Goal: Task Accomplishment & Management: Use online tool/utility

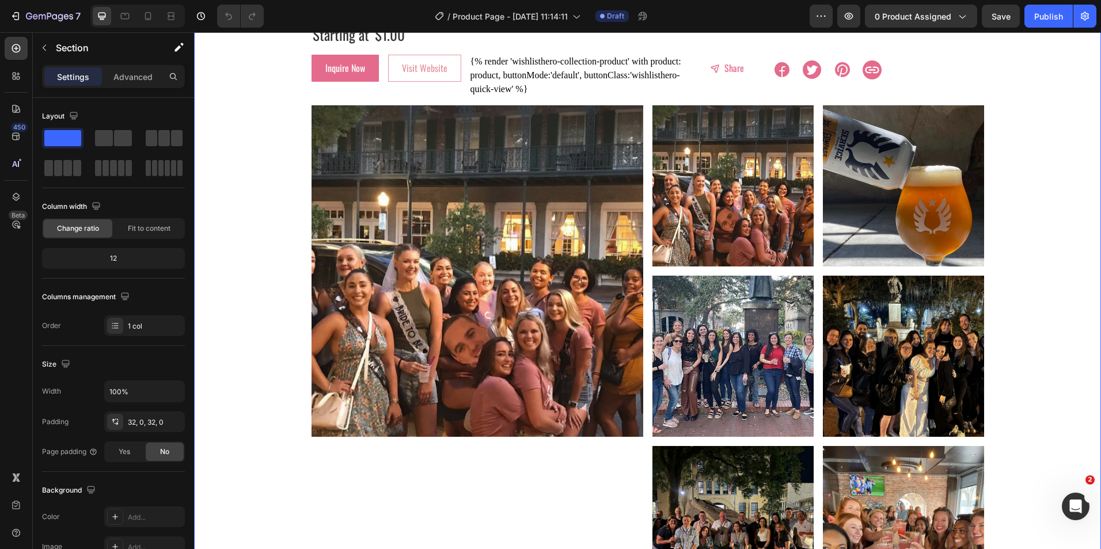
click at [43, 18] on icon "button" at bounding box center [49, 17] width 47 height 10
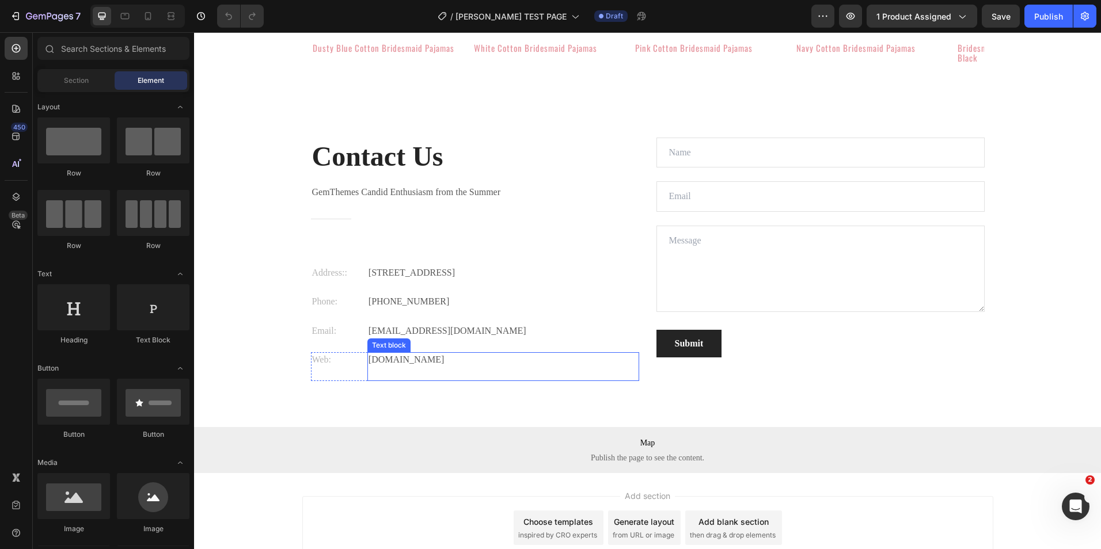
scroll to position [1792, 0]
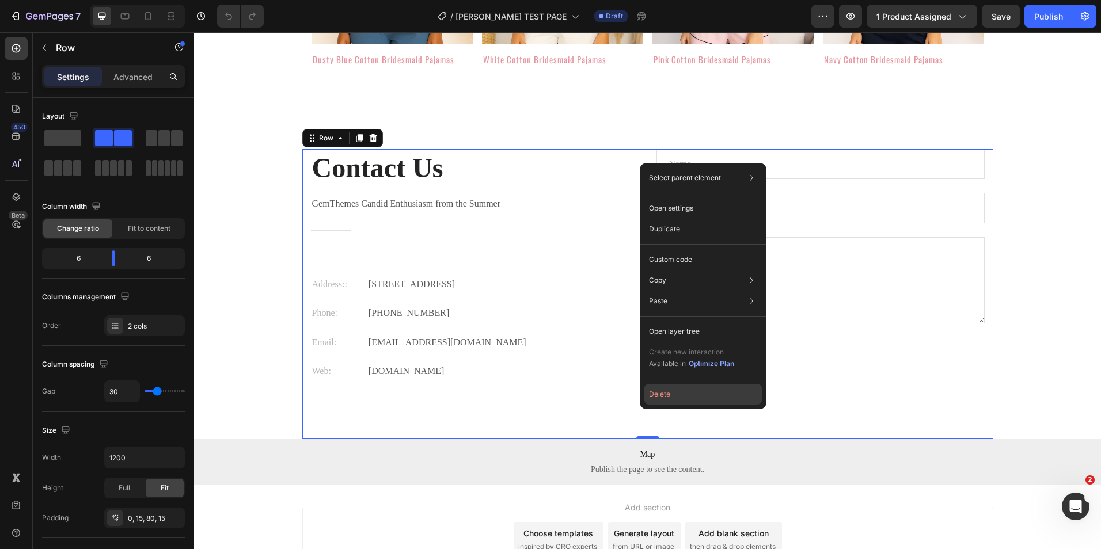
click at [672, 398] on button "Delete" at bounding box center [702, 394] width 117 height 21
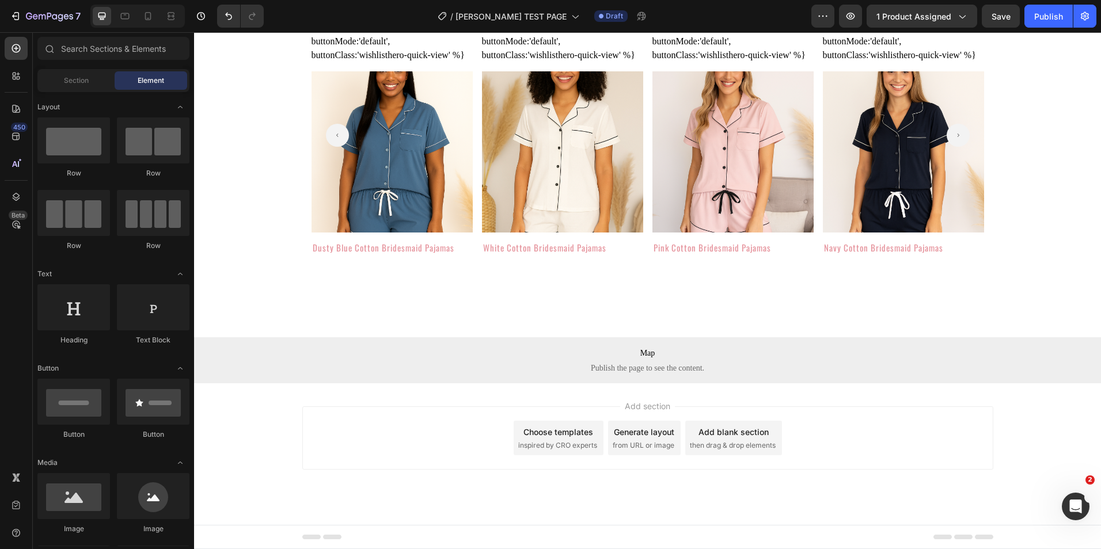
scroll to position [1618, 0]
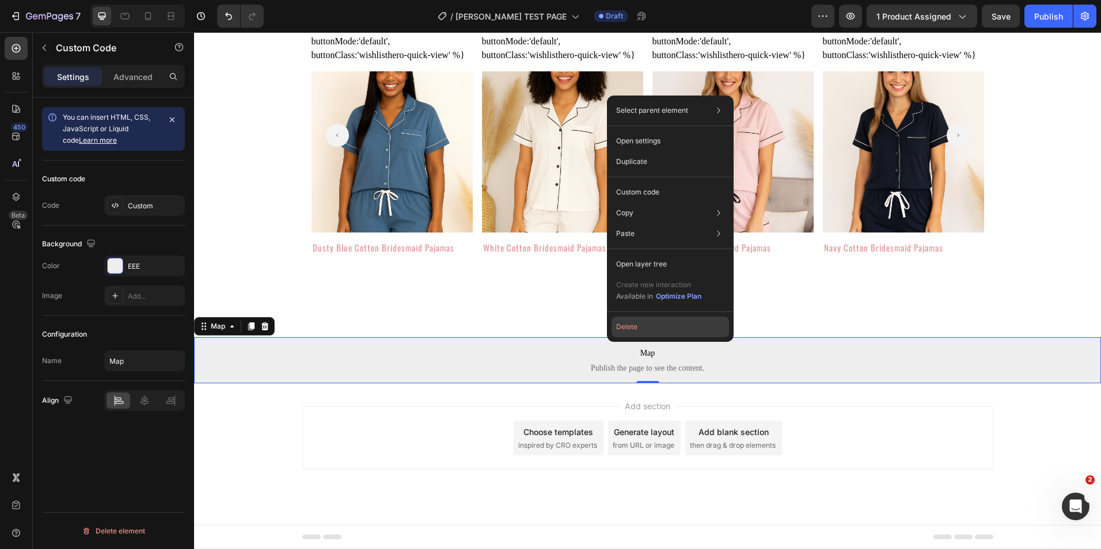
click at [628, 325] on button "Delete" at bounding box center [669, 327] width 117 height 21
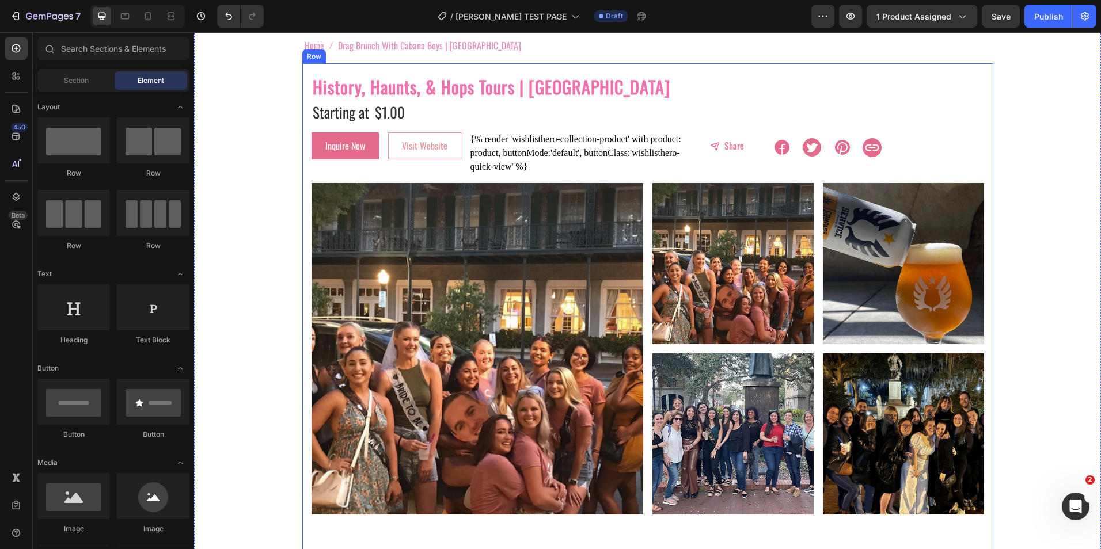
scroll to position [58, 0]
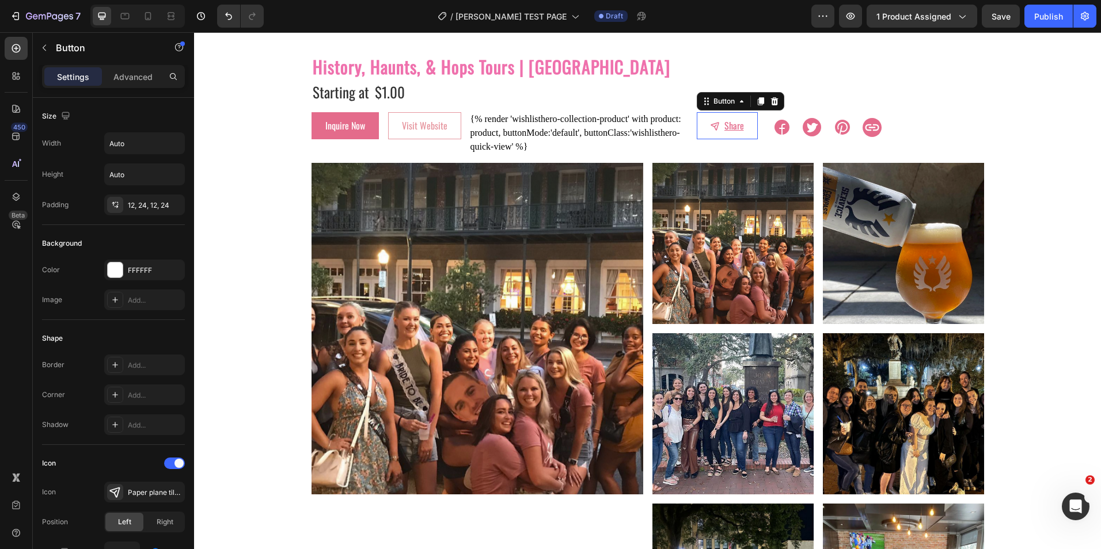
click at [697, 132] on button "Share" at bounding box center [727, 125] width 61 height 26
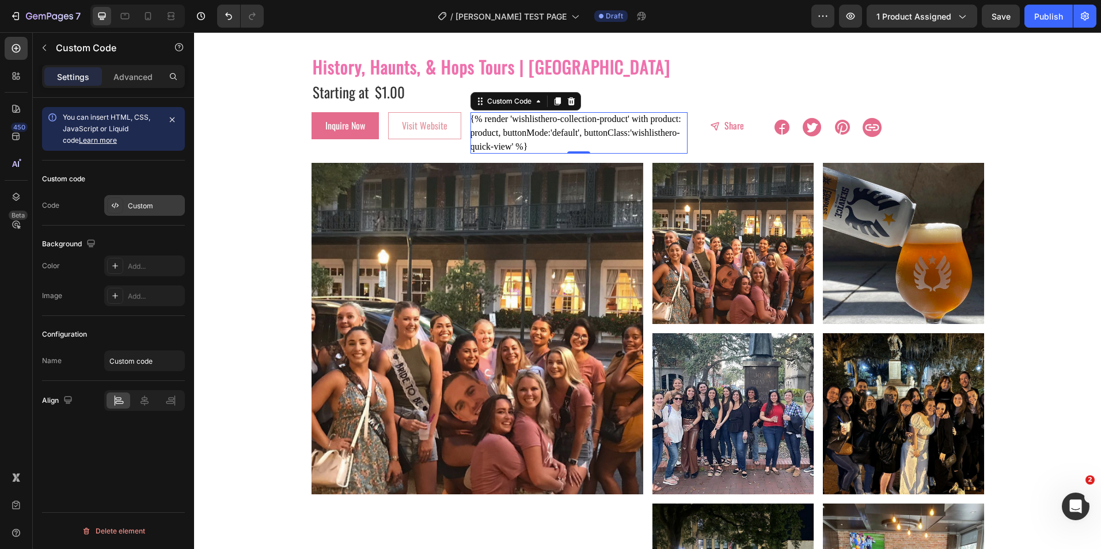
click at [165, 206] on div "Custom" at bounding box center [155, 206] width 54 height 10
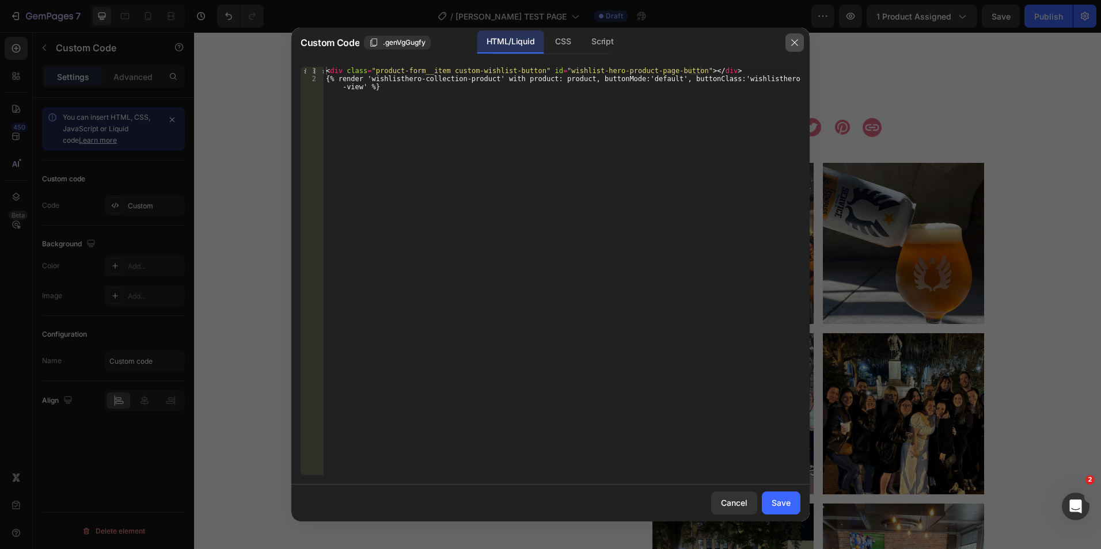
click at [796, 40] on icon "button" at bounding box center [794, 42] width 9 height 9
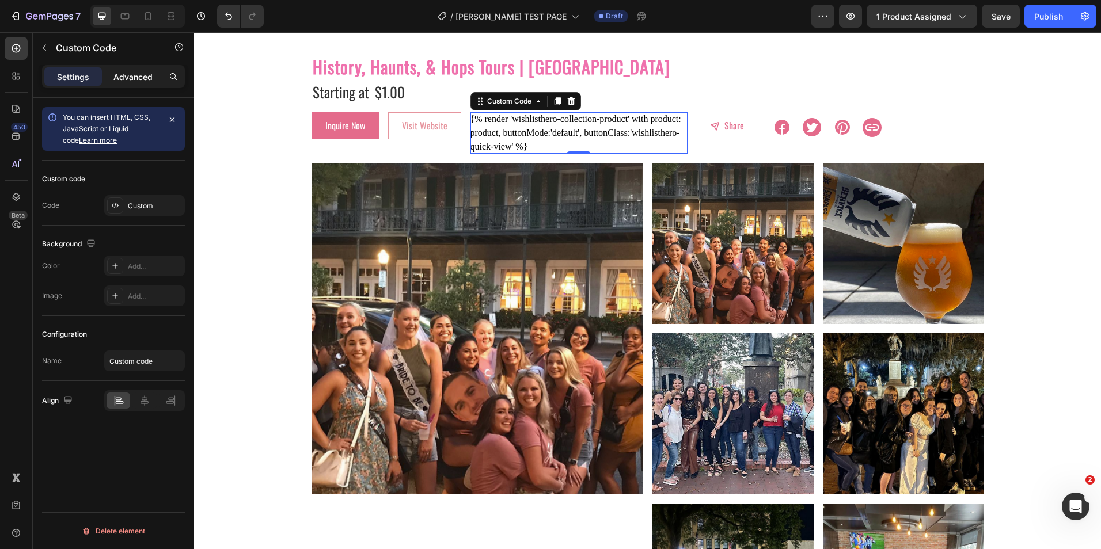
click at [126, 82] on p "Advanced" at bounding box center [132, 77] width 39 height 12
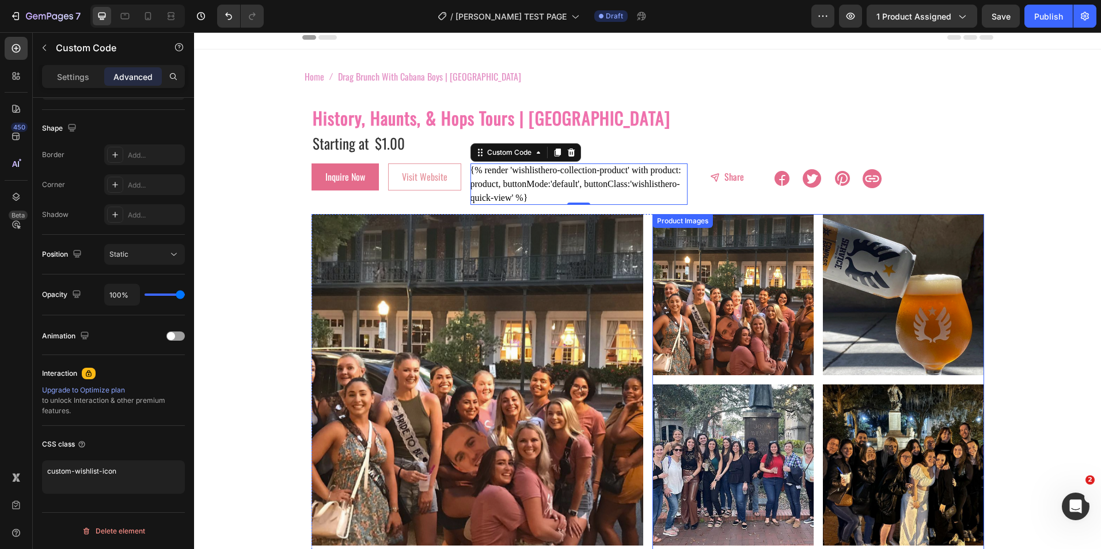
scroll to position [0, 0]
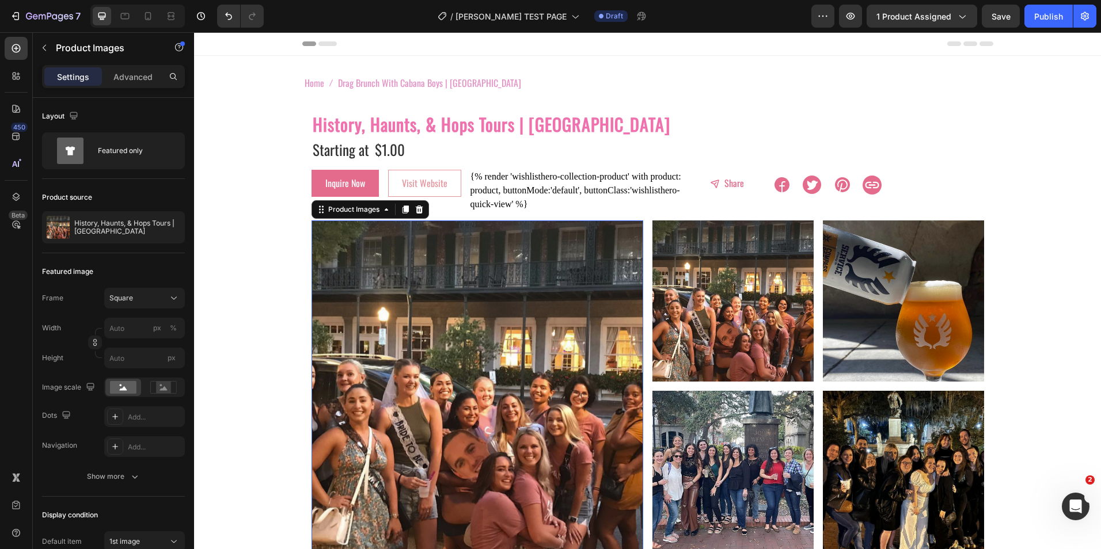
click at [337, 291] on img at bounding box center [477, 386] width 332 height 332
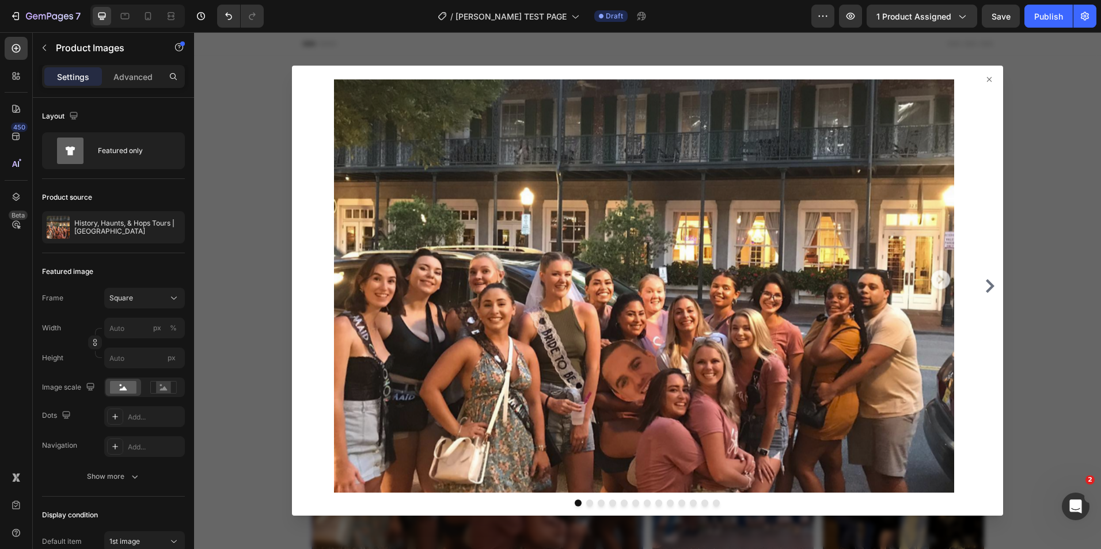
click at [548, 323] on img at bounding box center [644, 285] width 630 height 413
click at [281, 318] on div at bounding box center [647, 290] width 907 height 517
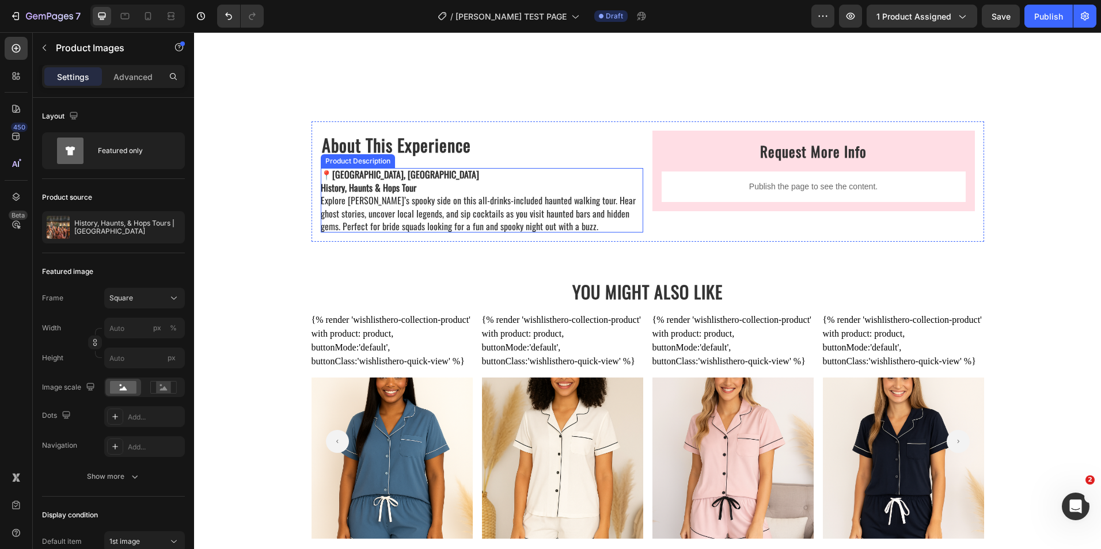
scroll to position [1382, 0]
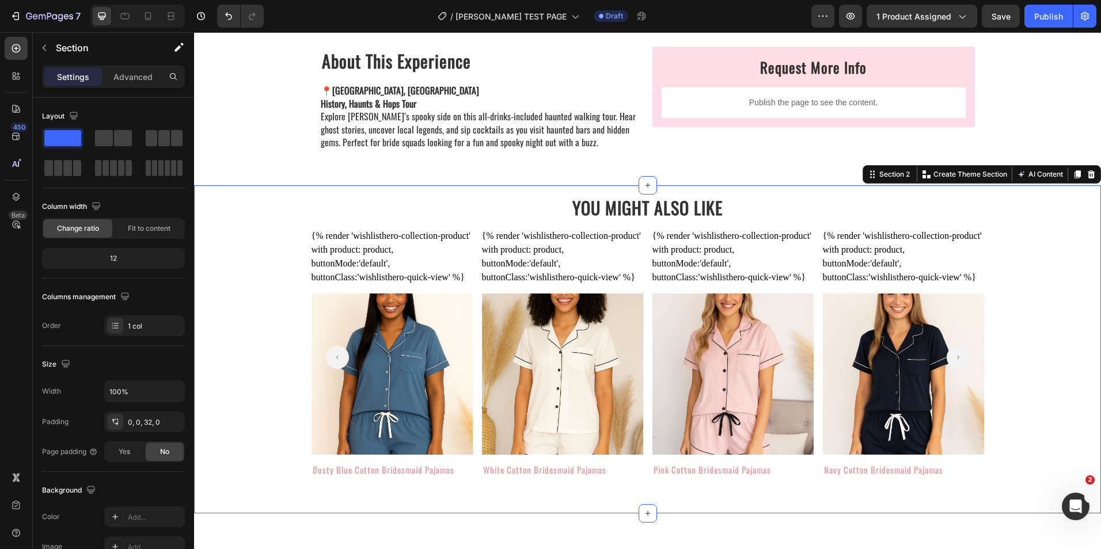
click at [238, 202] on div "YOU MIGHT ALSO LIKE Heading {% render 'wishlisthero-collection-product' with pr…" at bounding box center [647, 340] width 907 height 310
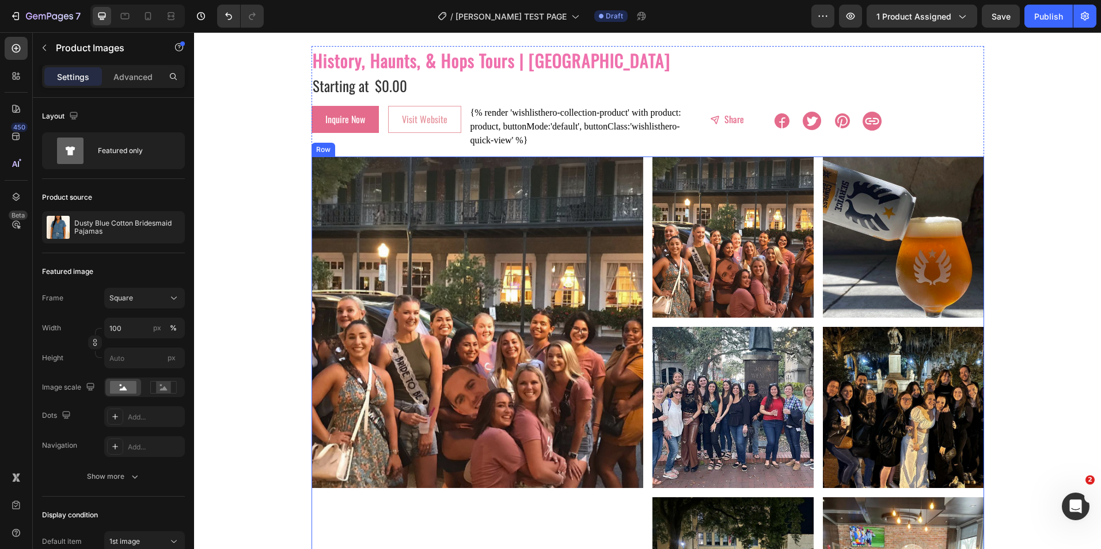
scroll to position [0, 0]
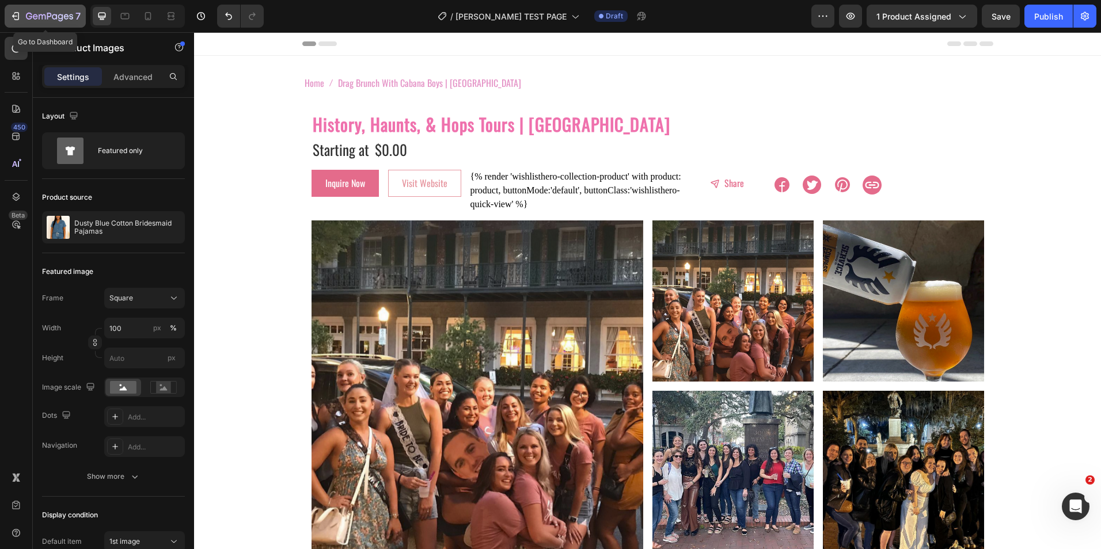
click at [18, 18] on icon "button" at bounding box center [16, 16] width 12 height 12
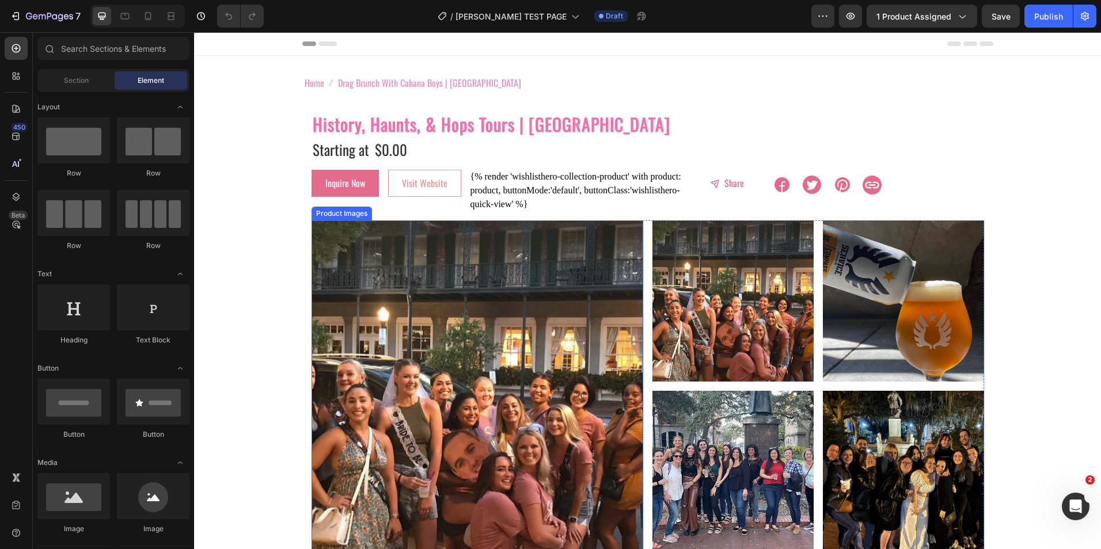
click at [505, 249] on img at bounding box center [477, 386] width 332 height 332
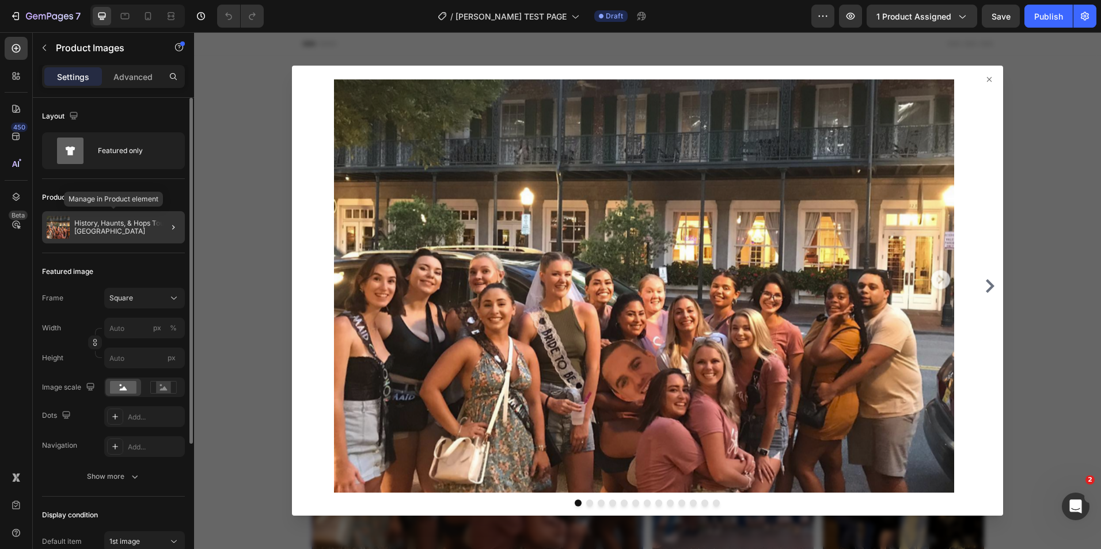
click at [105, 231] on p "History, Haunts, & Hops Tours | [GEOGRAPHIC_DATA]" at bounding box center [127, 227] width 106 height 16
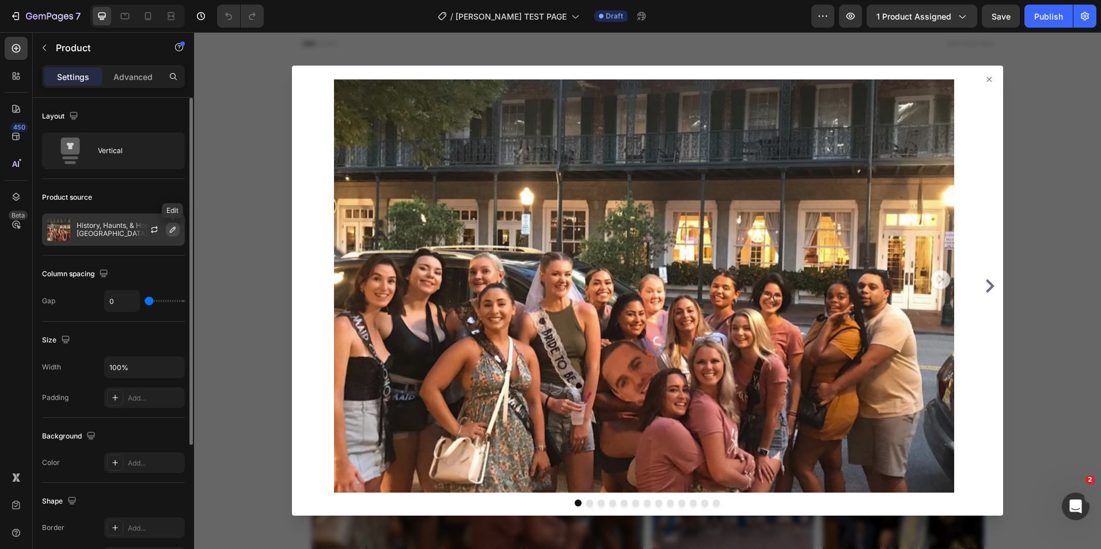
click at [176, 227] on icon "button" at bounding box center [172, 229] width 9 height 9
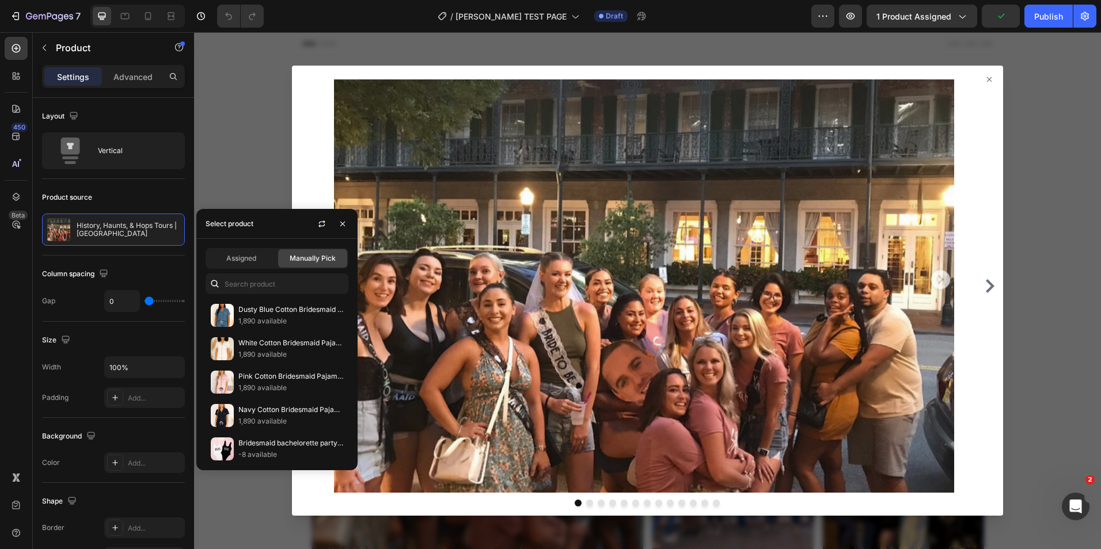
click at [254, 226] on div "Select product" at bounding box center [229, 223] width 57 height 29
click at [244, 219] on div "Select product" at bounding box center [230, 224] width 48 height 10
click at [263, 286] on input "text" at bounding box center [277, 283] width 143 height 21
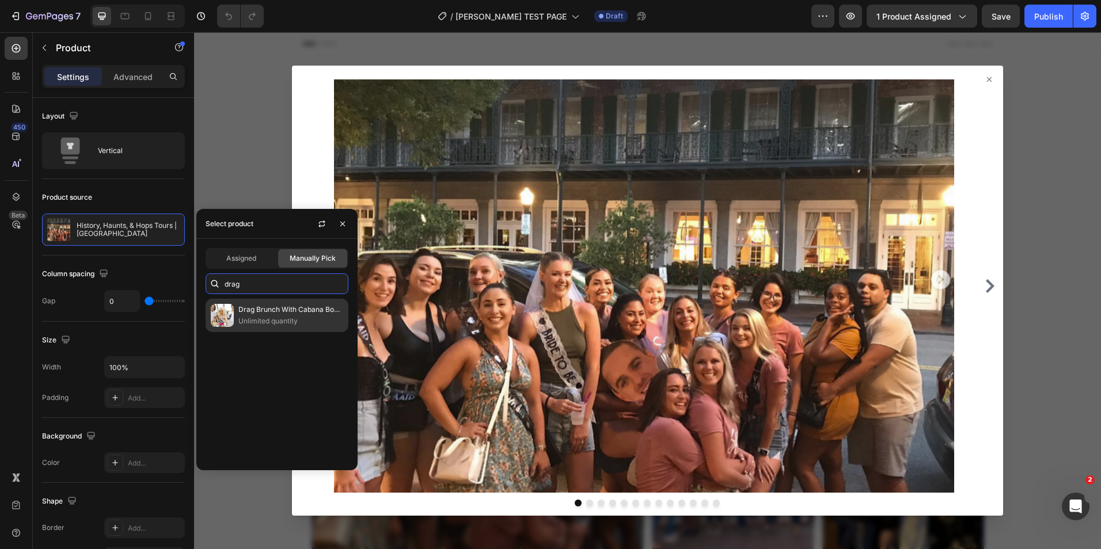
type input "drag"
click at [248, 314] on p "Drag Brunch With Cabana Boys | [GEOGRAPHIC_DATA]" at bounding box center [290, 310] width 105 height 12
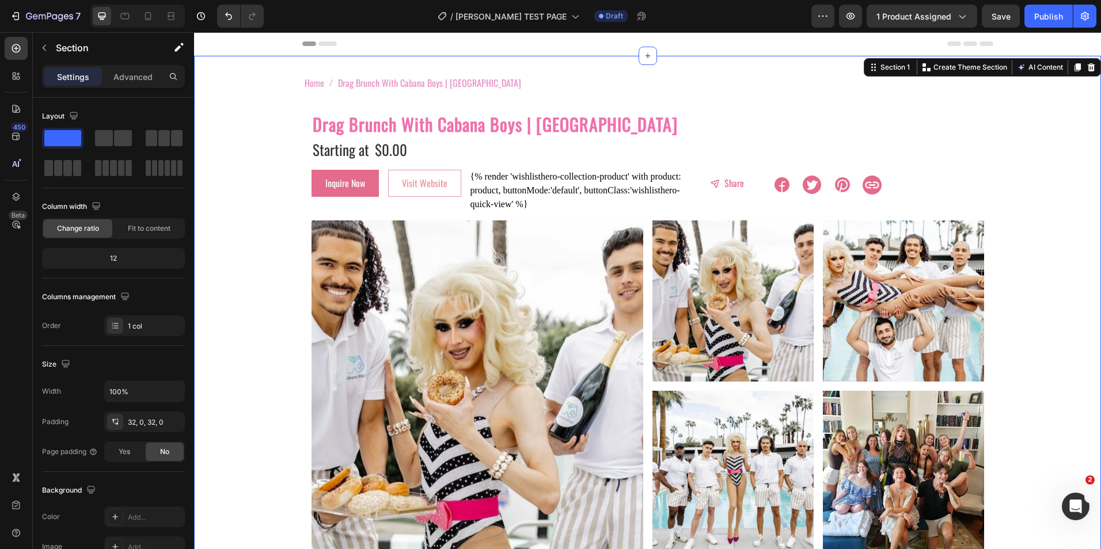
click at [248, 160] on div "Home Drag Brunch With Cabana Boys | Palm Springs Breadcrumb Row Drag Brunch Wit…" at bounding box center [647, 392] width 907 height 636
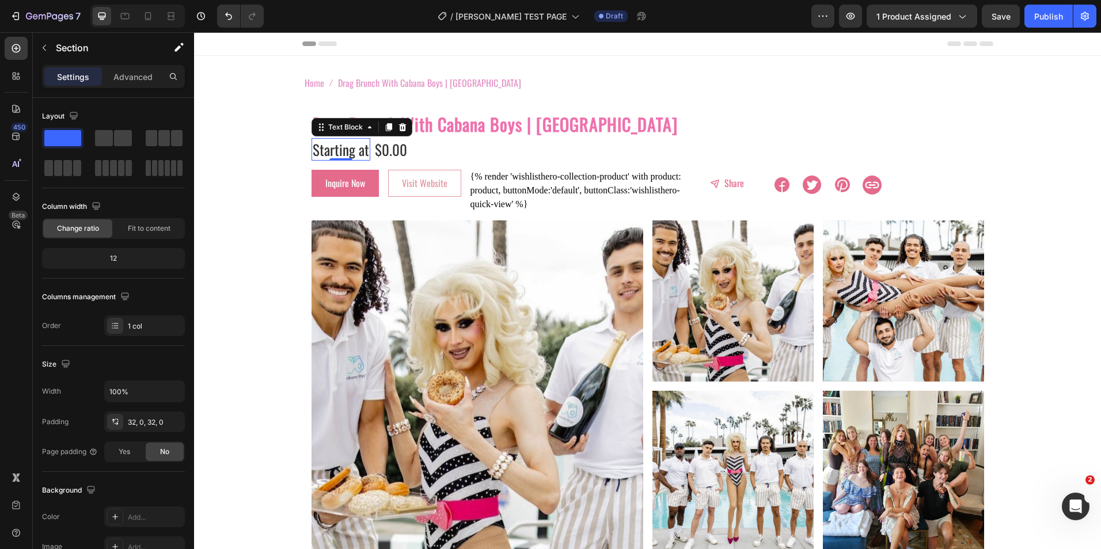
click at [344, 151] on p "Starting at" at bounding box center [341, 149] width 56 height 20
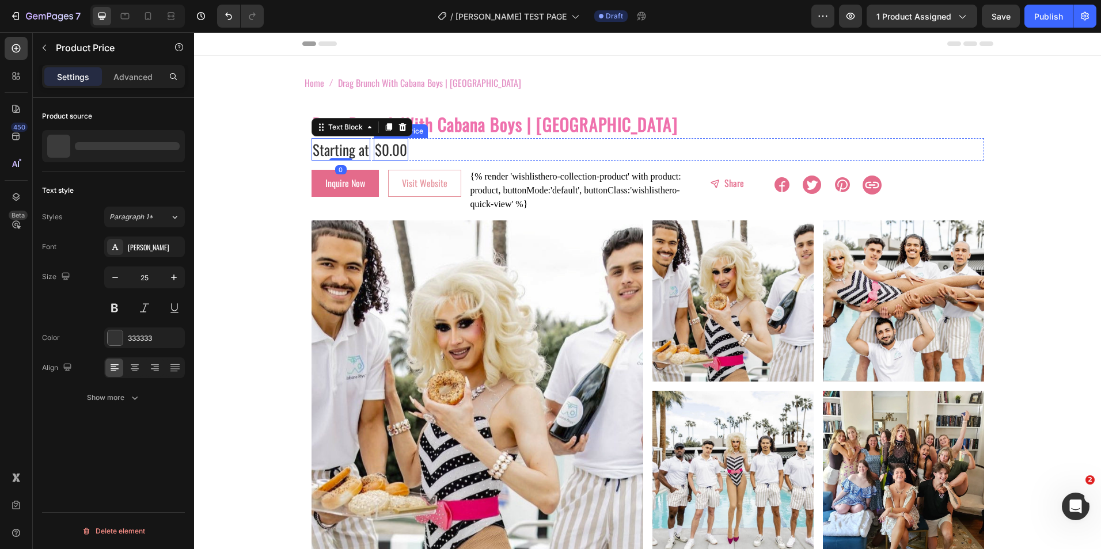
click at [384, 149] on div "$0.00" at bounding box center [391, 149] width 35 height 22
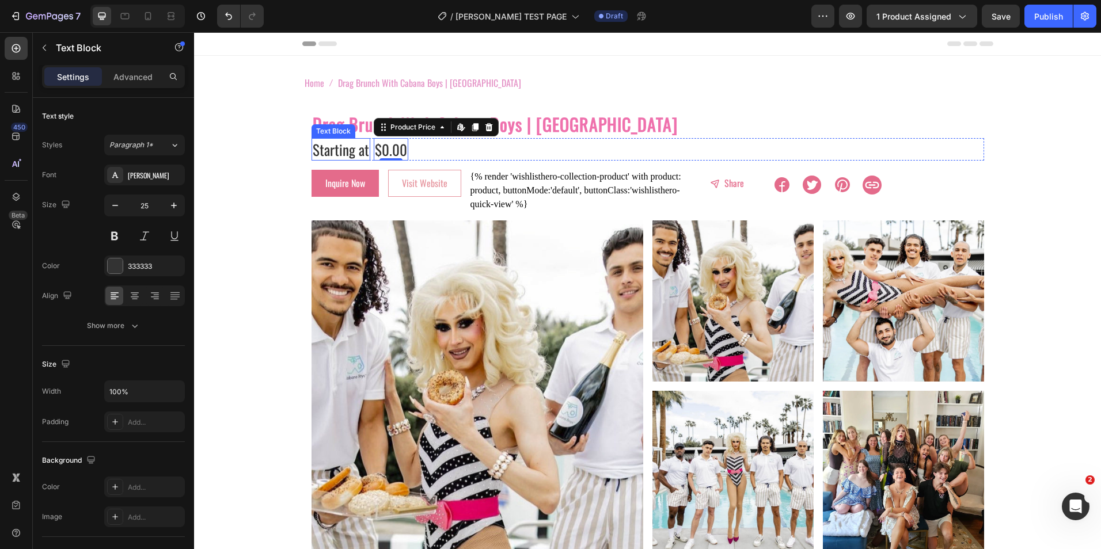
click at [351, 157] on p "Starting at" at bounding box center [341, 149] width 56 height 20
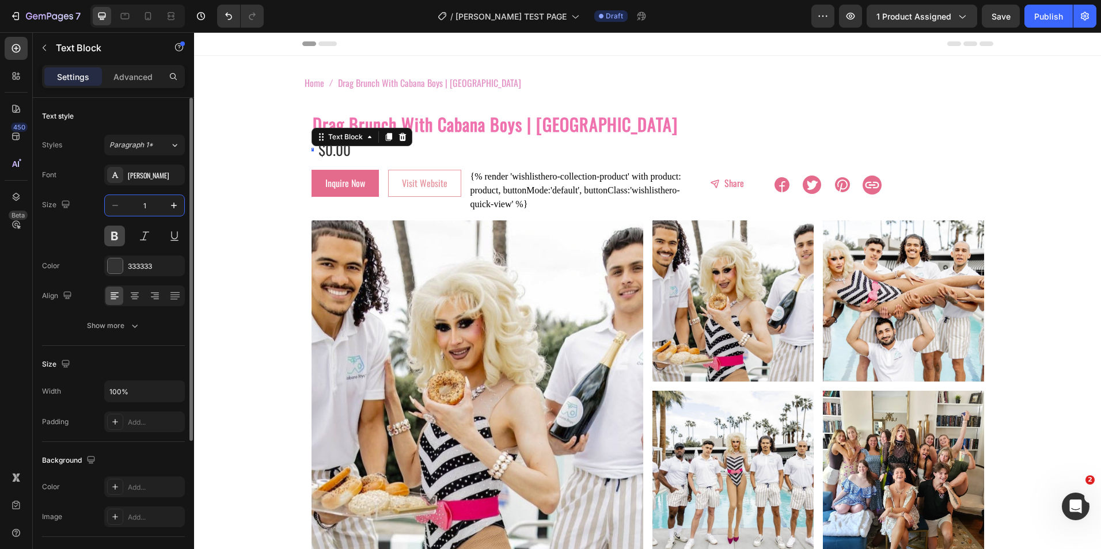
type input "12"
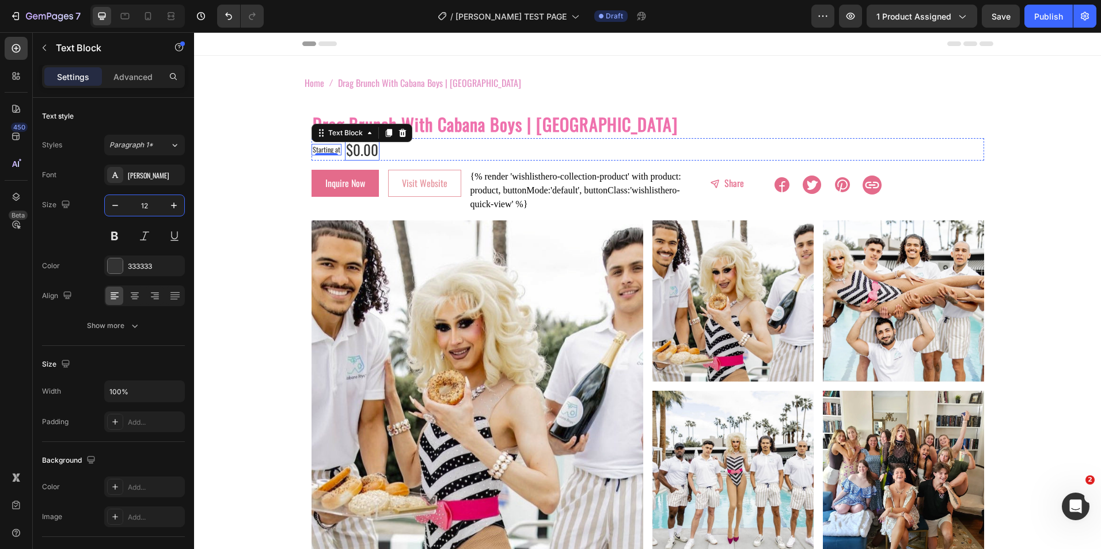
click at [352, 151] on div "$0.00" at bounding box center [362, 149] width 35 height 22
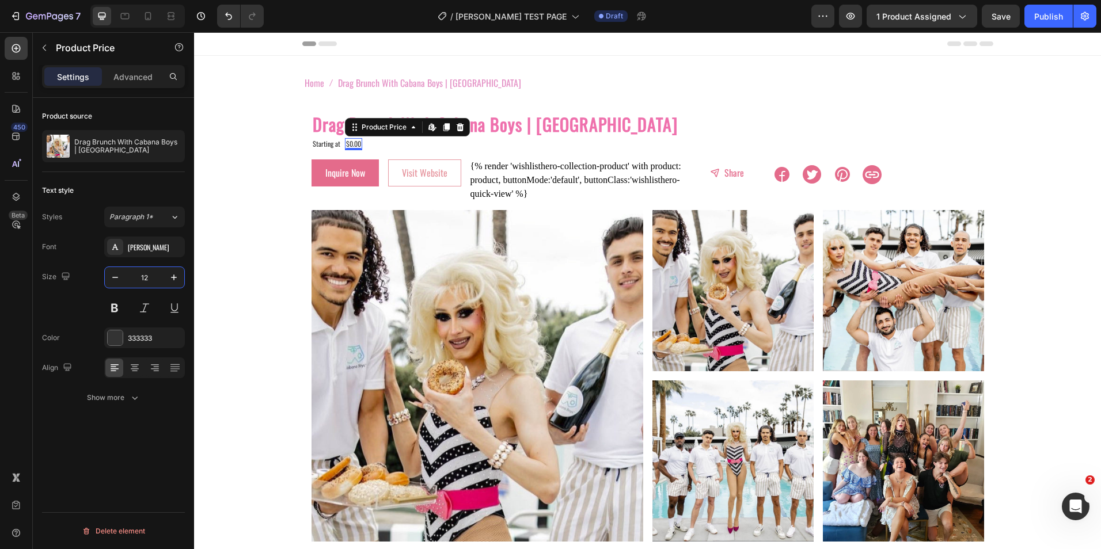
type input "12"
click at [348, 144] on div "$0.00" at bounding box center [353, 144] width 17 height 12
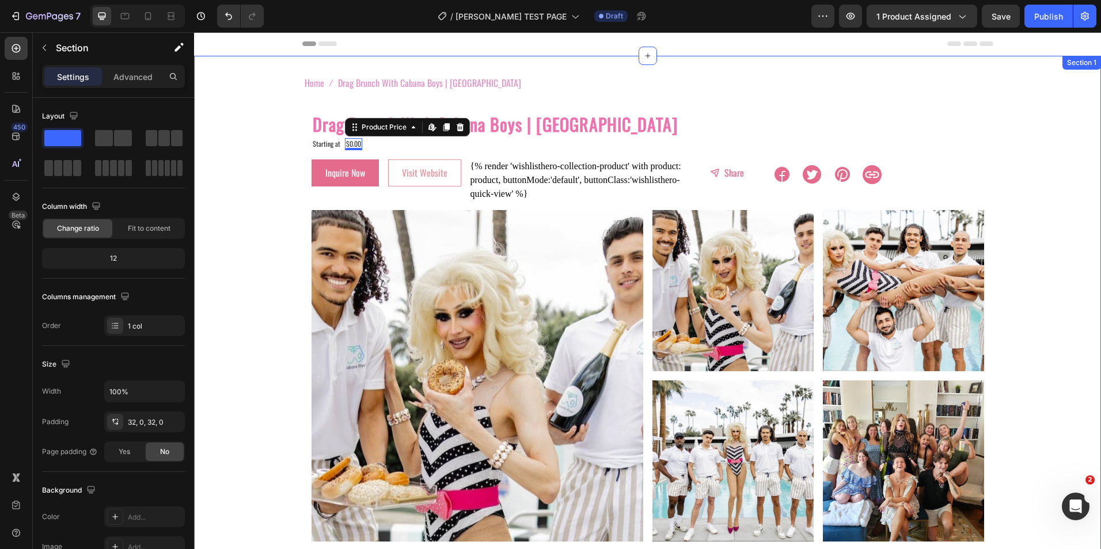
click at [246, 222] on div "Home Drag Brunch With Cabana Boys | Palm Springs Breadcrumb Row Drag Brunch Wit…" at bounding box center [647, 386] width 907 height 625
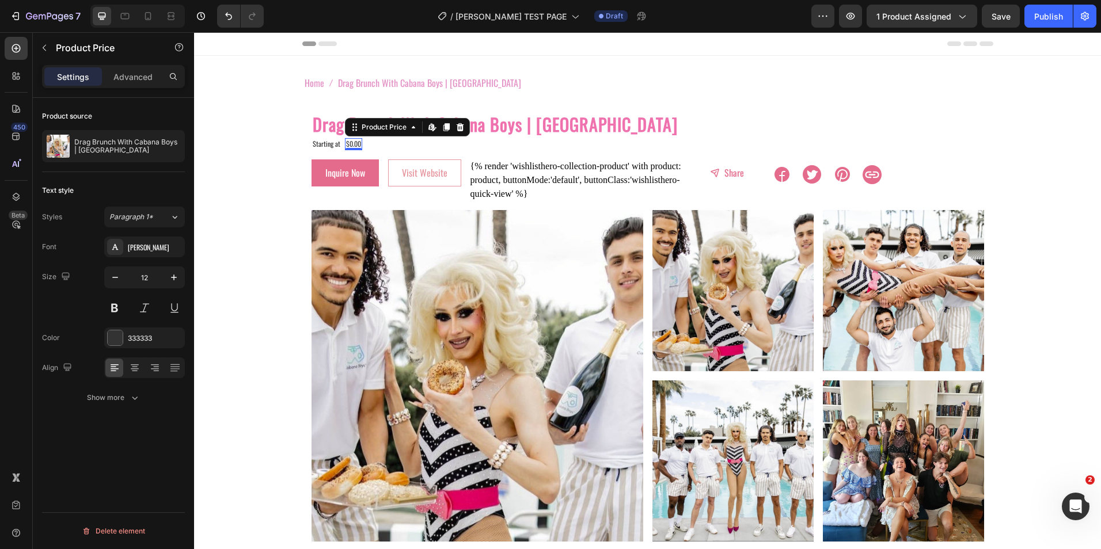
click at [345, 146] on div "$0.00" at bounding box center [353, 144] width 17 height 12
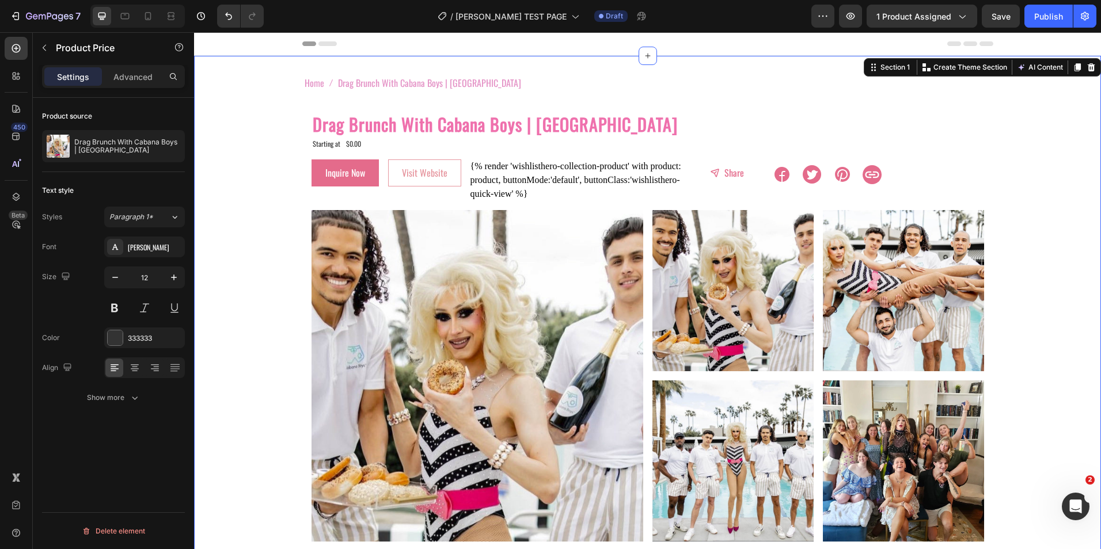
click at [215, 222] on div "Home Drag Brunch With Cabana Boys | Palm Springs Breadcrumb Row Drag Brunch Wit…" at bounding box center [647, 386] width 907 height 625
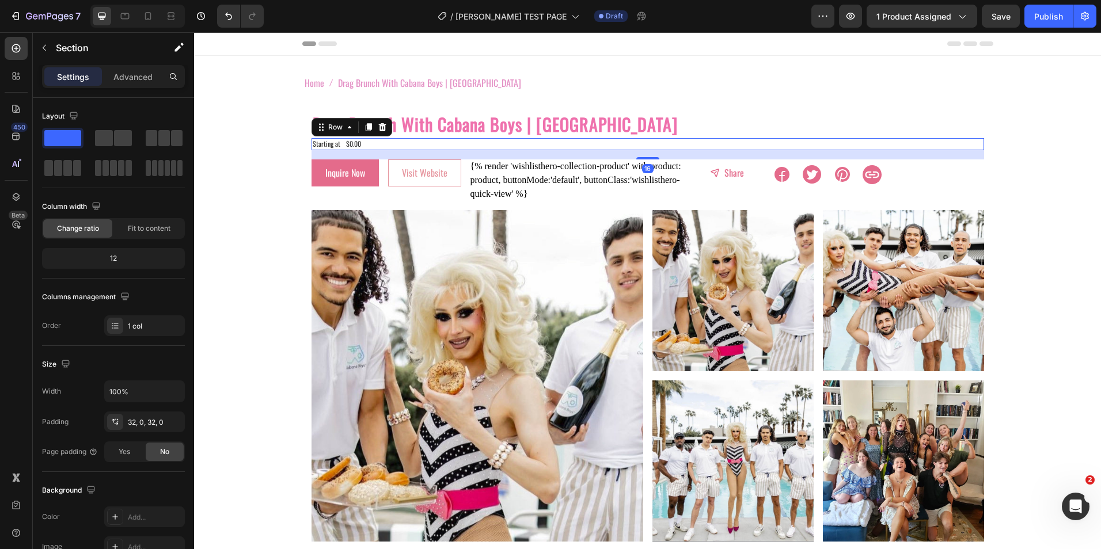
click at [337, 145] on div "Starting at Text Block $0.00 Product Price Product Price Row 16" at bounding box center [647, 144] width 672 height 12
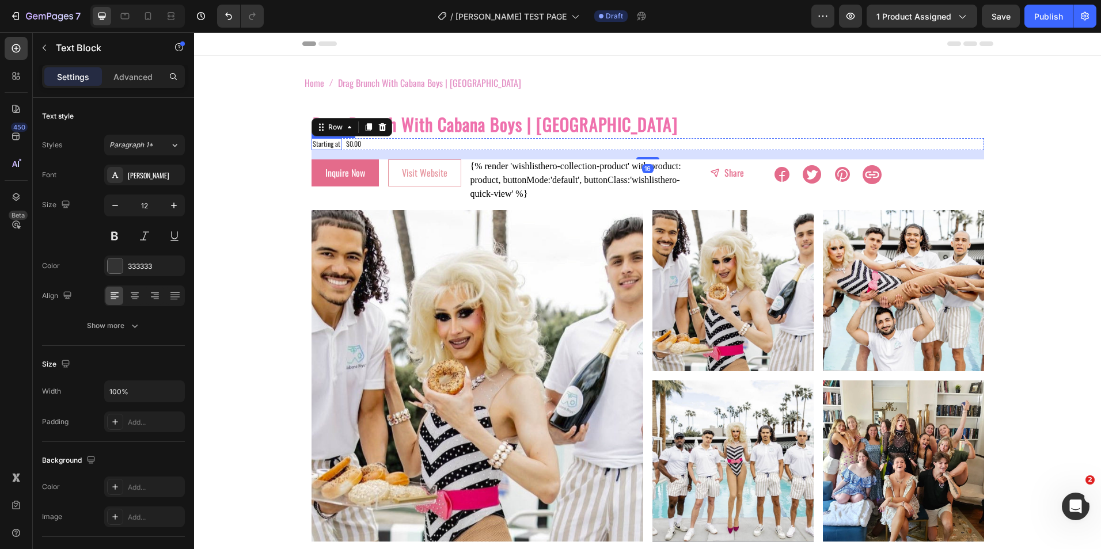
click at [333, 143] on p "Starting at" at bounding box center [327, 144] width 28 height 10
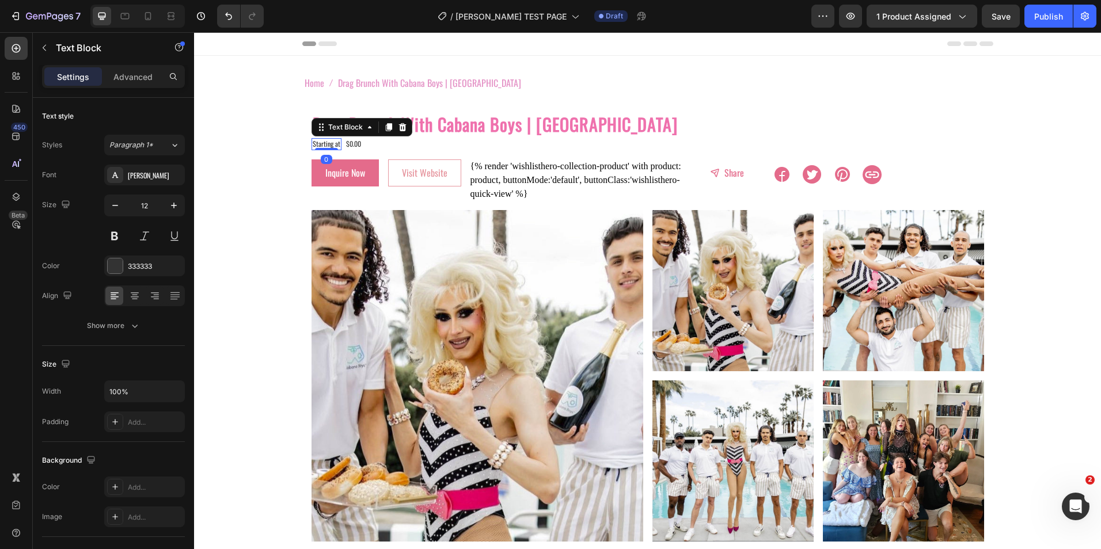
click at [333, 143] on p "Starting at" at bounding box center [327, 144] width 28 height 10
click at [345, 142] on p "Starting at $1000" at bounding box center [336, 144] width 46 height 10
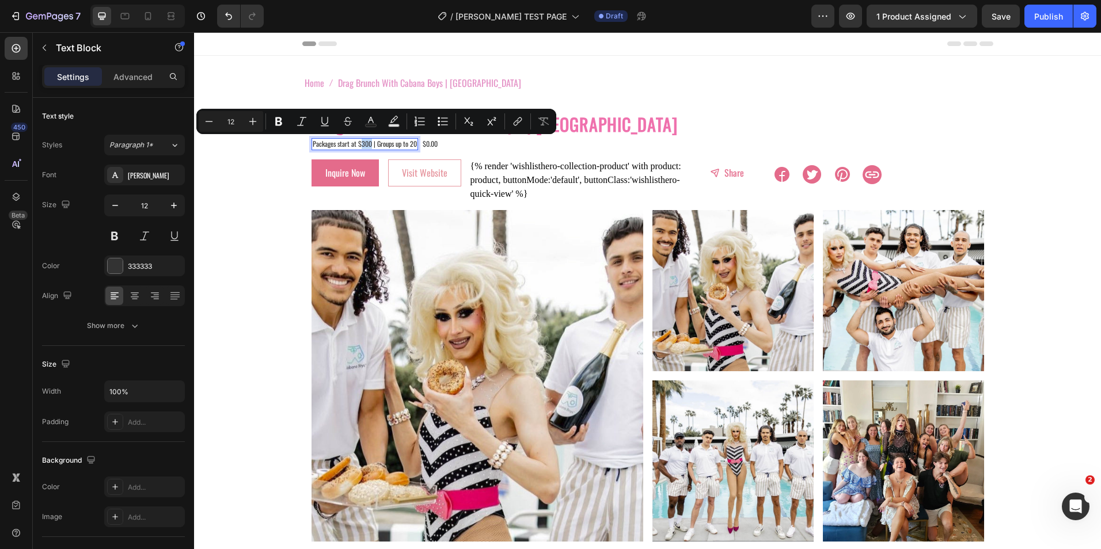
drag, startPoint x: 366, startPoint y: 143, endPoint x: 357, endPoint y: 141, distance: 9.4
click at [357, 141] on p "Packages start at $300 | Groups up to 20" at bounding box center [365, 144] width 104 height 10
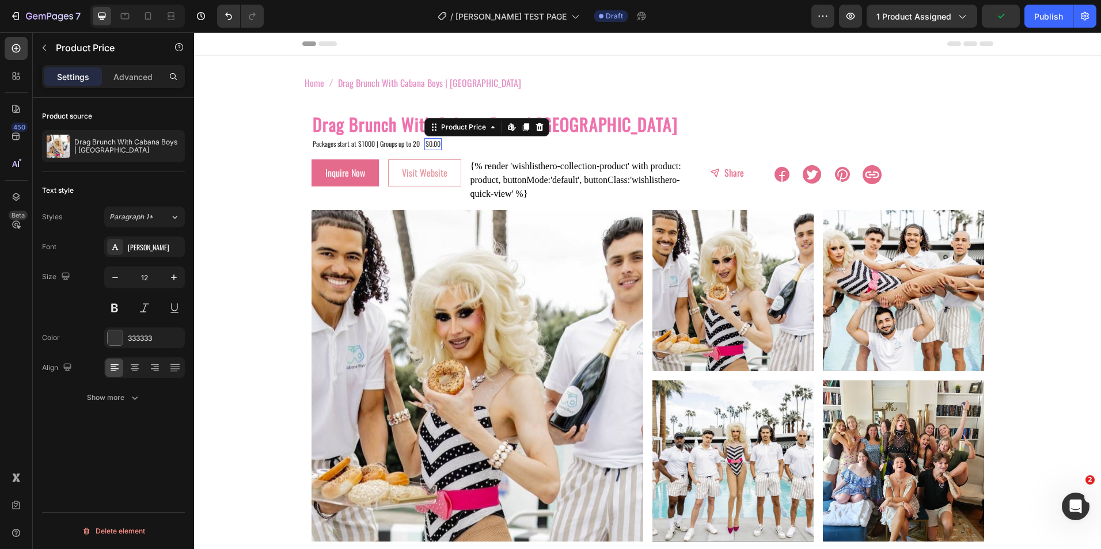
click at [435, 143] on div "$0.00" at bounding box center [432, 144] width 17 height 12
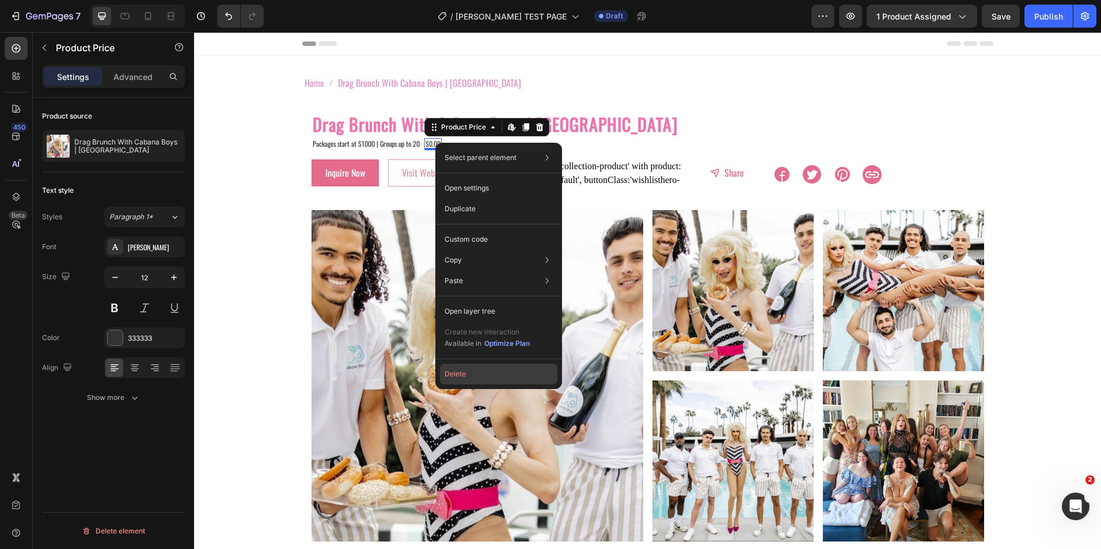
click at [473, 380] on button "Delete" at bounding box center [498, 374] width 117 height 21
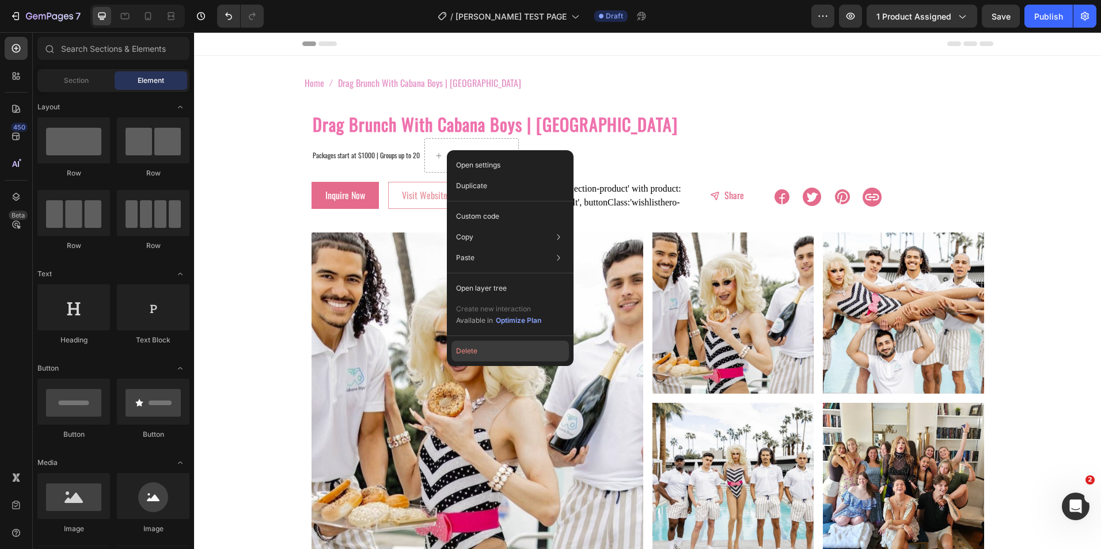
click at [472, 351] on button "Delete" at bounding box center [509, 351] width 117 height 21
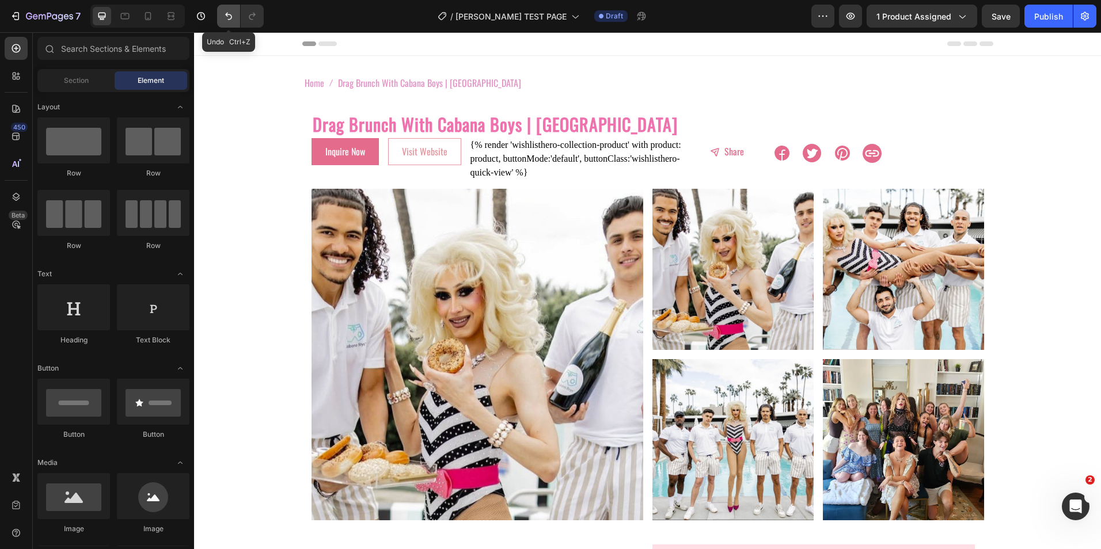
click at [224, 16] on icon "Undo/Redo" at bounding box center [229, 16] width 12 height 12
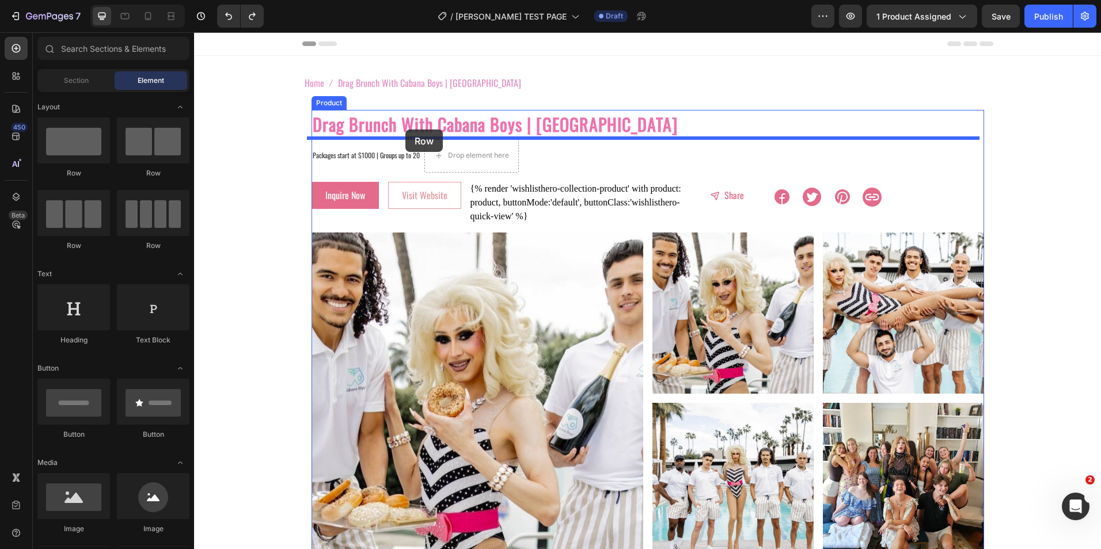
drag, startPoint x: 265, startPoint y: 174, endPoint x: 405, endPoint y: 130, distance: 147.5
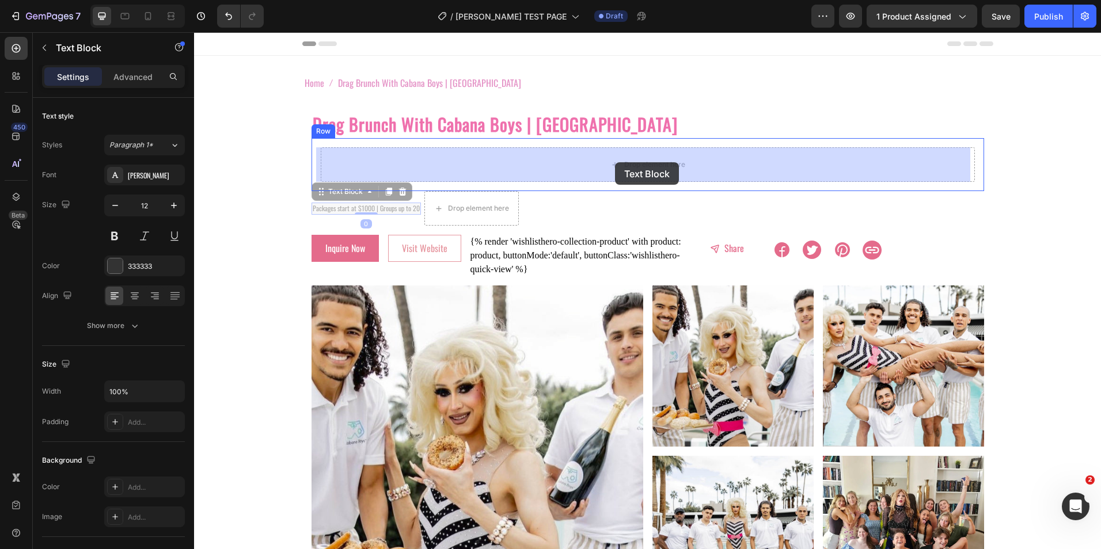
drag, startPoint x: 318, startPoint y: 213, endPoint x: 615, endPoint y: 162, distance: 301.4
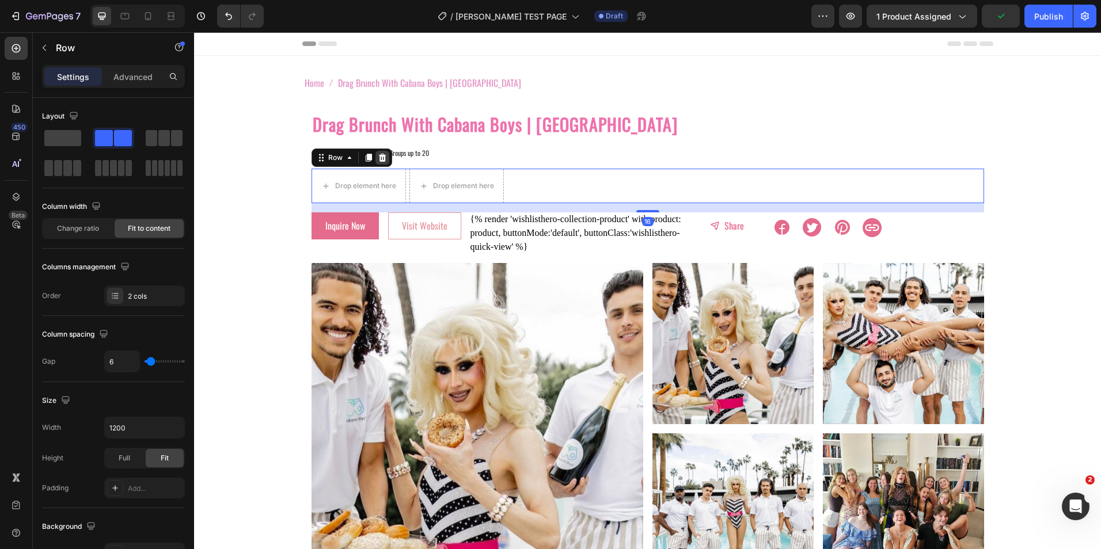
click at [379, 152] on div at bounding box center [382, 158] width 14 height 14
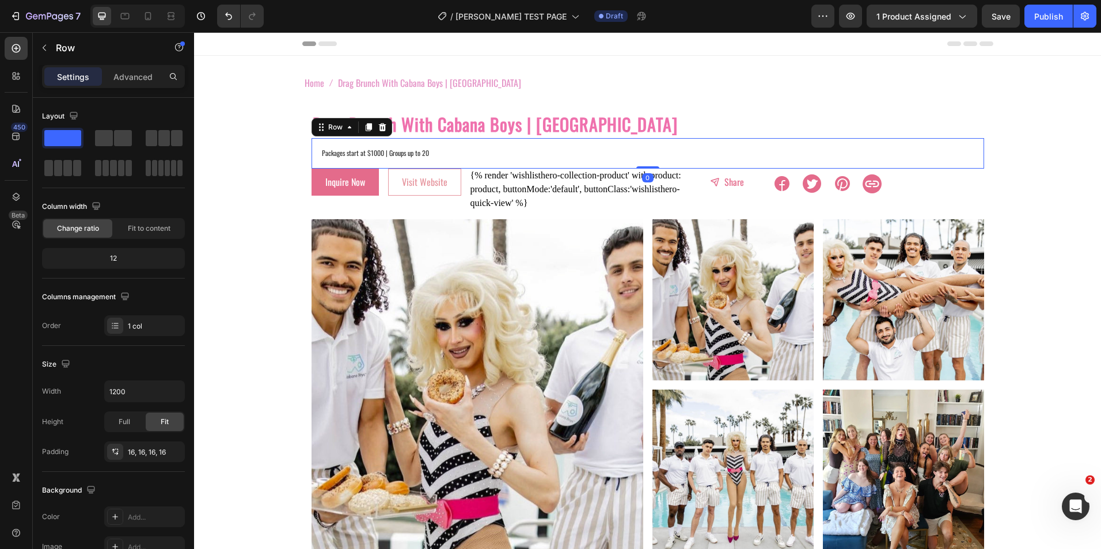
click at [360, 143] on div "Packages start at $1000 | Groups up to 20 Text Block Row 0" at bounding box center [647, 153] width 672 height 31
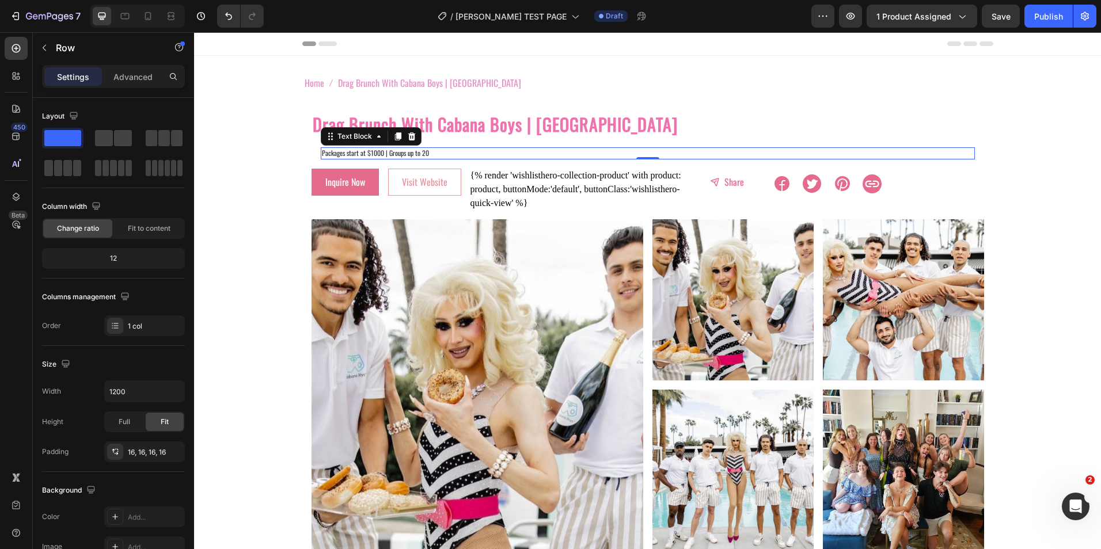
click at [321, 152] on div "Packages start at $1000 | Groups up to 20" at bounding box center [648, 153] width 654 height 12
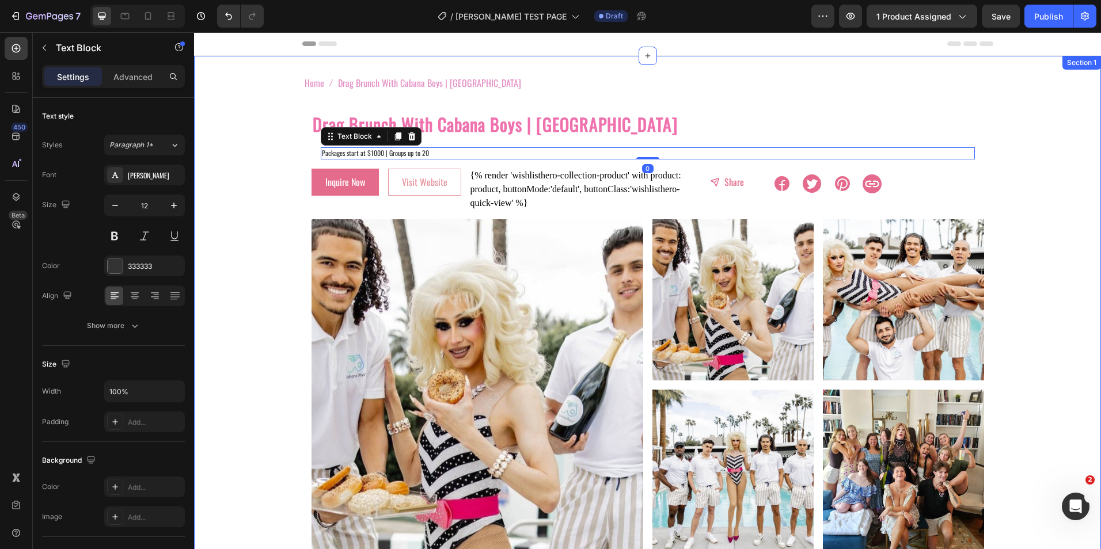
click at [295, 140] on div "Home Drag Brunch With Cabana Boys | [GEOGRAPHIC_DATA] Breadcrumb Row Drag Brunc…" at bounding box center [647, 391] width 907 height 634
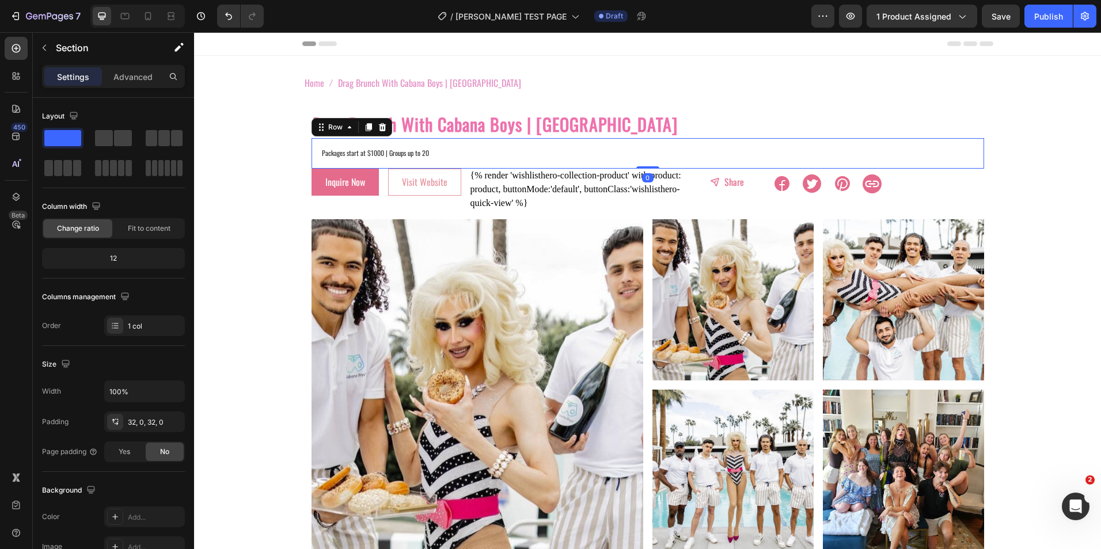
click at [336, 143] on div "Packages start at $1000 | Groups up to 20 Text Block Row 0" at bounding box center [647, 153] width 672 height 31
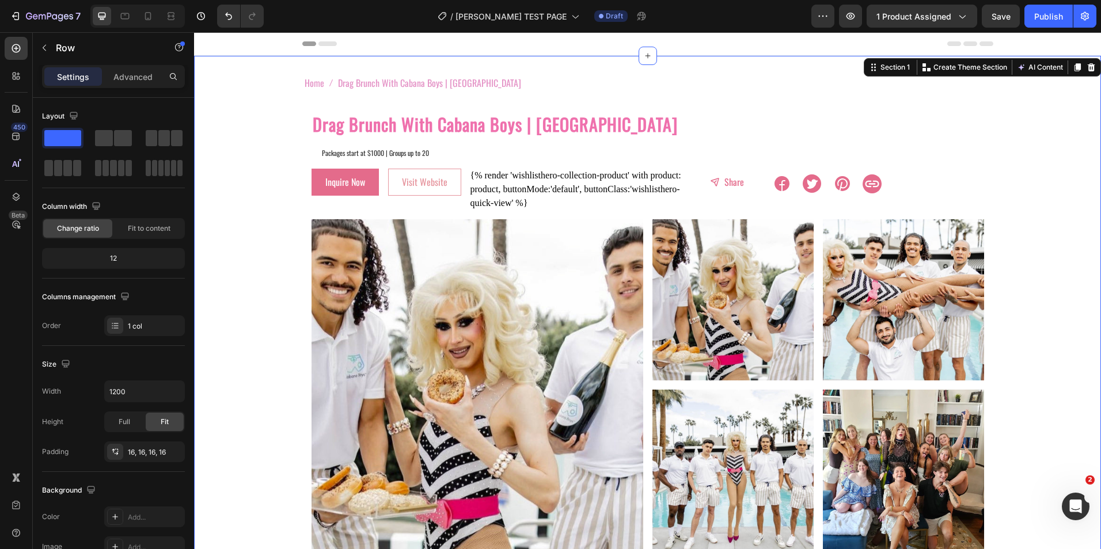
click at [281, 148] on div "Home Drag Brunch With Cabana Boys | [GEOGRAPHIC_DATA] Breadcrumb Row Drag Brunc…" at bounding box center [647, 391] width 907 height 634
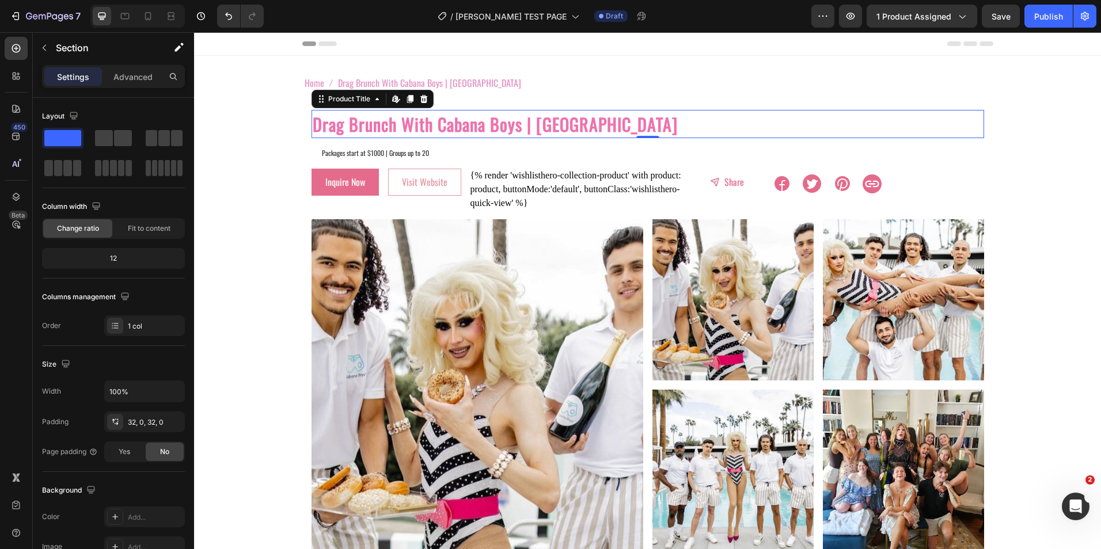
click at [362, 135] on h2 "Drag Brunch With Cabana Boys | [GEOGRAPHIC_DATA]" at bounding box center [647, 124] width 672 height 28
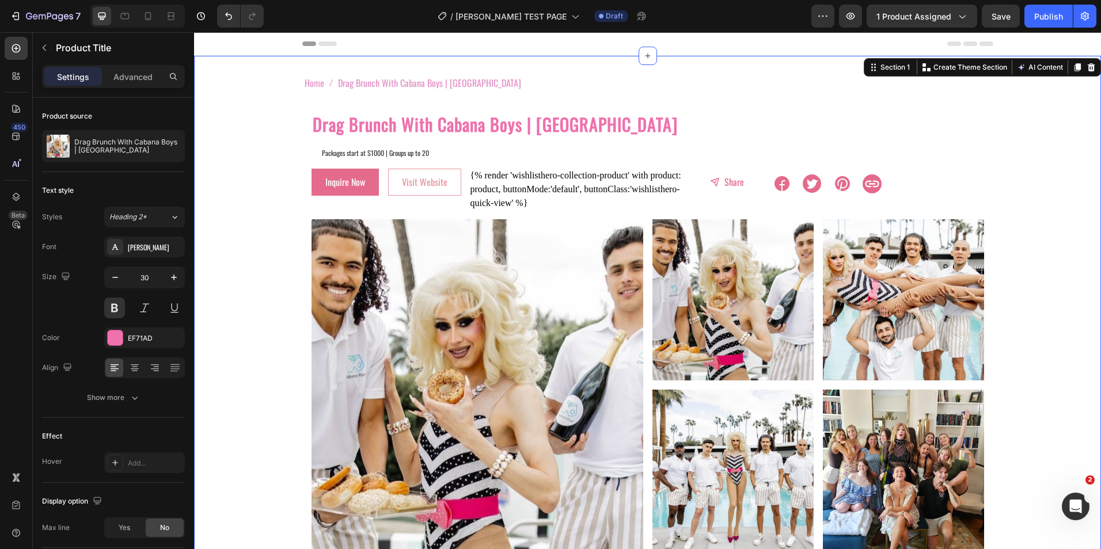
click at [279, 168] on div "Home Drag Brunch With Cabana Boys | [GEOGRAPHIC_DATA] Breadcrumb Row Drag Brunc…" at bounding box center [647, 391] width 907 height 634
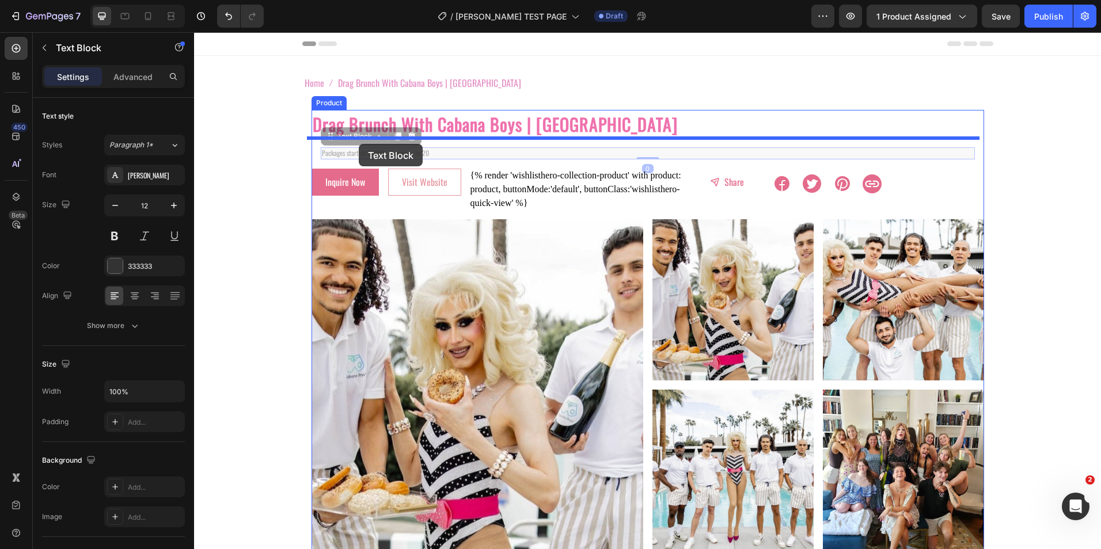
drag, startPoint x: 322, startPoint y: 153, endPoint x: 359, endPoint y: 144, distance: 37.3
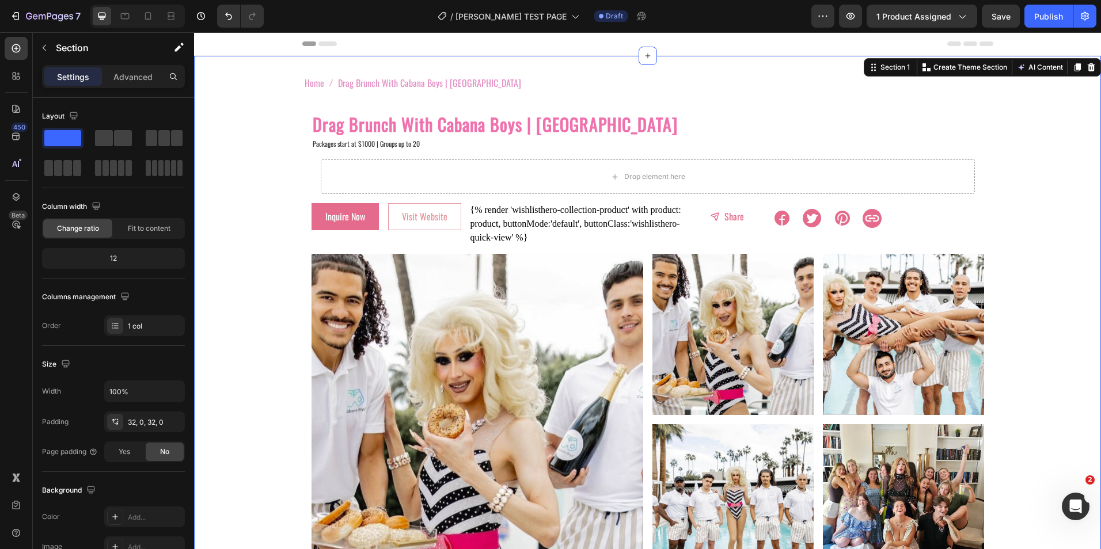
click at [225, 159] on div "Home Drag Brunch With Cabana Boys | [GEOGRAPHIC_DATA] Breadcrumb Row Drag Brunc…" at bounding box center [647, 408] width 907 height 669
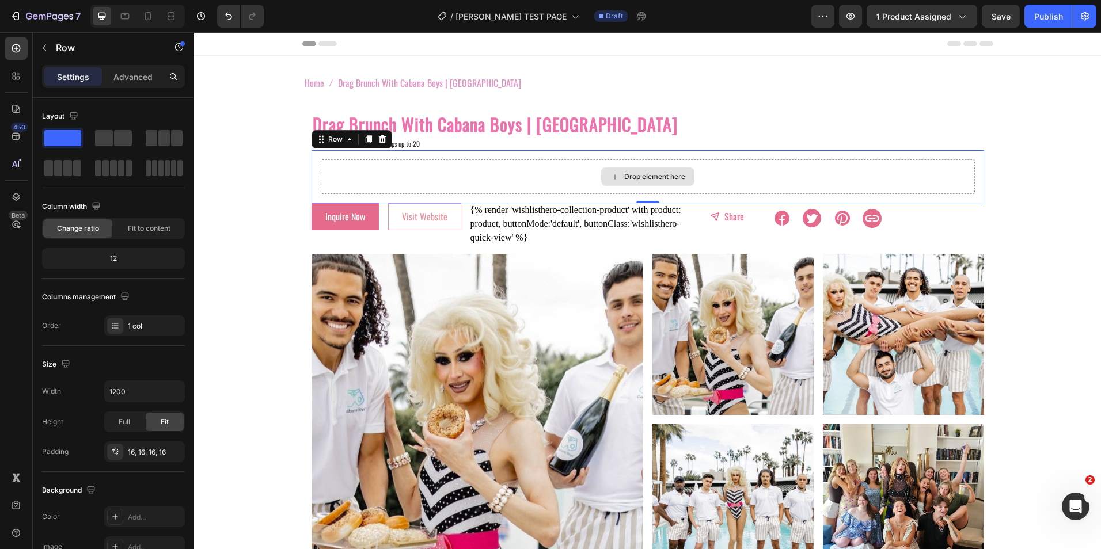
click at [553, 174] on div "Drop element here" at bounding box center [648, 176] width 654 height 35
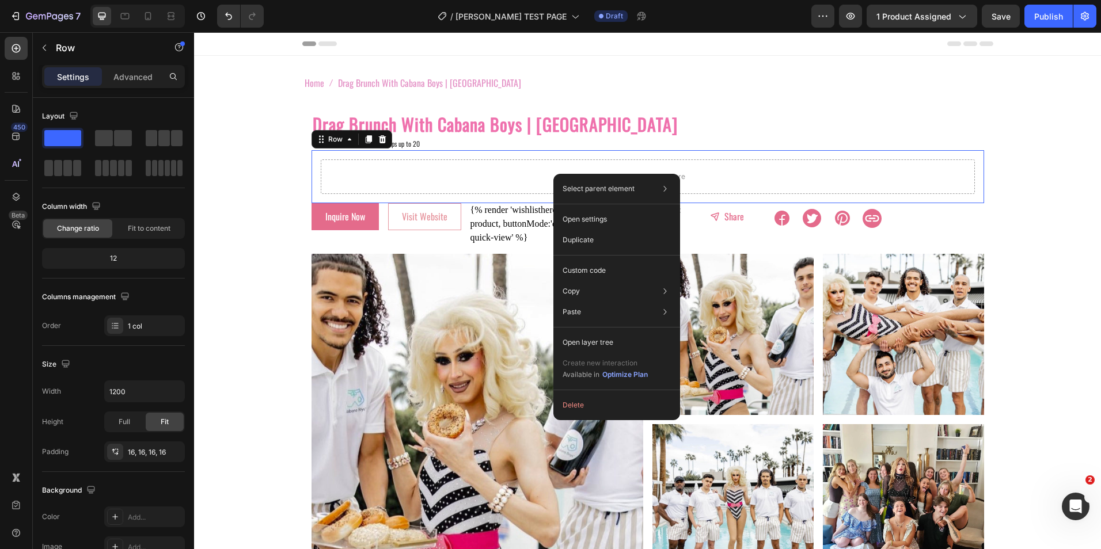
drag, startPoint x: 583, startPoint y: 320, endPoint x: 575, endPoint y: 327, distance: 10.6
click at [575, 327] on div "Select parent element Section Row 1 col Product Row 1 col Open settings Duplica…" at bounding box center [616, 297] width 127 height 246
click at [572, 405] on button "Delete" at bounding box center [616, 405] width 117 height 21
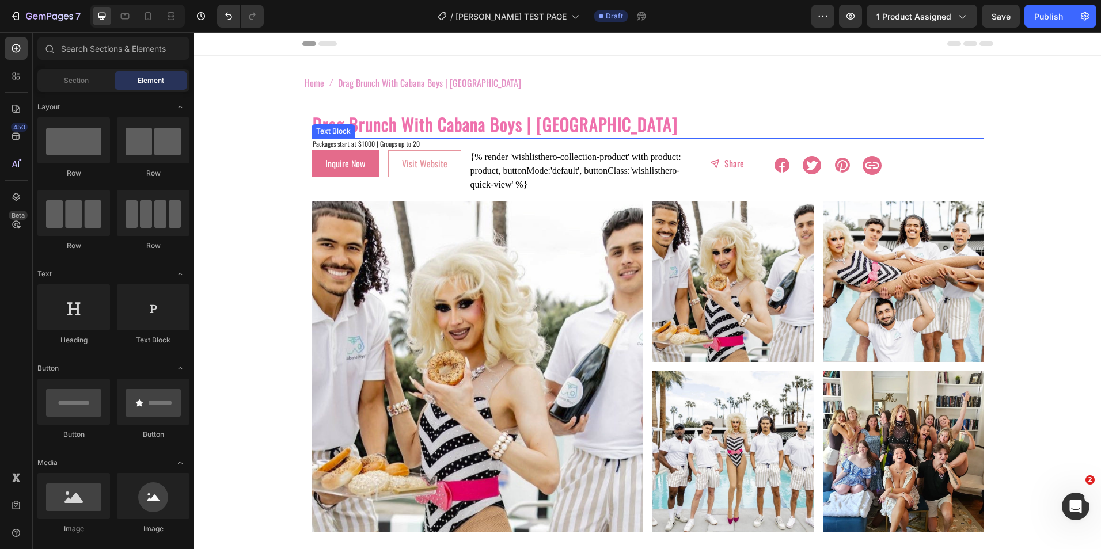
click at [423, 145] on p "Packages start at $1000 | Groups up to 20" at bounding box center [648, 144] width 670 height 10
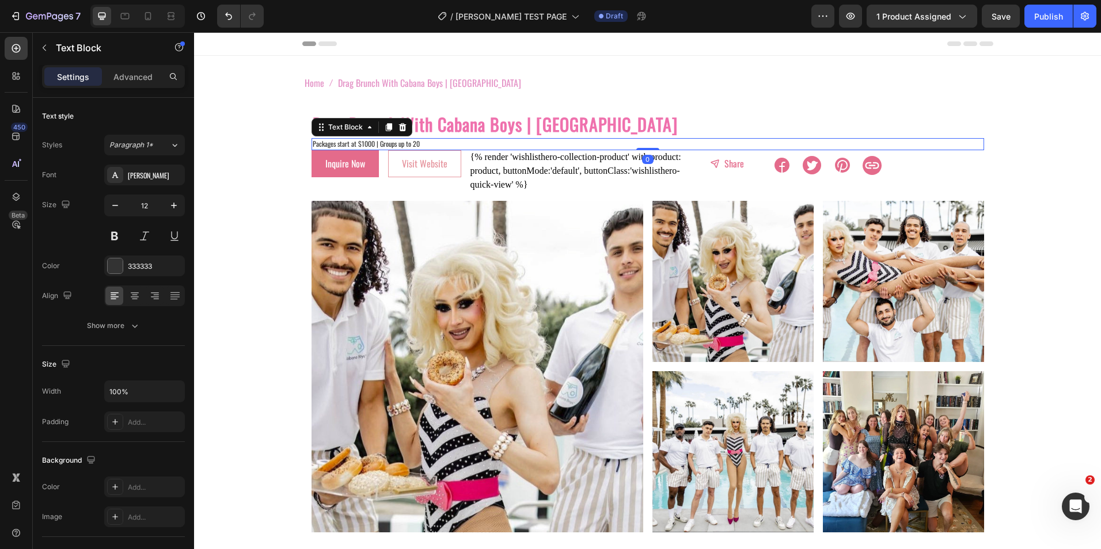
click at [420, 145] on p "Packages start at $1000 | Groups up to 20" at bounding box center [648, 144] width 670 height 10
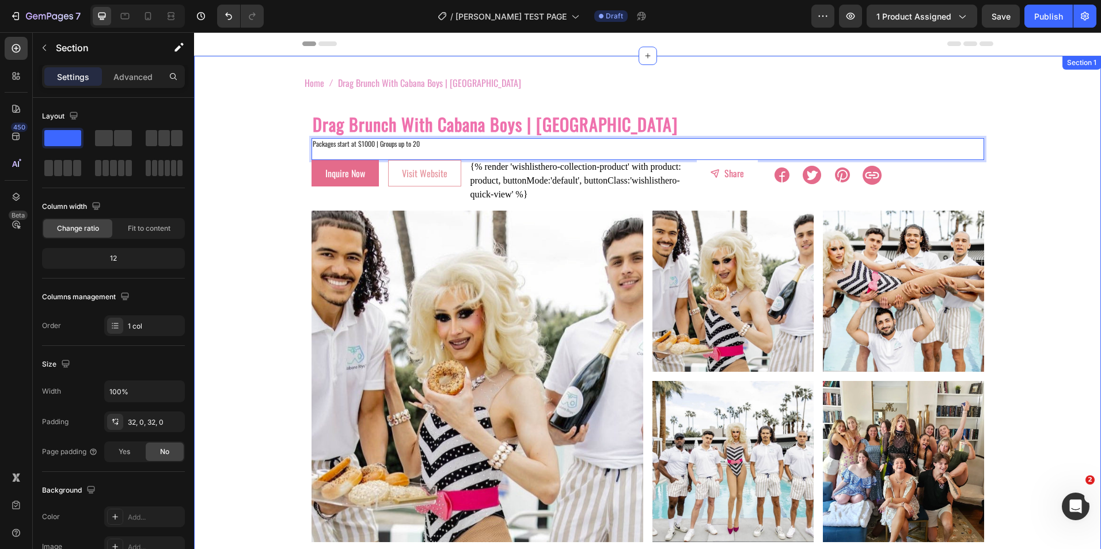
click at [256, 100] on div "Home Drag Brunch With Cabana Boys | [GEOGRAPHIC_DATA] Breadcrumb Row Drag Brunc…" at bounding box center [647, 386] width 907 height 625
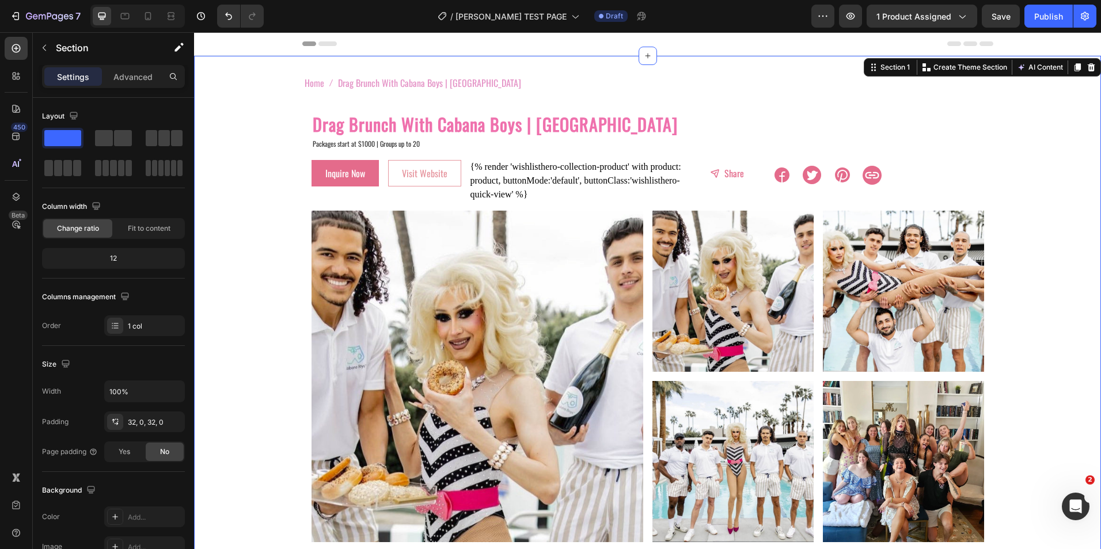
click at [221, 211] on div "Home Drag Brunch With Cabana Boys | Palm Springs Breadcrumb Row Drag Brunch Wit…" at bounding box center [647, 386] width 907 height 625
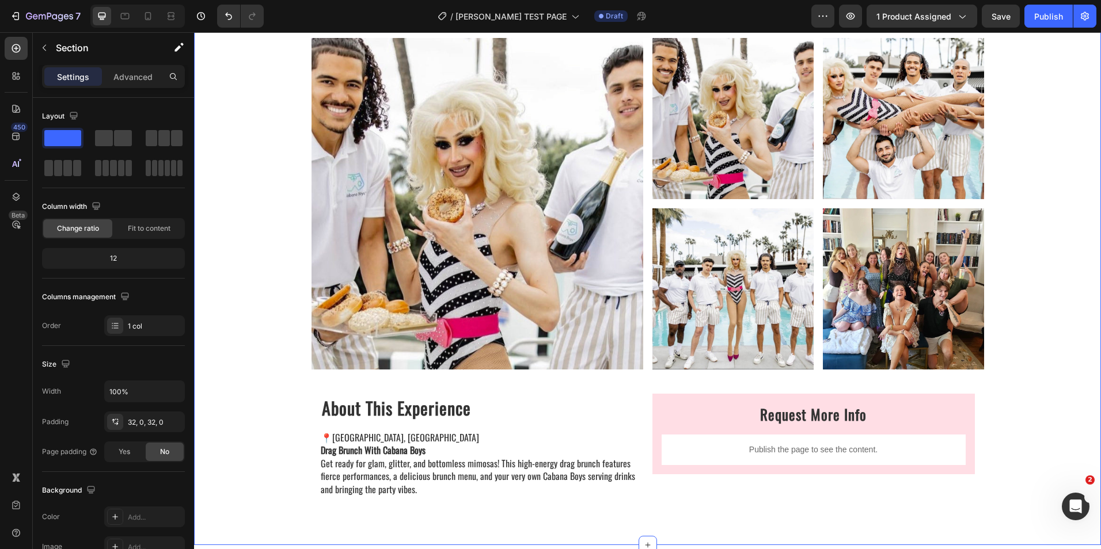
scroll to position [288, 0]
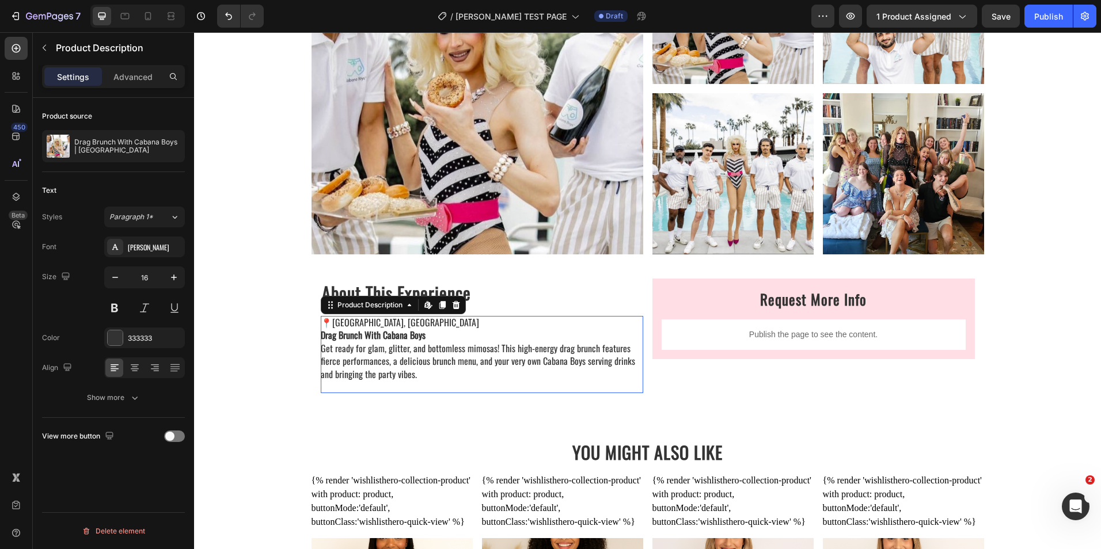
click at [389, 367] on p "📍[GEOGRAPHIC_DATA], [GEOGRAPHIC_DATA] Drag Brunch With Cabana Boys Get ready fo…" at bounding box center [478, 348] width 314 height 66
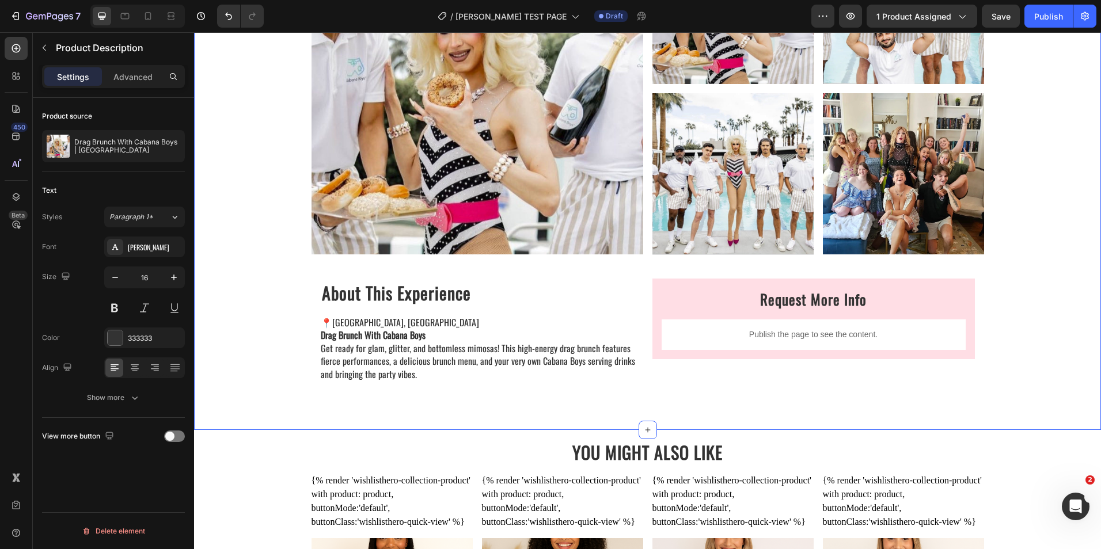
click at [252, 326] on div "Home Drag Brunch With Cabana Boys | Palm Springs Breadcrumb Row Drag Brunch Wit…" at bounding box center [647, 98] width 907 height 625
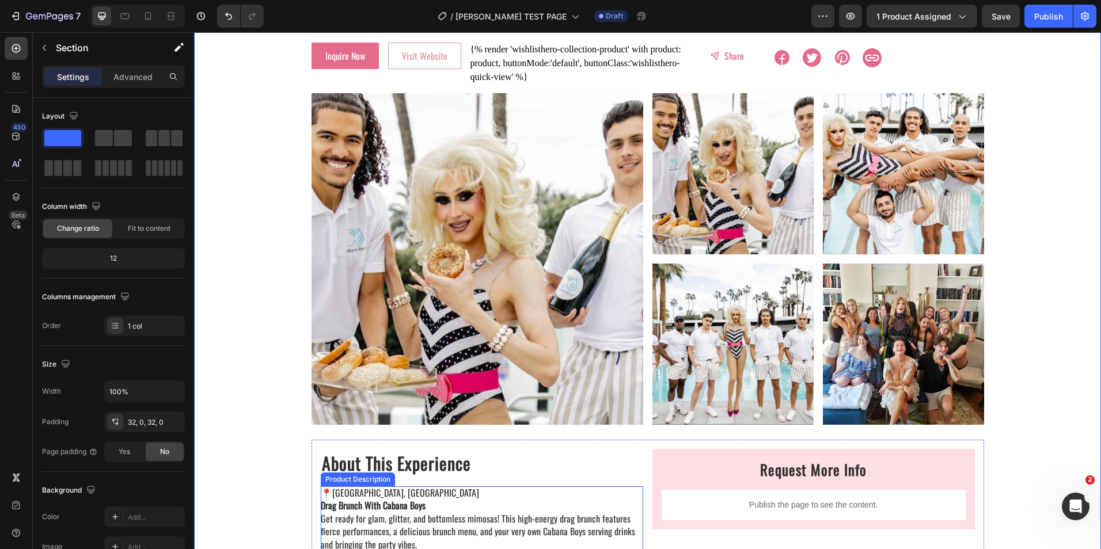
scroll to position [230, 0]
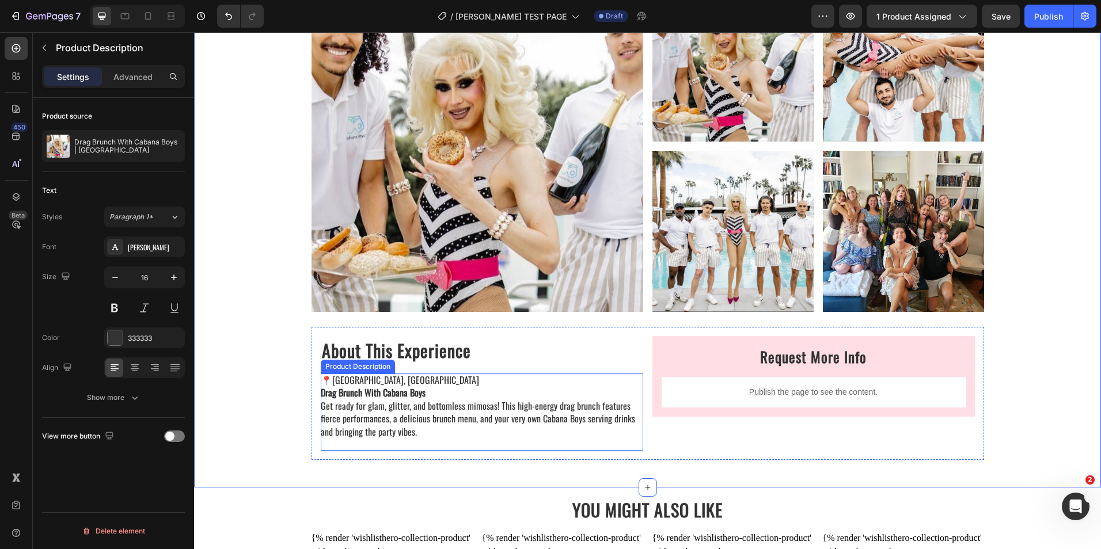
click at [364, 381] on p "📍[GEOGRAPHIC_DATA], [GEOGRAPHIC_DATA] Drag Brunch With Cabana Boys Get ready fo…" at bounding box center [478, 406] width 314 height 66
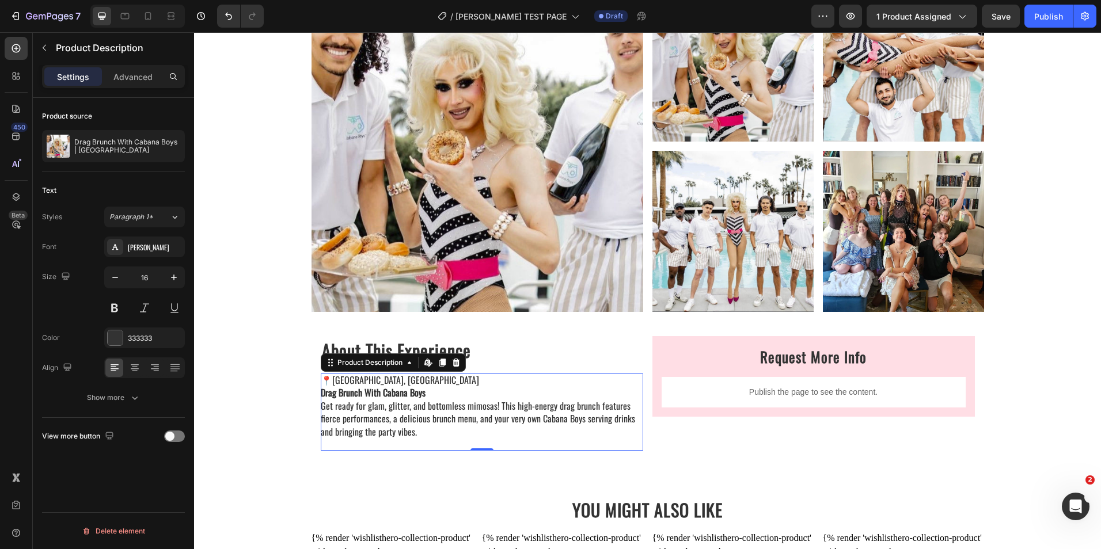
click at [364, 381] on p "📍[GEOGRAPHIC_DATA], [GEOGRAPHIC_DATA] Drag Brunch With Cabana Boys Get ready fo…" at bounding box center [478, 406] width 314 height 66
click at [385, 374] on p "📍[GEOGRAPHIC_DATA], [GEOGRAPHIC_DATA] Drag Brunch With Cabana Boys Get ready fo…" at bounding box center [478, 406] width 314 height 66
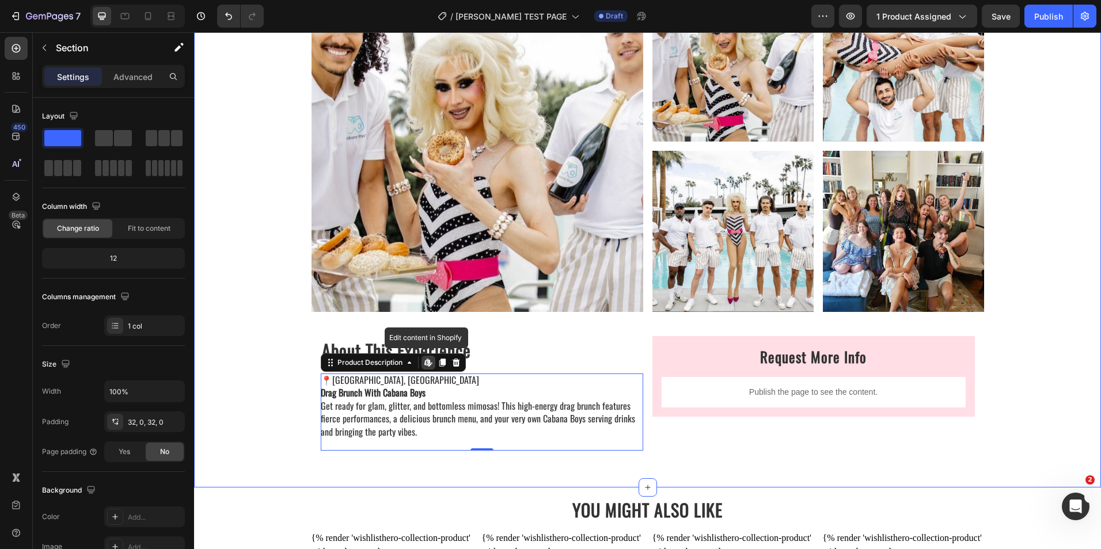
click at [282, 367] on div "Home Drag Brunch With Cabana Boys | Palm Springs Breadcrumb Row Drag Brunch Wit…" at bounding box center [647, 156] width 907 height 625
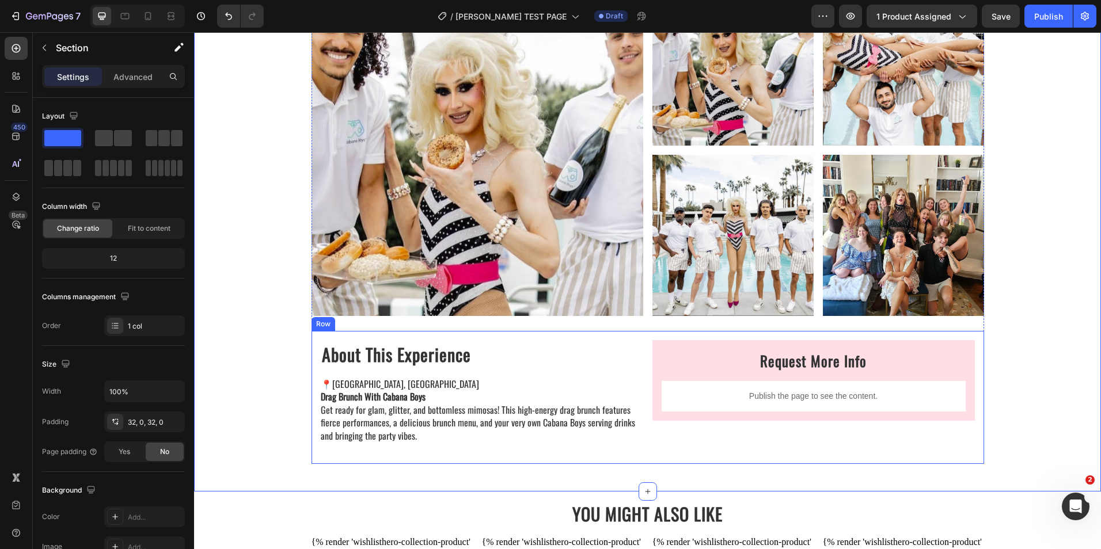
scroll to position [173, 0]
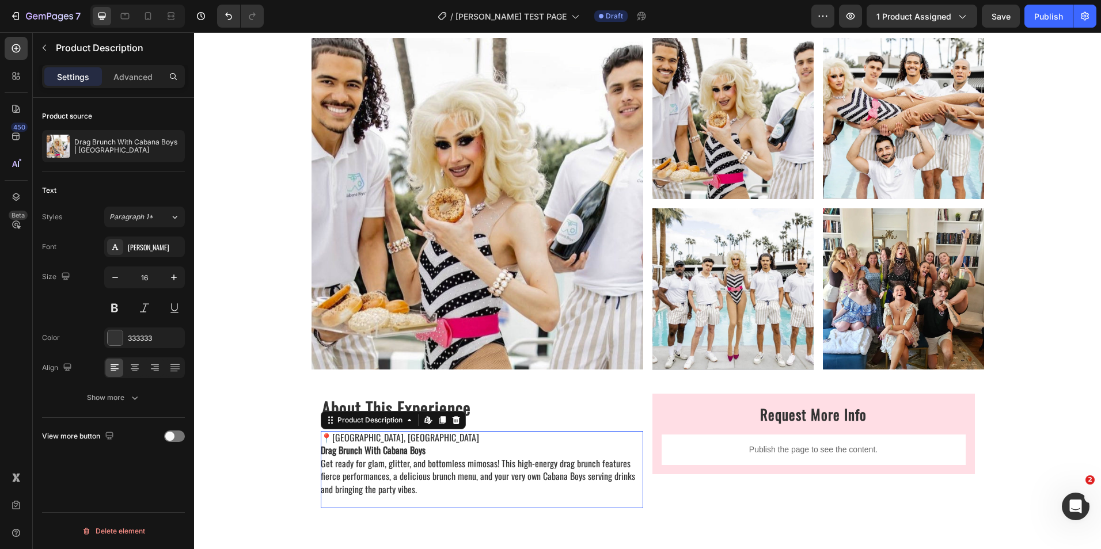
click at [353, 440] on p "📍[GEOGRAPHIC_DATA], [GEOGRAPHIC_DATA] Drag Brunch With Cabana Boys Get ready fo…" at bounding box center [478, 464] width 314 height 66
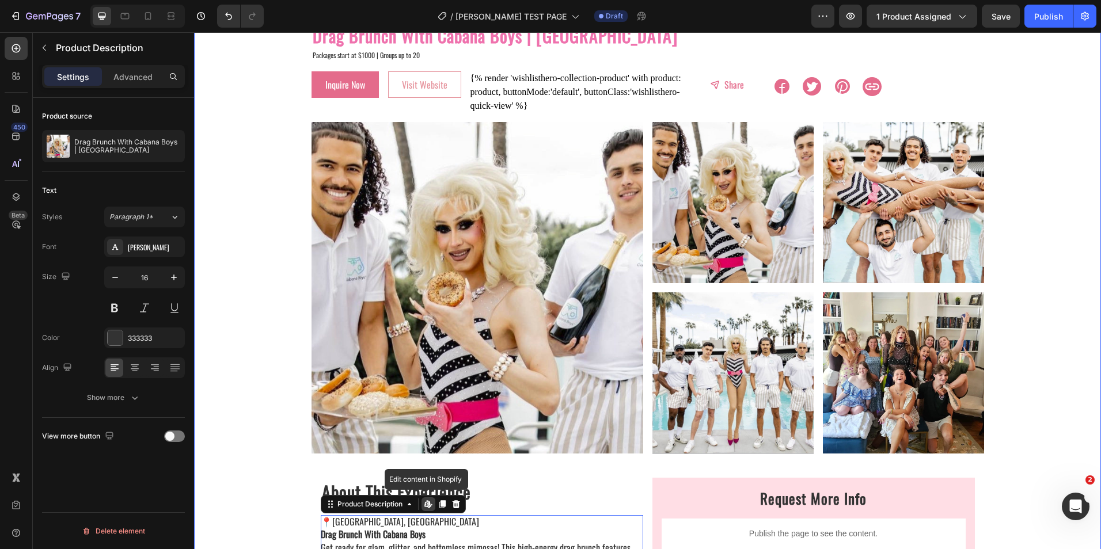
scroll to position [0, 0]
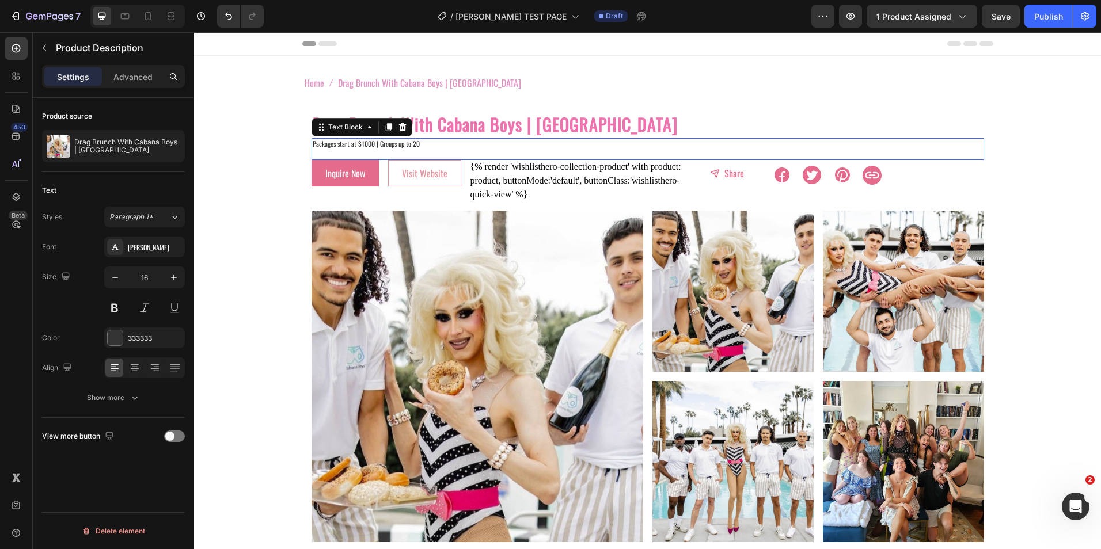
click at [338, 146] on p "Packages start at $1000 | Groups up to 20" at bounding box center [648, 144] width 670 height 10
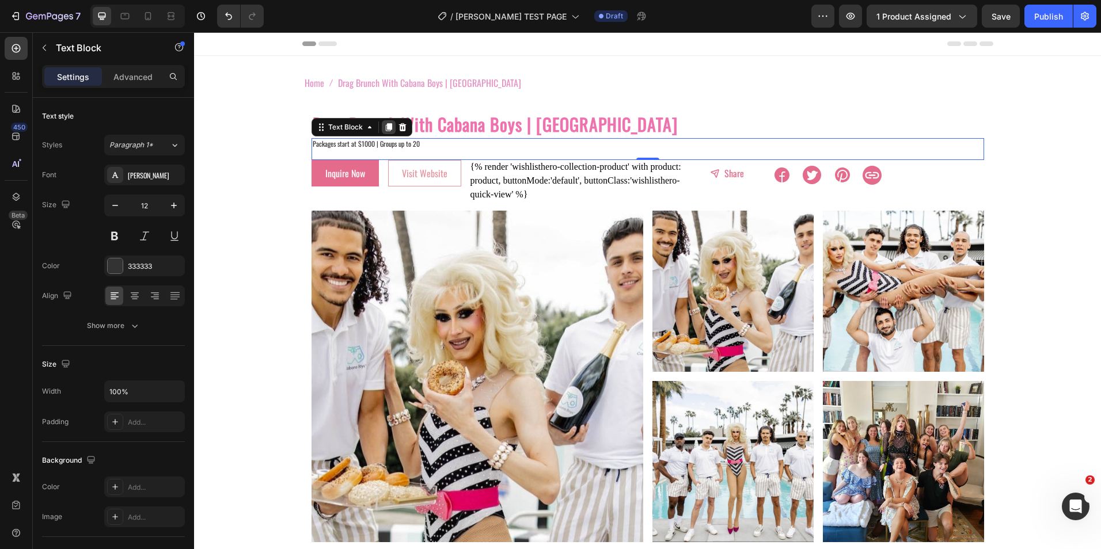
click at [385, 125] on icon at bounding box center [388, 128] width 6 height 8
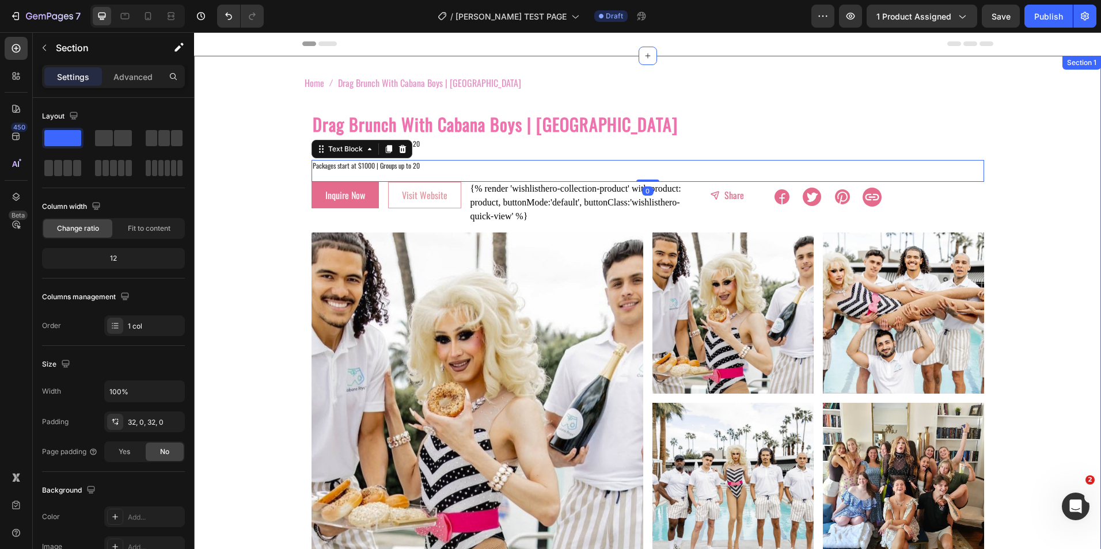
click at [250, 157] on div "Home Drag Brunch With Cabana Boys | [GEOGRAPHIC_DATA] Breadcrumb Row Drag Brunc…" at bounding box center [647, 397] width 907 height 647
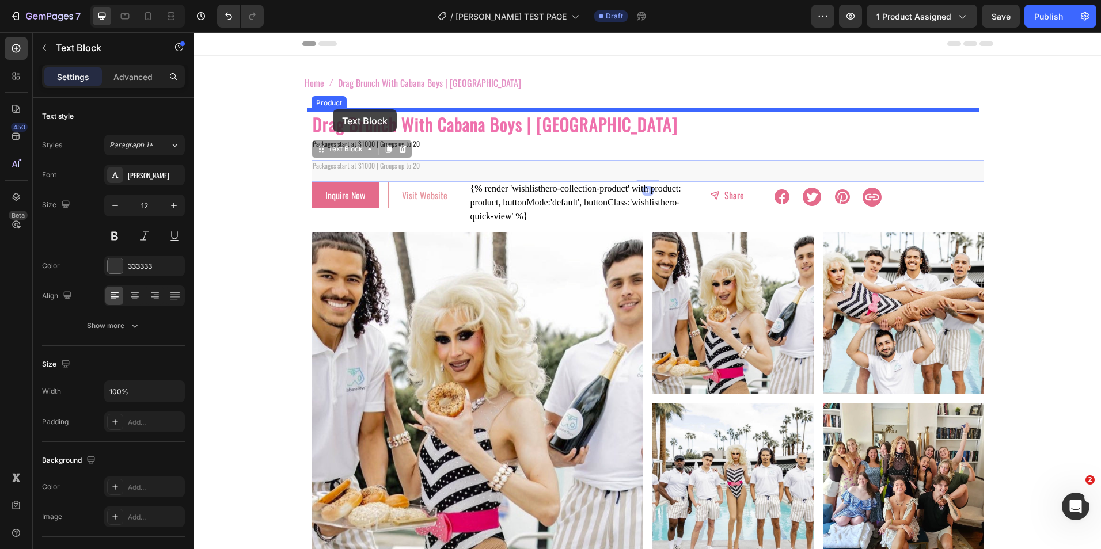
drag, startPoint x: 327, startPoint y: 165, endPoint x: 333, endPoint y: 109, distance: 55.6
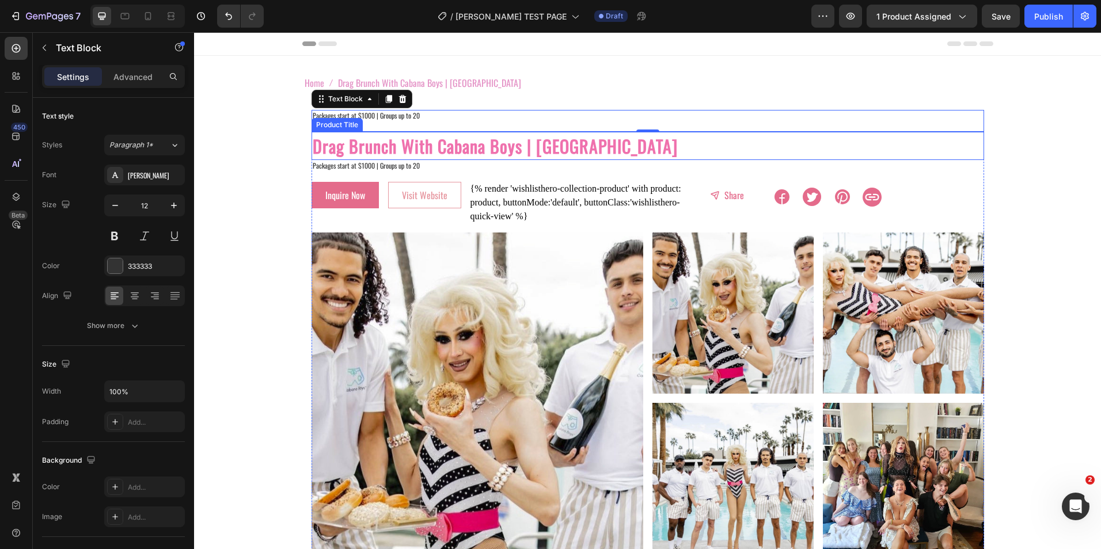
click at [333, 121] on div "Product Title" at bounding box center [337, 125] width 47 height 10
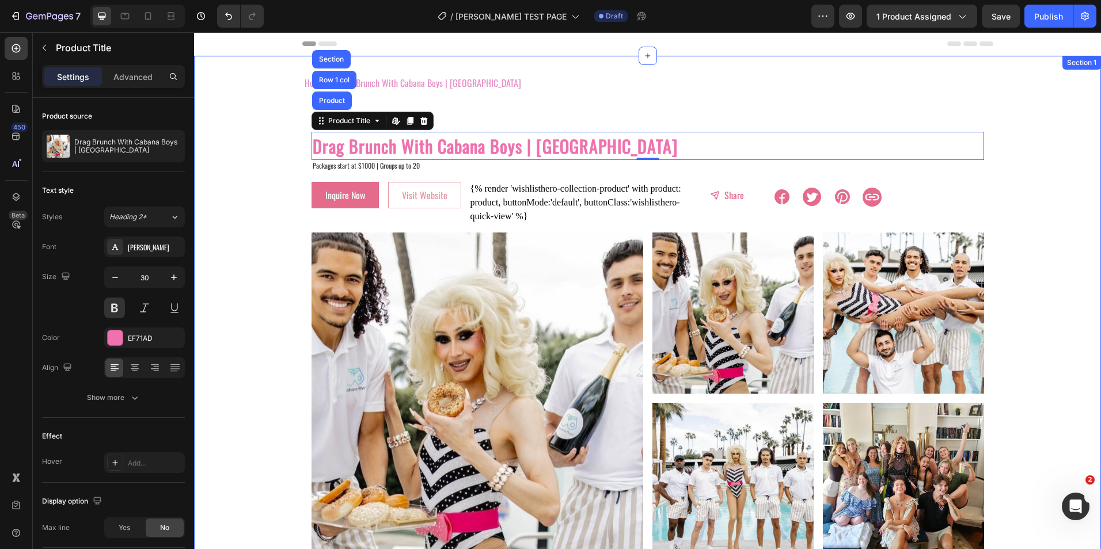
click at [288, 120] on div "Home Drag Brunch With Cabana Boys | [GEOGRAPHIC_DATA] Breadcrumb Row Packages s…" at bounding box center [647, 397] width 907 height 647
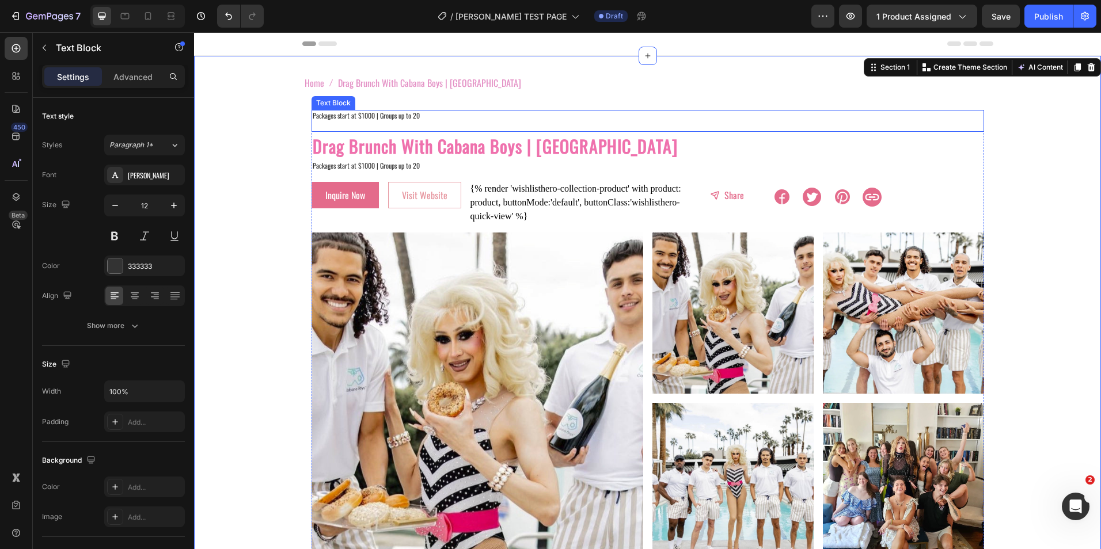
click at [325, 124] on p at bounding box center [648, 126] width 670 height 10
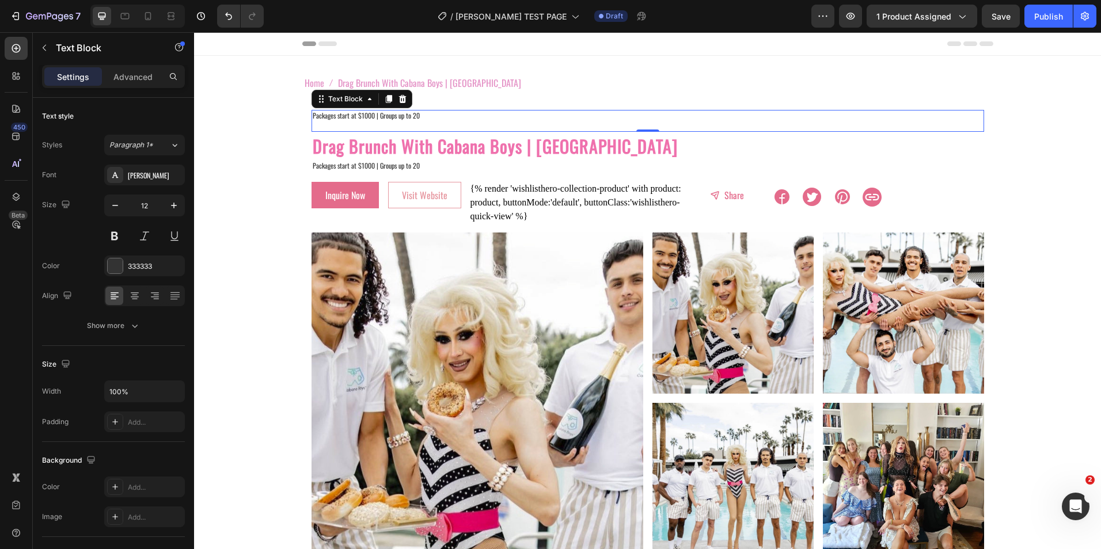
click at [325, 124] on p "Rich Text Editor. Editing area: main" at bounding box center [648, 126] width 670 height 10
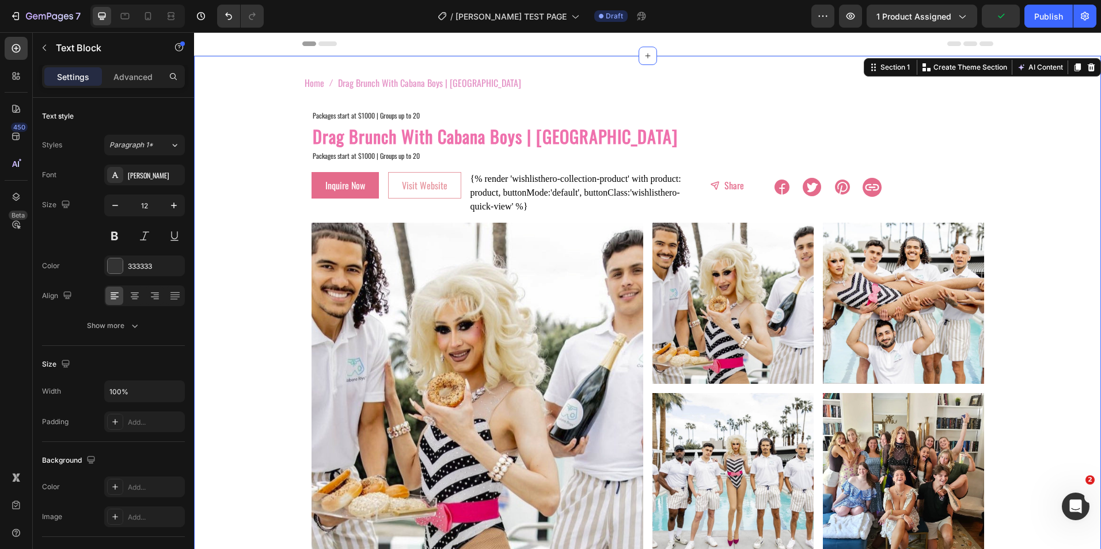
click at [271, 121] on div "Home Drag Brunch With Cabana Boys | [GEOGRAPHIC_DATA] Breadcrumb Row Packages s…" at bounding box center [647, 392] width 907 height 637
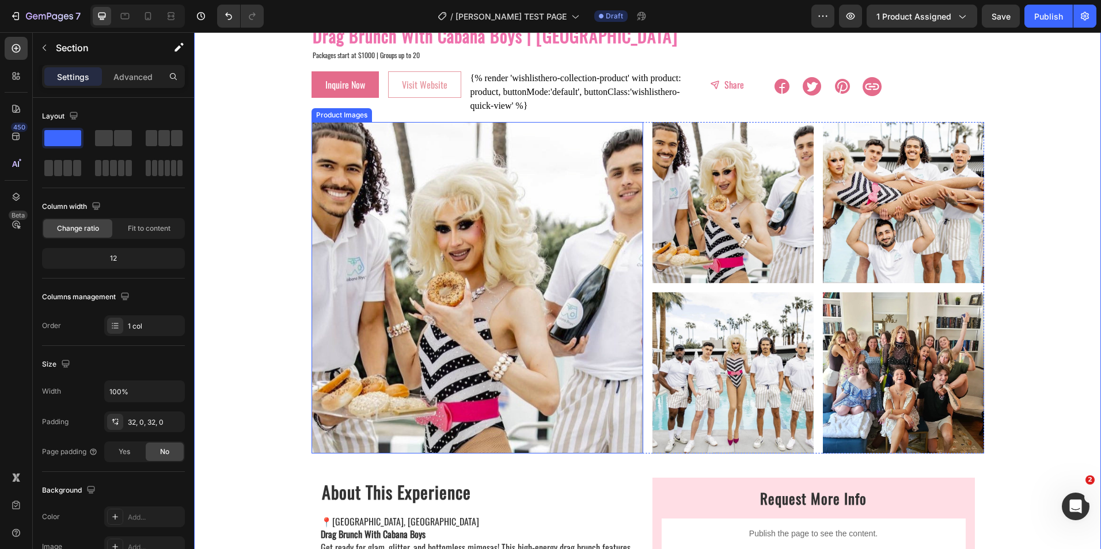
scroll to position [288, 0]
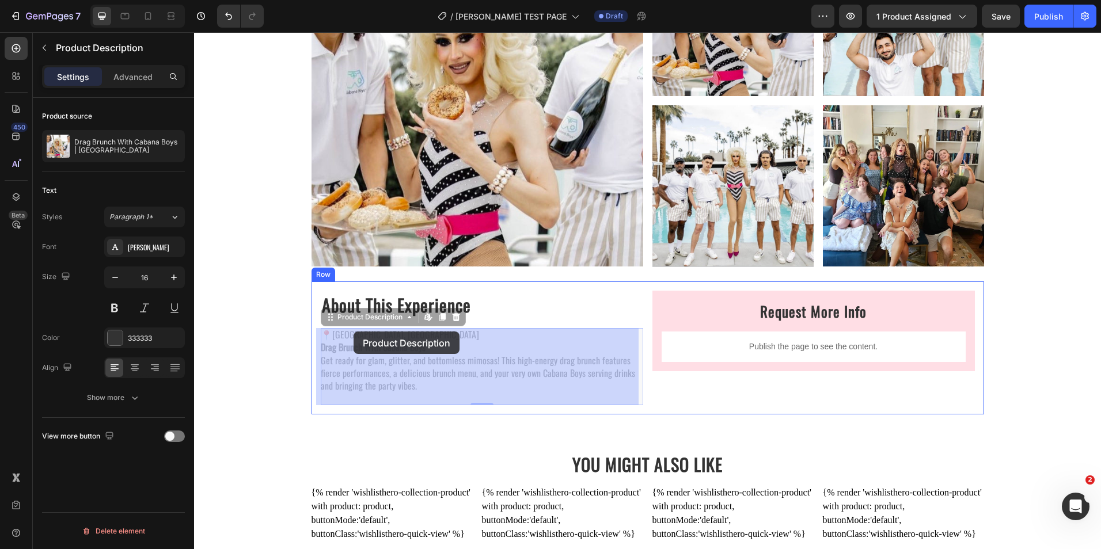
drag, startPoint x: 394, startPoint y: 333, endPoint x: 385, endPoint y: 333, distance: 8.6
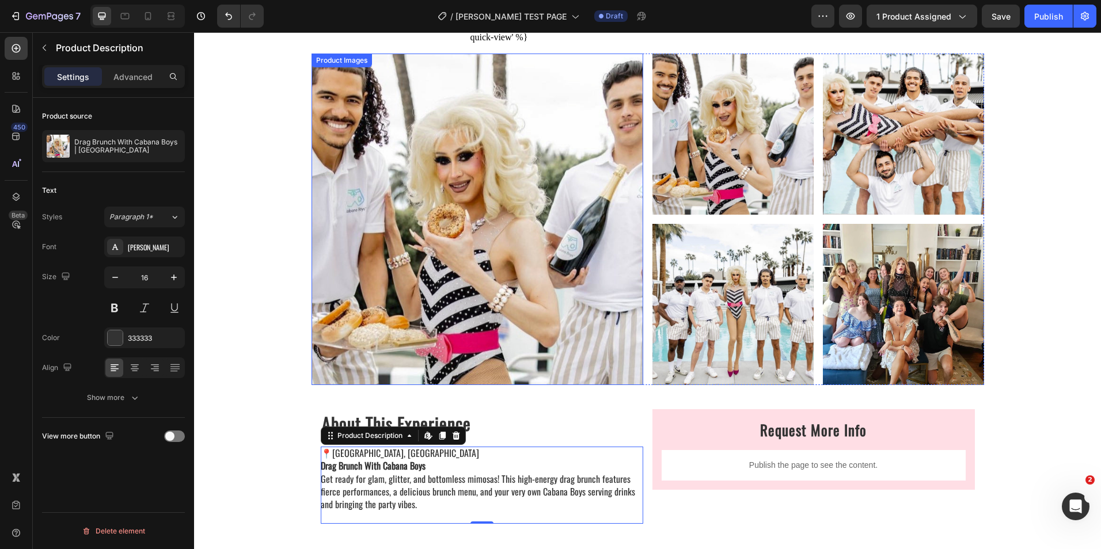
scroll to position [0, 0]
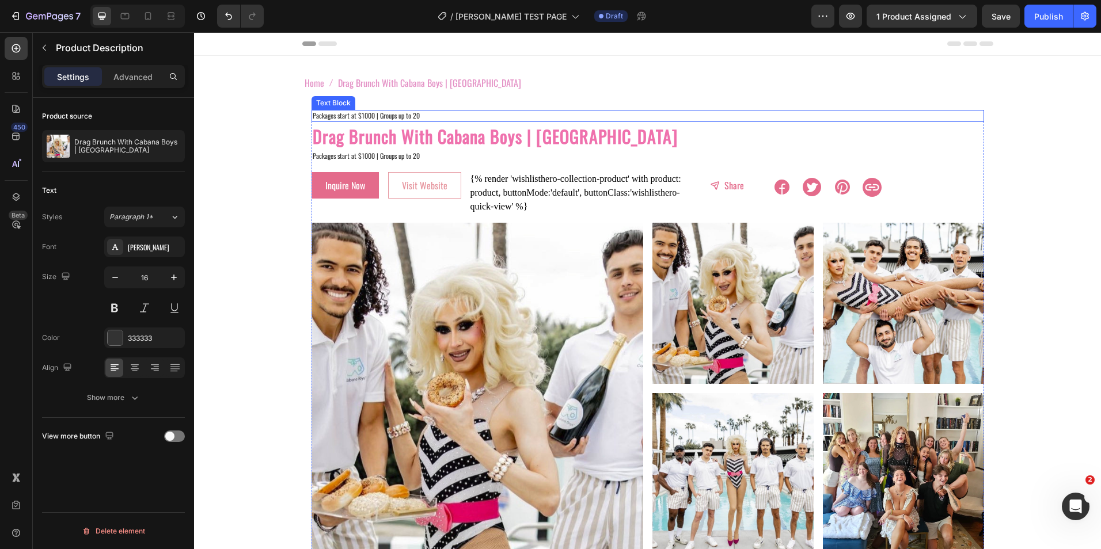
click at [349, 114] on p "Packages start at $1000 | Groups up to 20" at bounding box center [648, 116] width 670 height 10
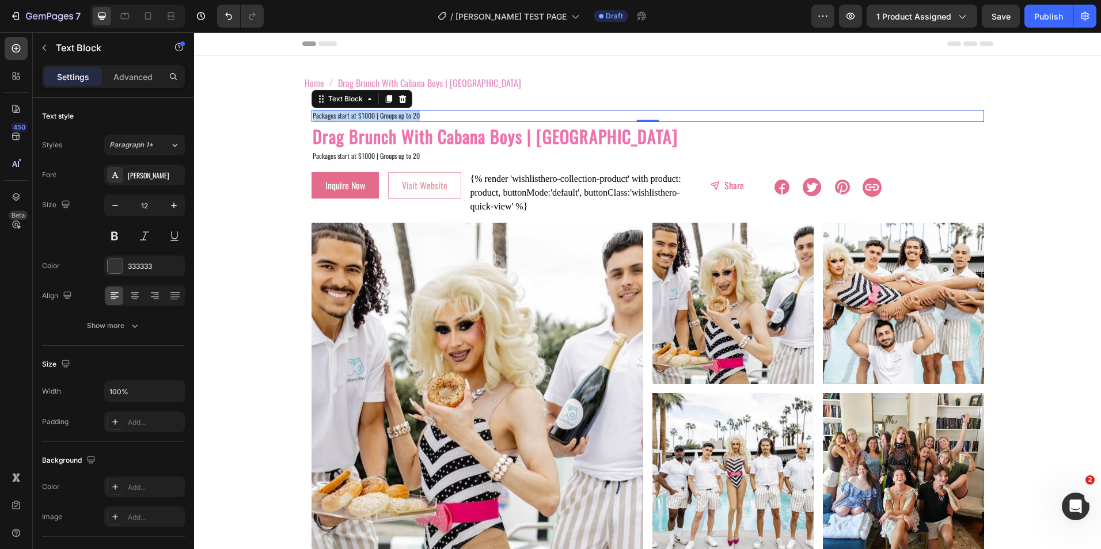
click at [349, 114] on p "Packages start at $1000 | Groups up to 20" at bounding box center [648, 116] width 670 height 10
click at [316, 123] on h2 "Drag Brunch With Cabana Boys | [GEOGRAPHIC_DATA]" at bounding box center [647, 136] width 672 height 28
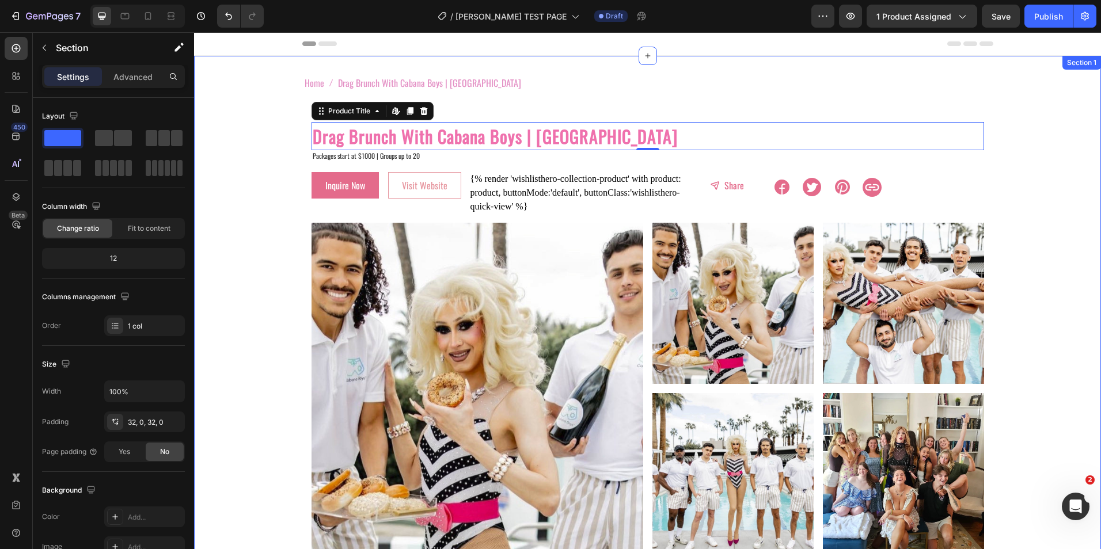
click at [279, 136] on div "Home Drag Brunch With Cabana Boys | [GEOGRAPHIC_DATA] Breadcrumb Row 📍[GEOGRAPH…" at bounding box center [647, 392] width 907 height 637
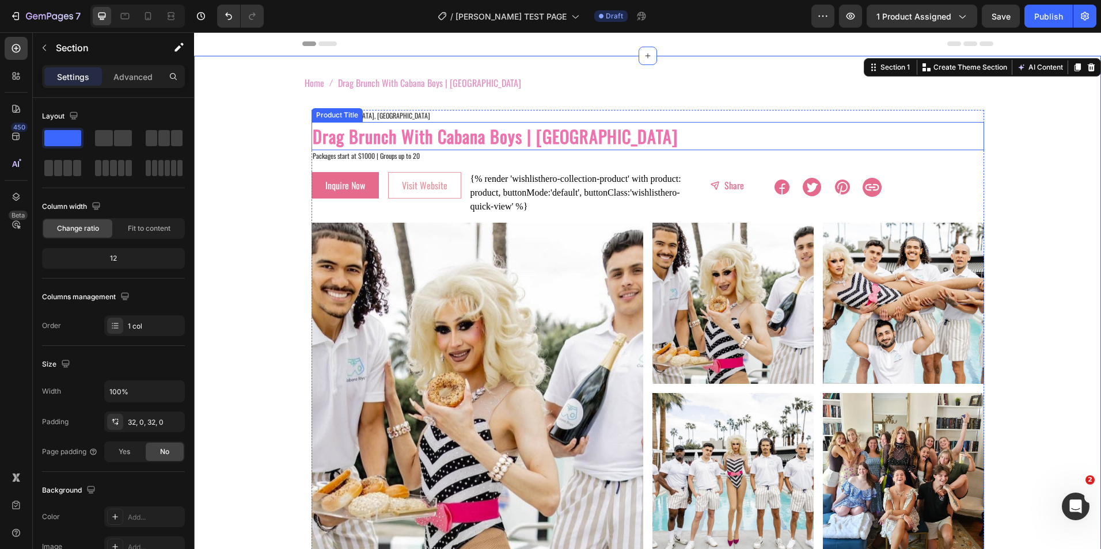
click at [311, 132] on h2 "Drag Brunch With Cabana Boys | [GEOGRAPHIC_DATA]" at bounding box center [647, 136] width 672 height 28
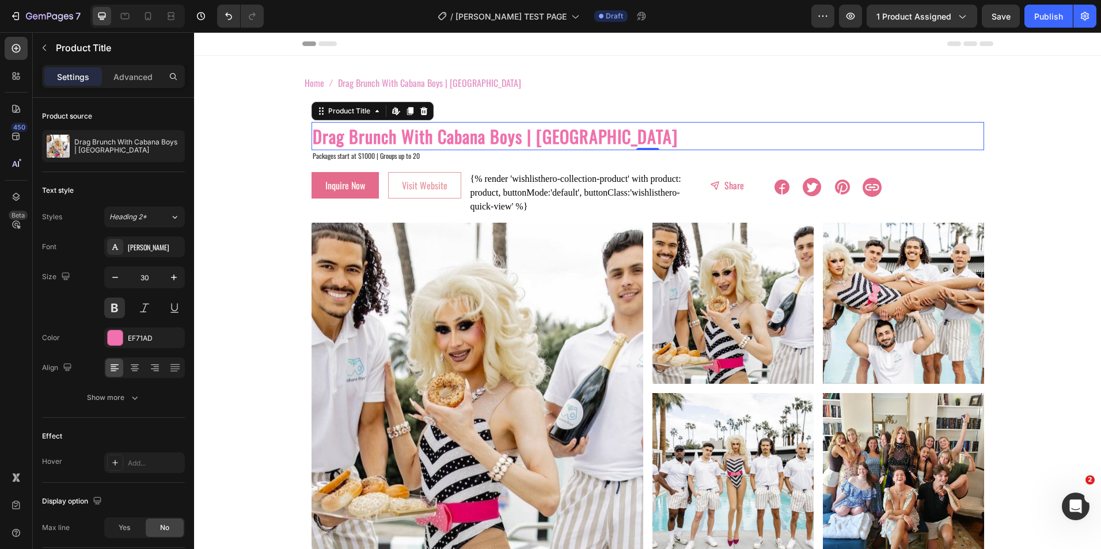
click at [311, 132] on h2 "Drag Brunch With Cabana Boys | [GEOGRAPHIC_DATA]" at bounding box center [647, 136] width 672 height 28
click at [311, 142] on h2 "Drag Brunch With Cabana Boys | [GEOGRAPHIC_DATA]" at bounding box center [647, 136] width 672 height 28
click at [311, 132] on h2 "Drag Brunch With Cabana Boys | [GEOGRAPHIC_DATA]" at bounding box center [647, 136] width 672 height 28
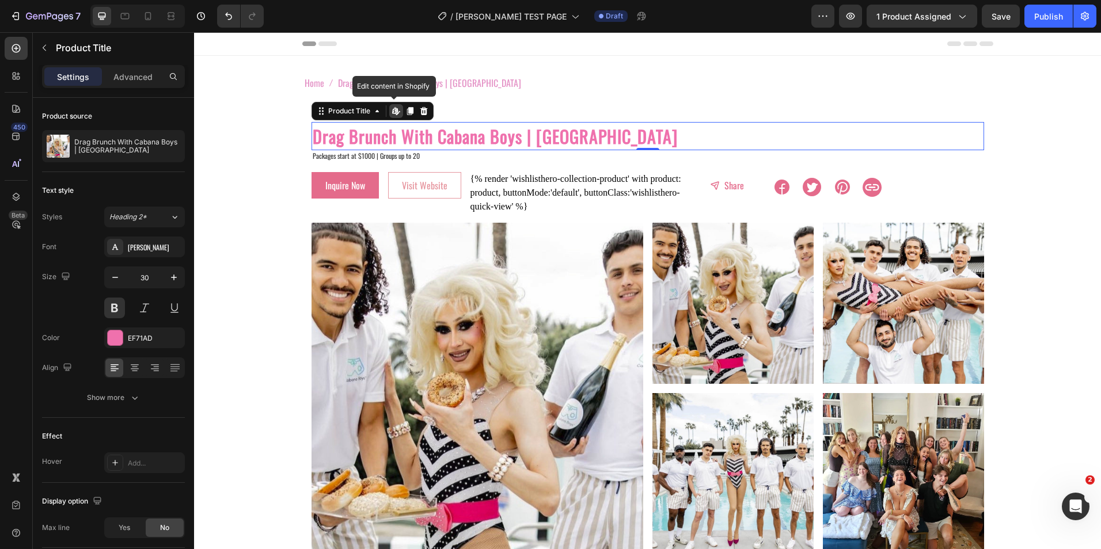
click at [321, 133] on h2 "Drag Brunch With Cabana Boys | [GEOGRAPHIC_DATA]" at bounding box center [647, 136] width 672 height 28
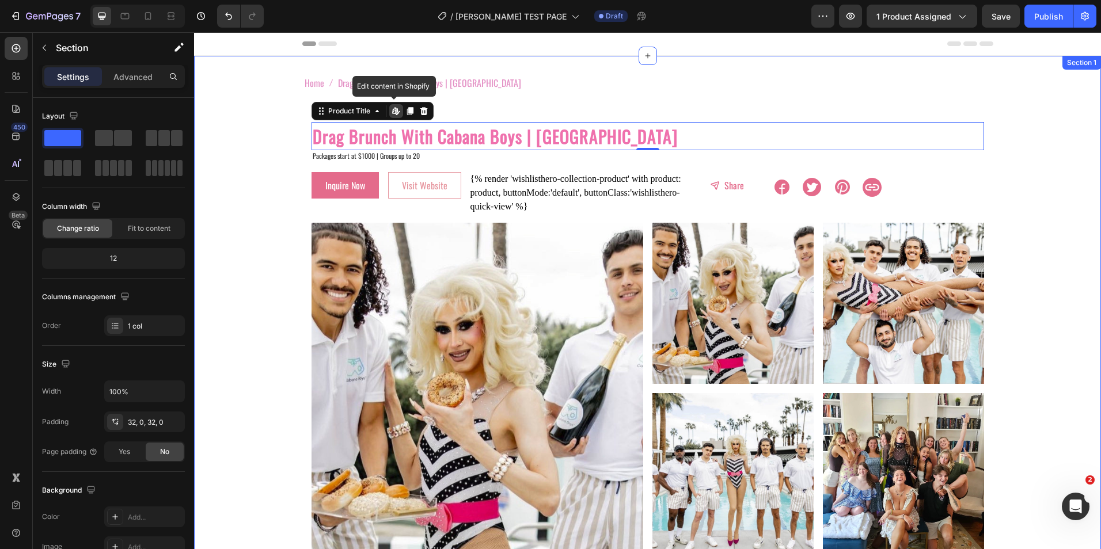
click at [261, 138] on div "Home Drag Brunch With Cabana Boys | [GEOGRAPHIC_DATA] Breadcrumb Row 📍[GEOGRAPH…" at bounding box center [647, 392] width 907 height 637
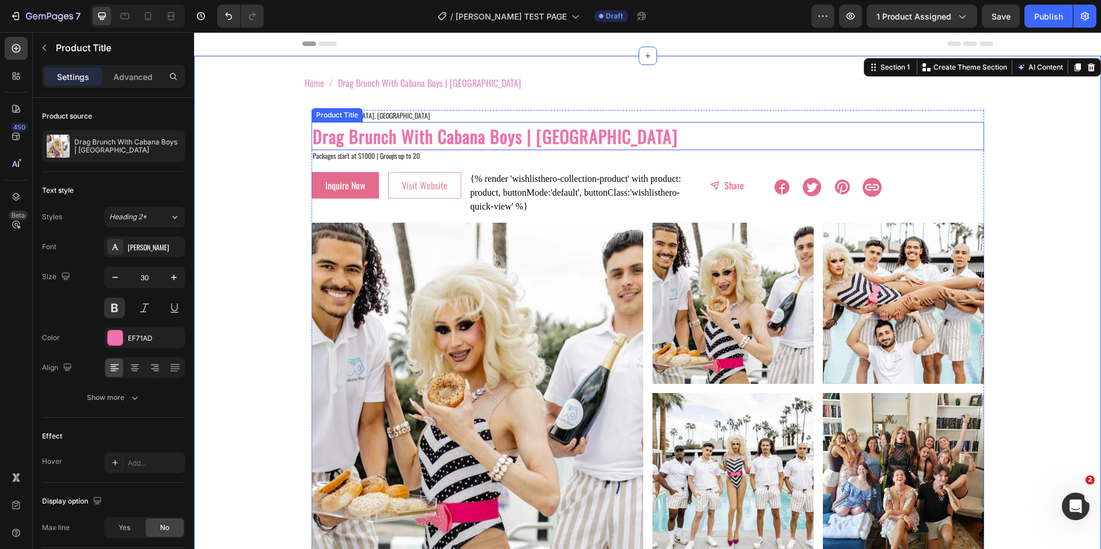
click at [325, 126] on h2 "Drag Brunch With Cabana Boys | [GEOGRAPHIC_DATA]" at bounding box center [647, 136] width 672 height 28
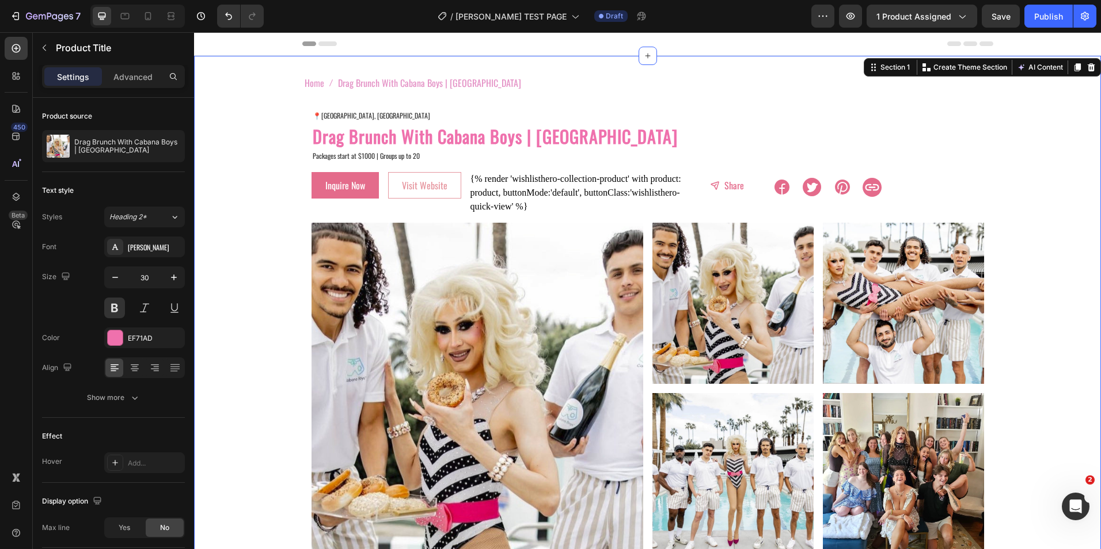
click at [248, 160] on div "Home Drag Brunch With Cabana Boys | [GEOGRAPHIC_DATA] Breadcrumb Row 📍[GEOGRAPH…" at bounding box center [647, 392] width 907 height 637
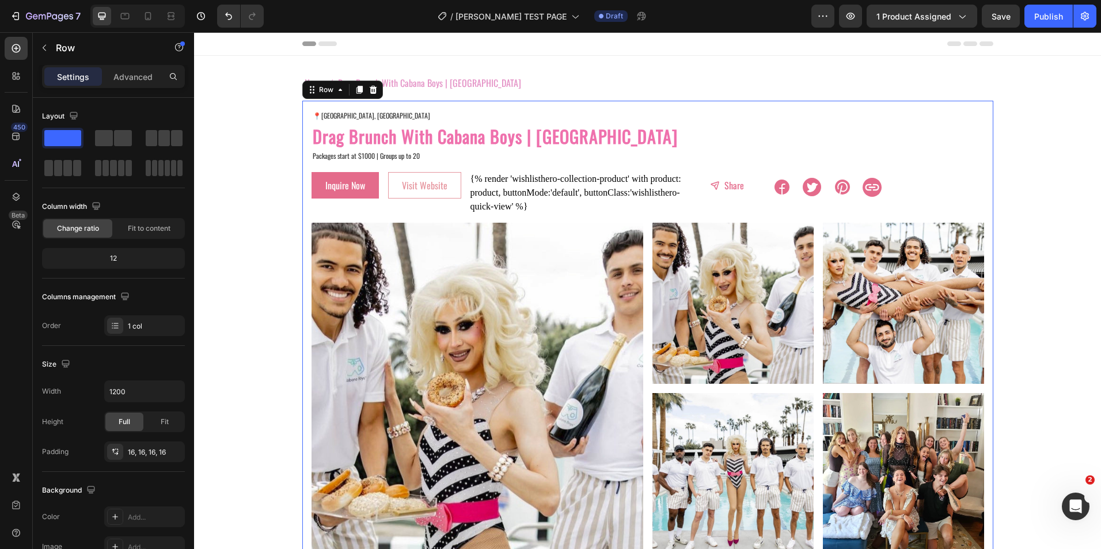
click at [302, 145] on div "📍[GEOGRAPHIC_DATA], [GEOGRAPHIC_DATA] Text Block Drag Brunch With Cabana Boys |…" at bounding box center [647, 406] width 691 height 611
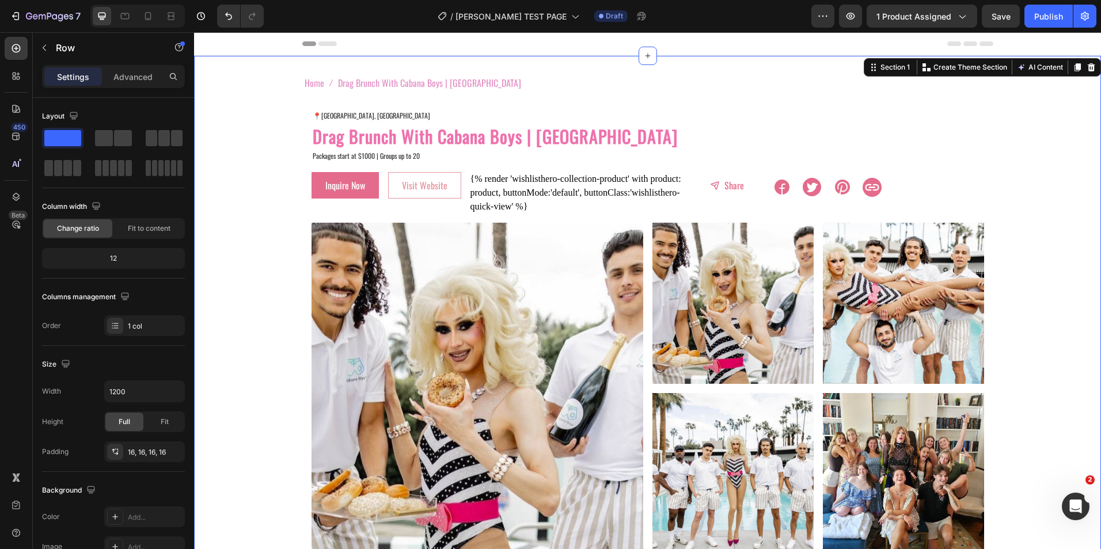
click at [268, 146] on div "Home Drag Brunch With Cabana Boys | [GEOGRAPHIC_DATA] Breadcrumb Row 📍[GEOGRAPH…" at bounding box center [647, 392] width 907 height 637
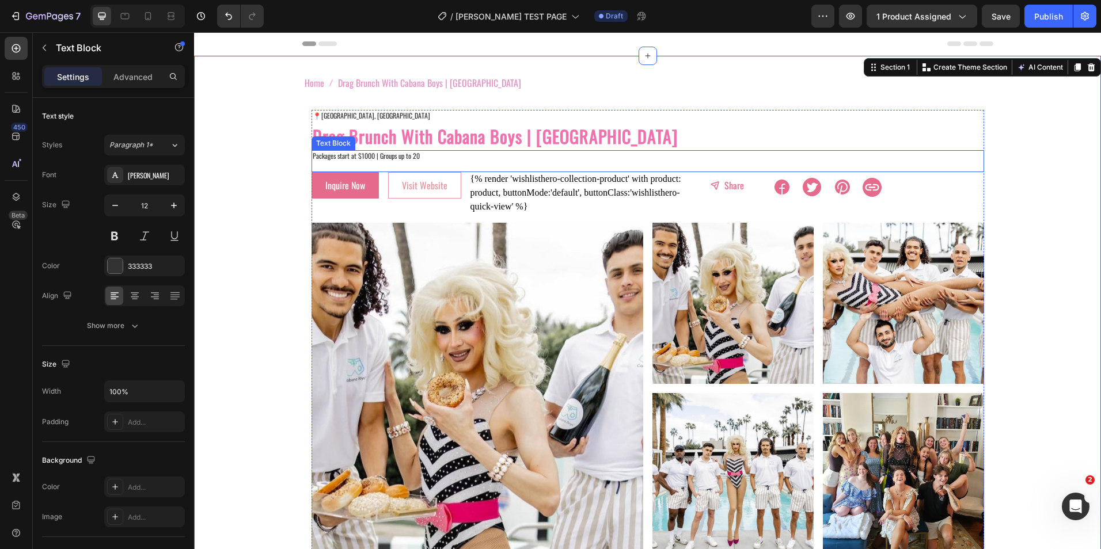
click at [336, 170] on p "Rich Text Editor. Editing area: main" at bounding box center [648, 166] width 670 height 10
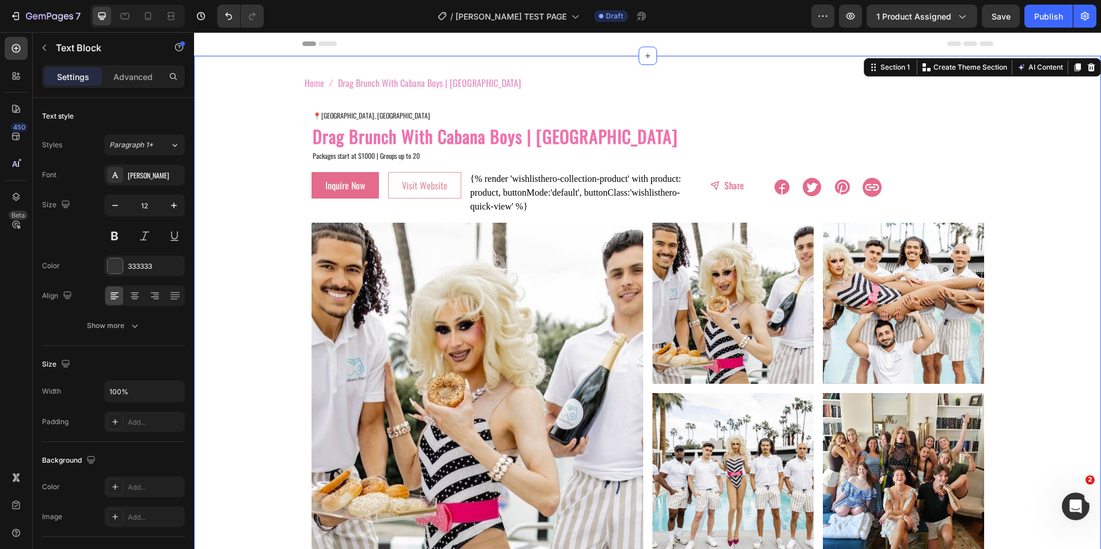
click at [296, 183] on div "Home Drag Brunch With Cabana Boys | [GEOGRAPHIC_DATA] Breadcrumb Row 📍[GEOGRAPH…" at bounding box center [647, 392] width 907 height 637
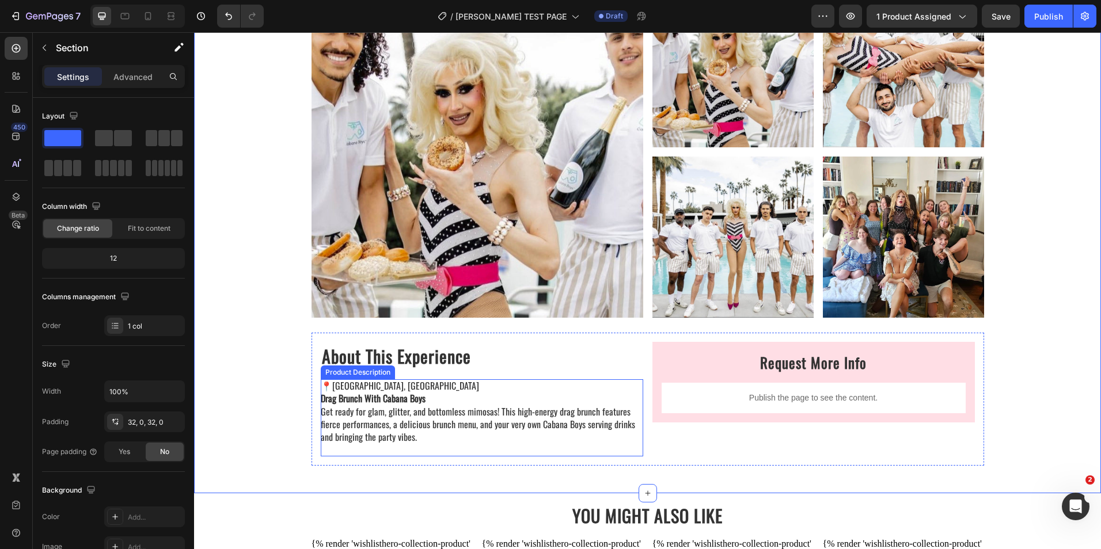
scroll to position [230, 0]
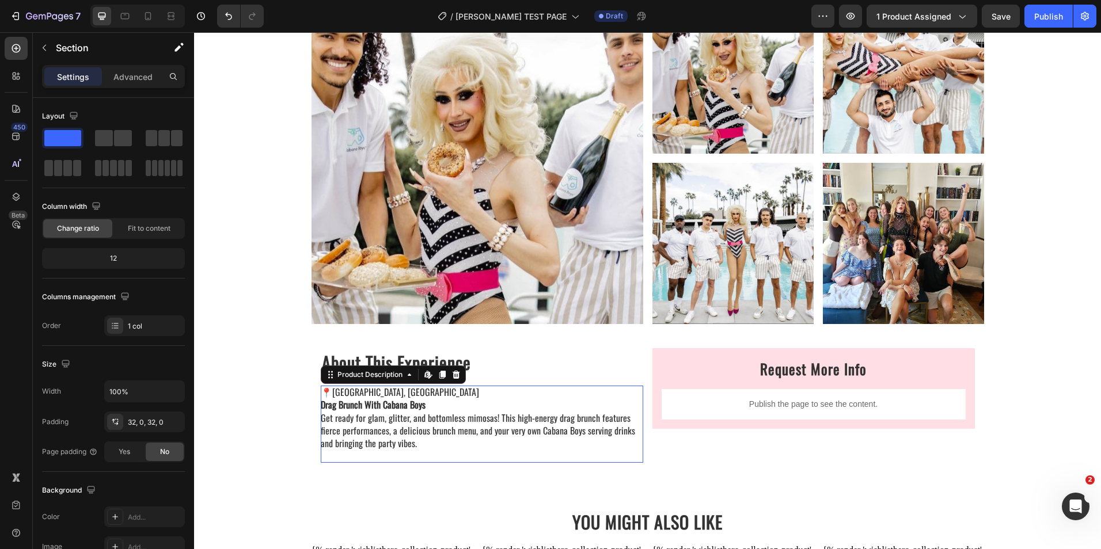
click at [334, 453] on div "📍[GEOGRAPHIC_DATA], [GEOGRAPHIC_DATA] Drag Brunch With Cabana Boys Get ready fo…" at bounding box center [482, 424] width 322 height 77
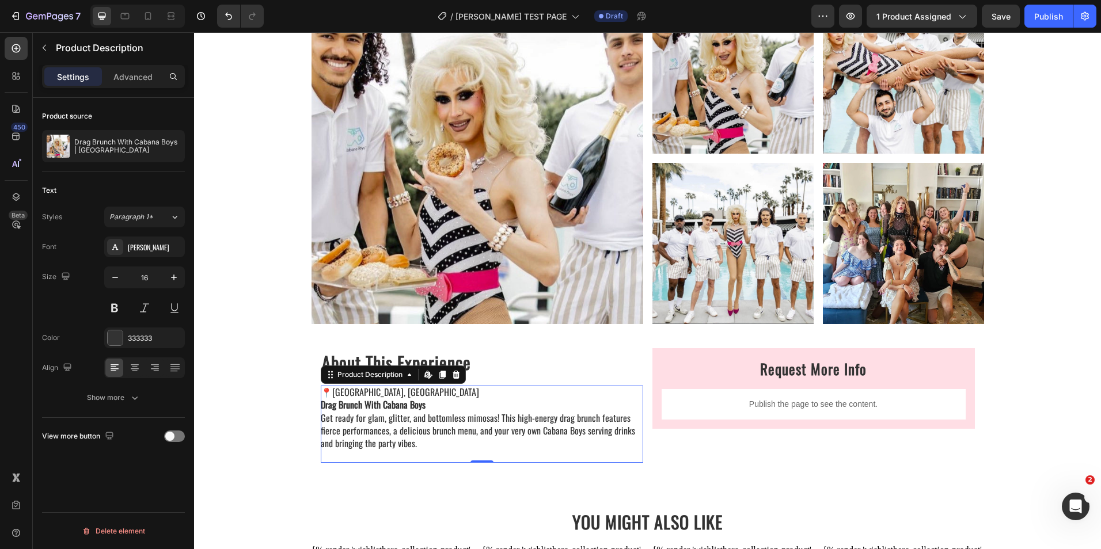
click at [404, 445] on div "📍[GEOGRAPHIC_DATA], [GEOGRAPHIC_DATA] Drag Brunch With Cabana Boys Get ready fo…" at bounding box center [482, 424] width 322 height 77
click at [258, 325] on div "Home Drag Brunch With Cabana Boys | [GEOGRAPHIC_DATA] Breadcrumb Row 📍[GEOGRAPH…" at bounding box center [647, 162] width 907 height 637
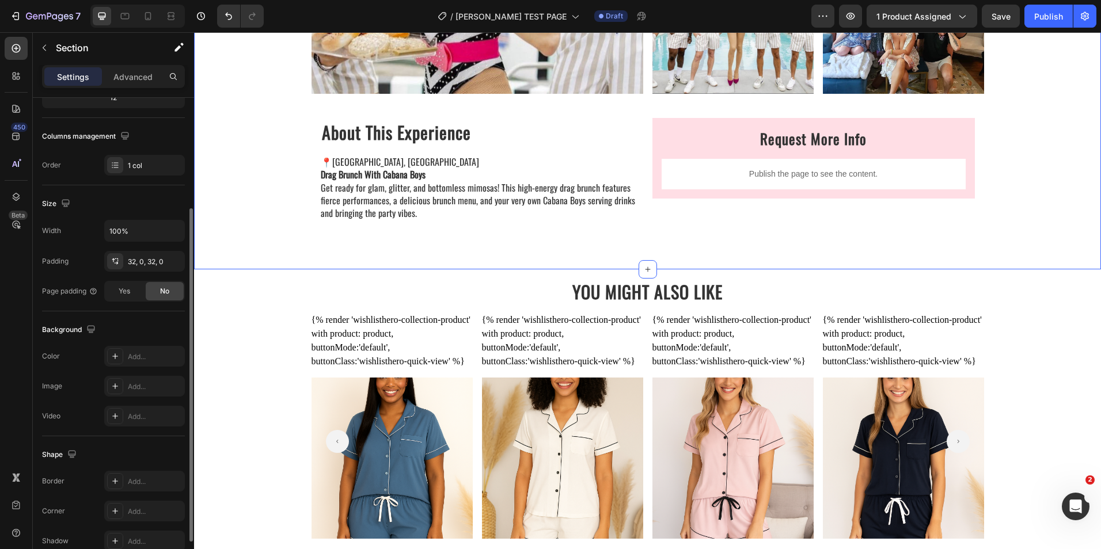
scroll to position [0, 0]
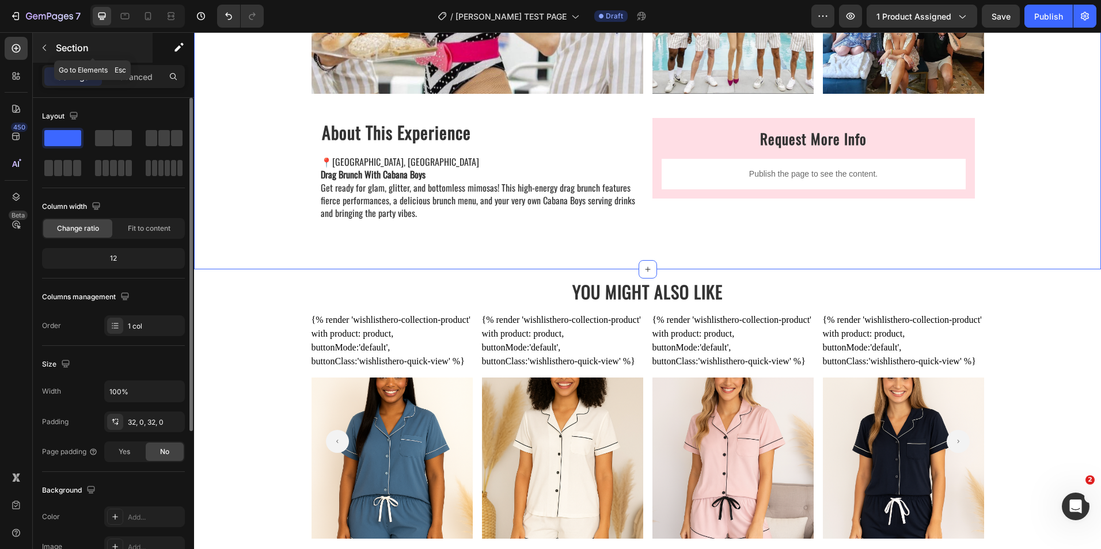
click at [43, 44] on icon "button" at bounding box center [44, 47] width 9 height 9
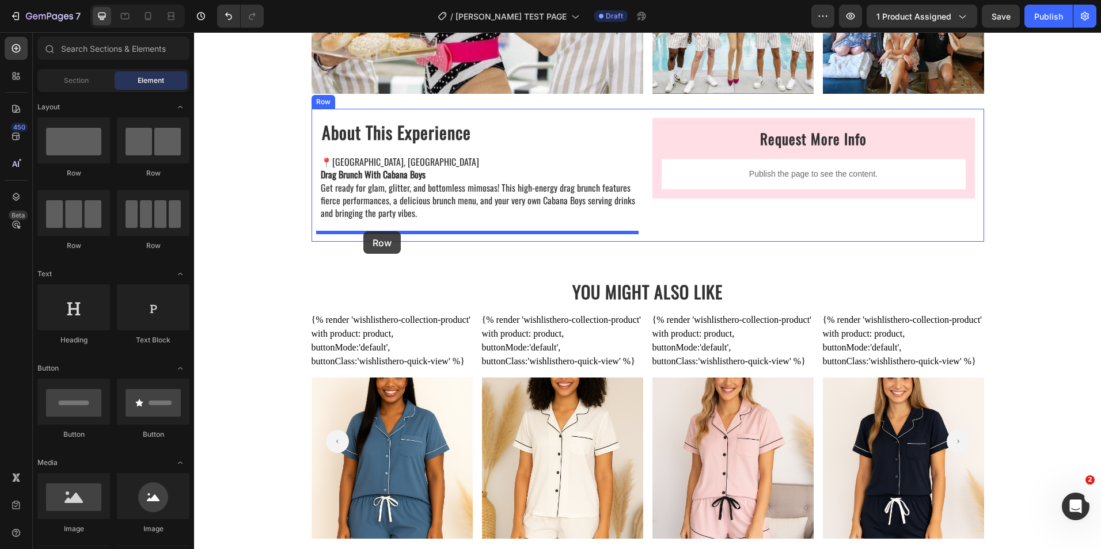
drag, startPoint x: 265, startPoint y: 172, endPoint x: 363, endPoint y: 231, distance: 114.7
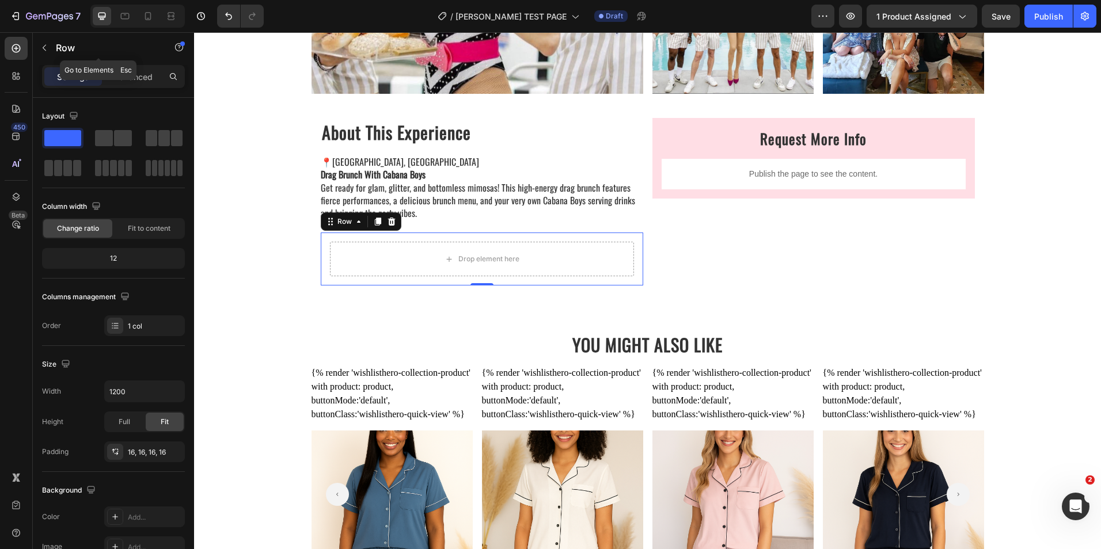
click at [50, 46] on button "button" at bounding box center [44, 48] width 18 height 18
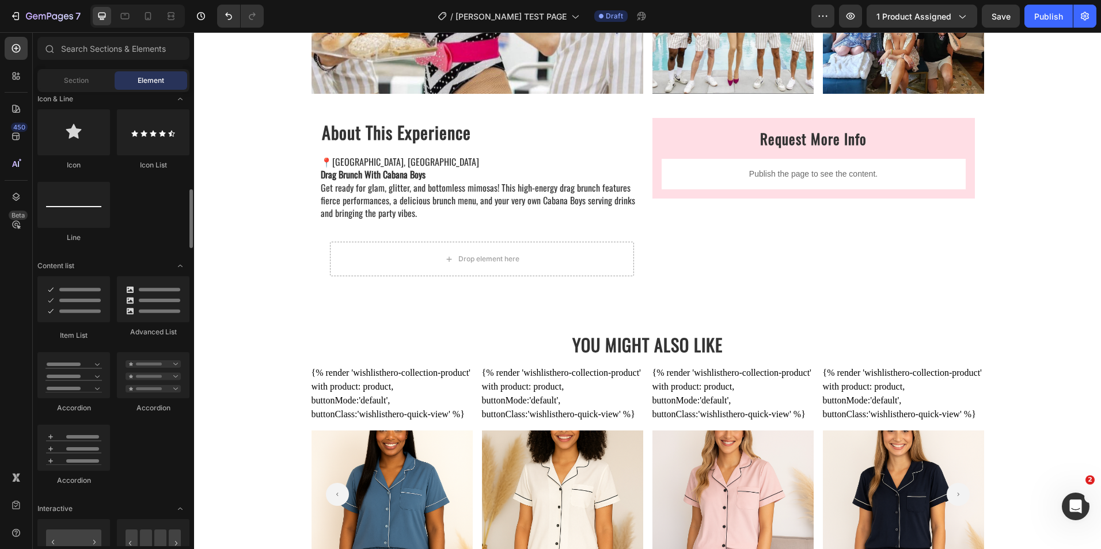
scroll to position [691, 0]
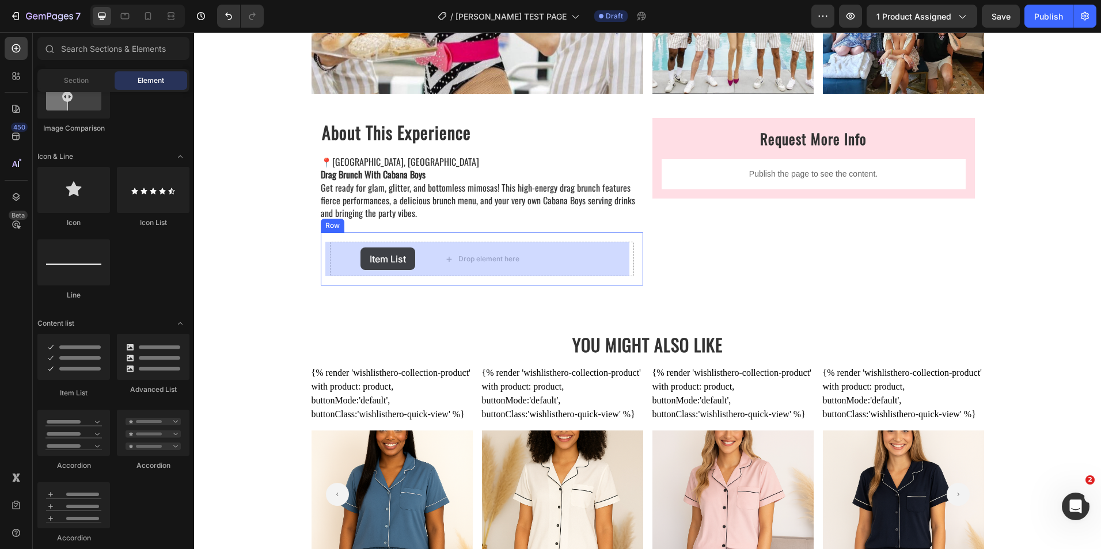
drag, startPoint x: 247, startPoint y: 402, endPoint x: 360, endPoint y: 248, distance: 192.0
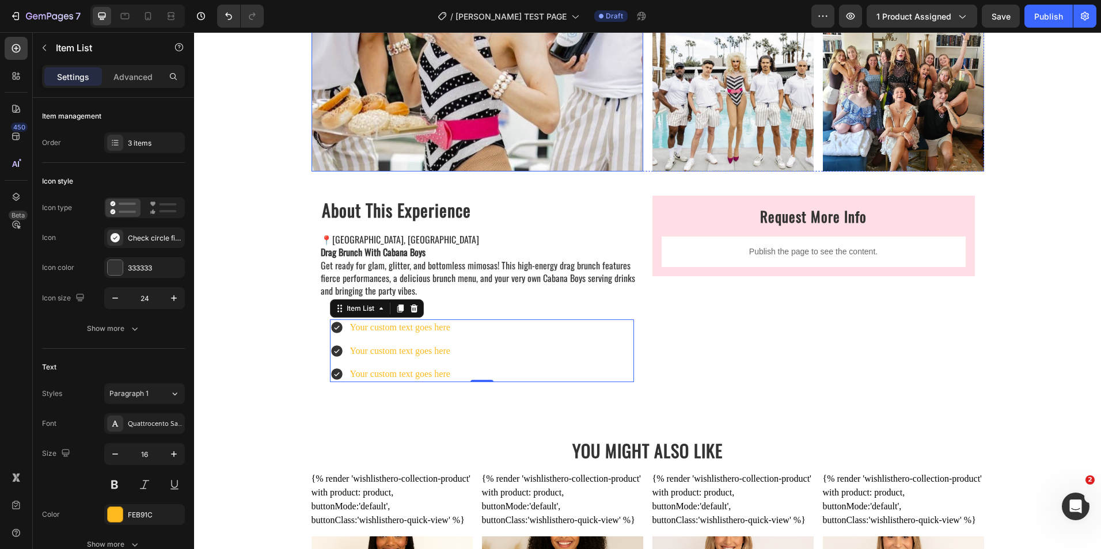
scroll to position [403, 0]
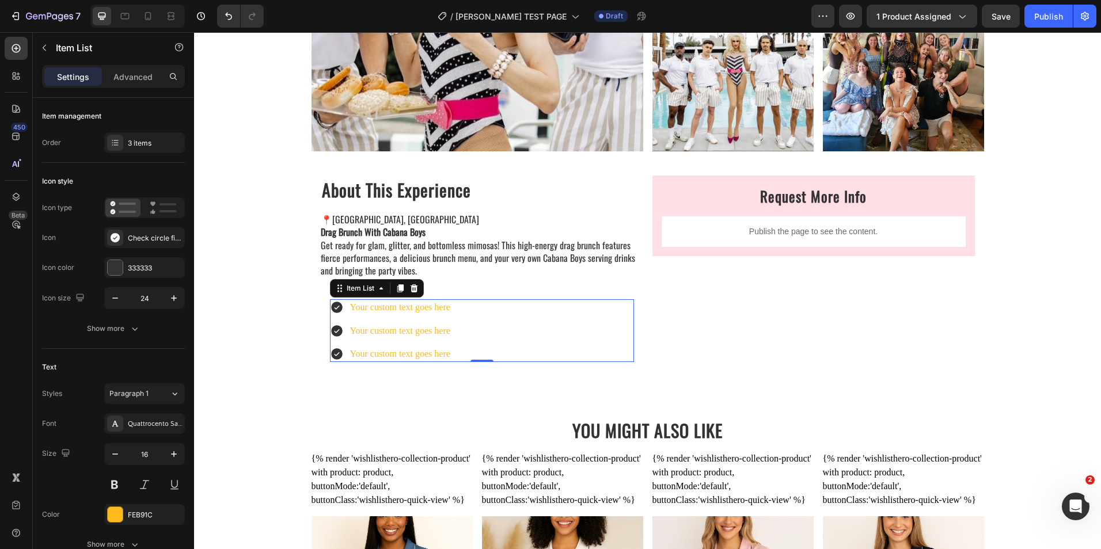
click at [415, 309] on div "Your custom text goes here" at bounding box center [400, 307] width 104 height 16
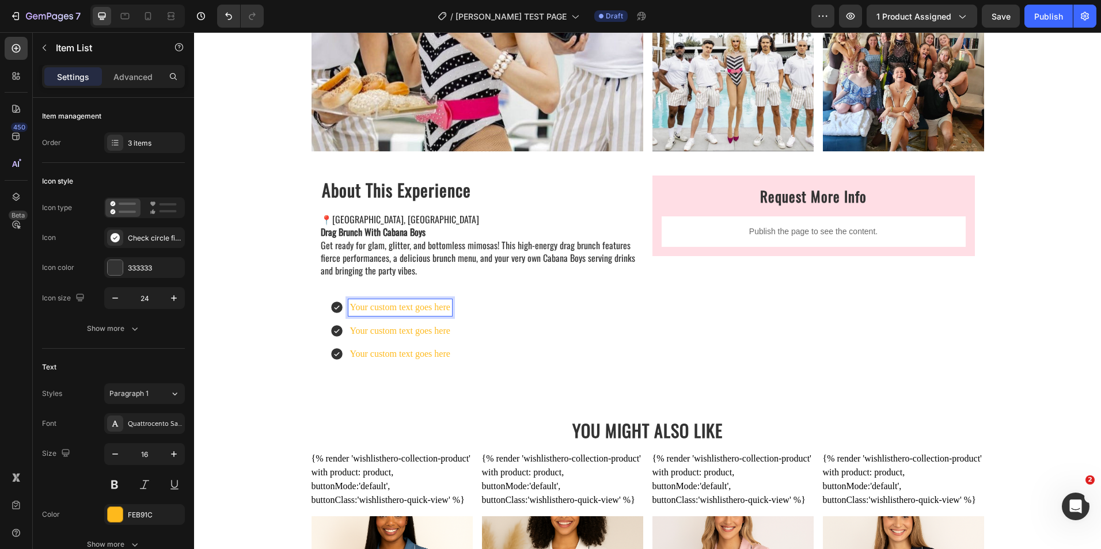
click at [415, 309] on p "Your custom text goes here" at bounding box center [400, 307] width 100 height 13
click at [394, 333] on p "Your custom text goes here" at bounding box center [427, 331] width 155 height 13
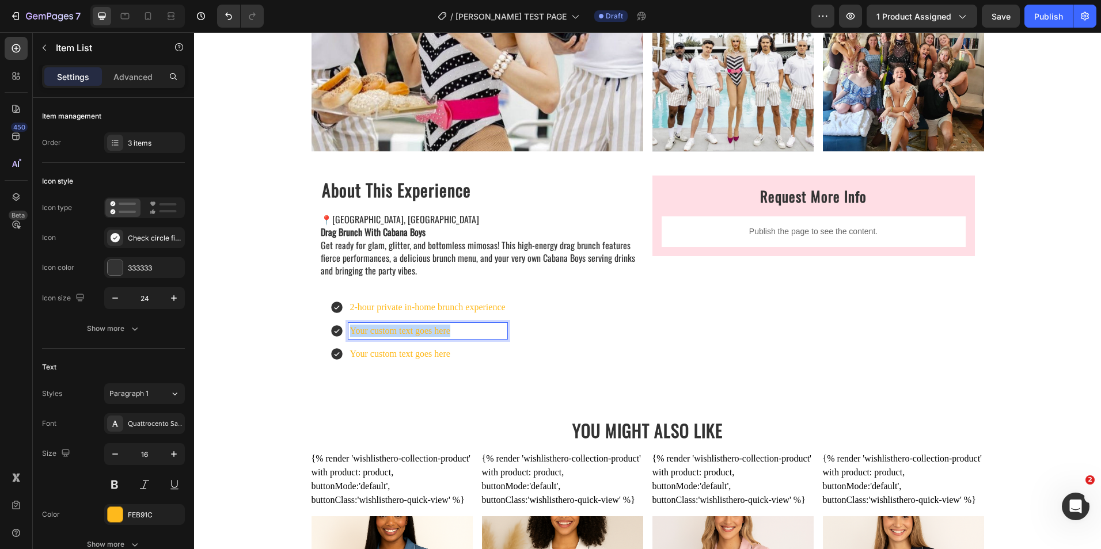
click at [394, 333] on p "Your custom text goes here" at bounding box center [427, 331] width 155 height 13
click at [391, 351] on p "Your custom text goes here" at bounding box center [451, 354] width 203 height 13
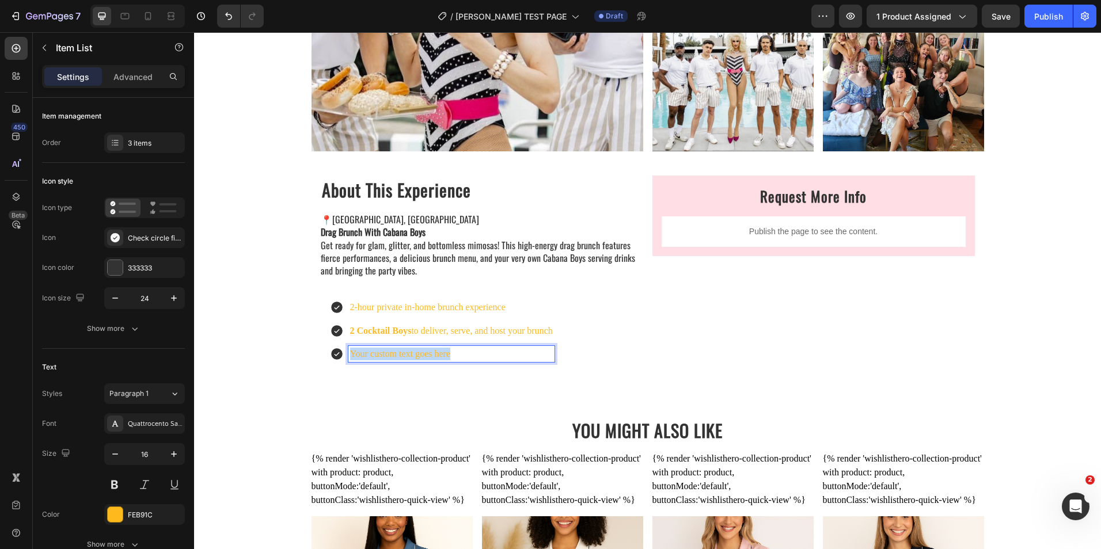
click at [391, 351] on p "Your custom text goes here" at bounding box center [451, 354] width 203 height 13
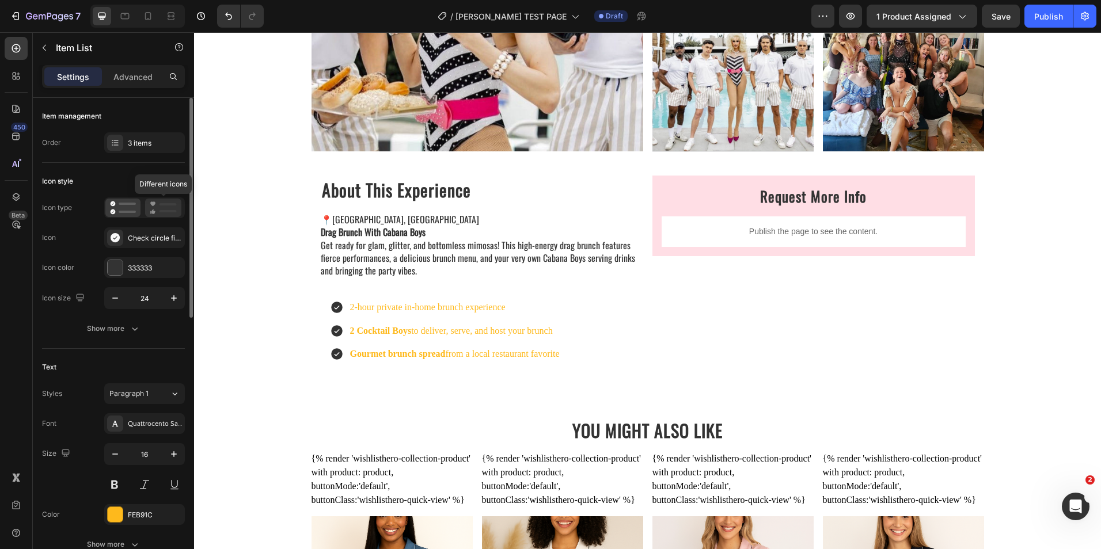
click at [157, 208] on icon at bounding box center [163, 208] width 27 height 14
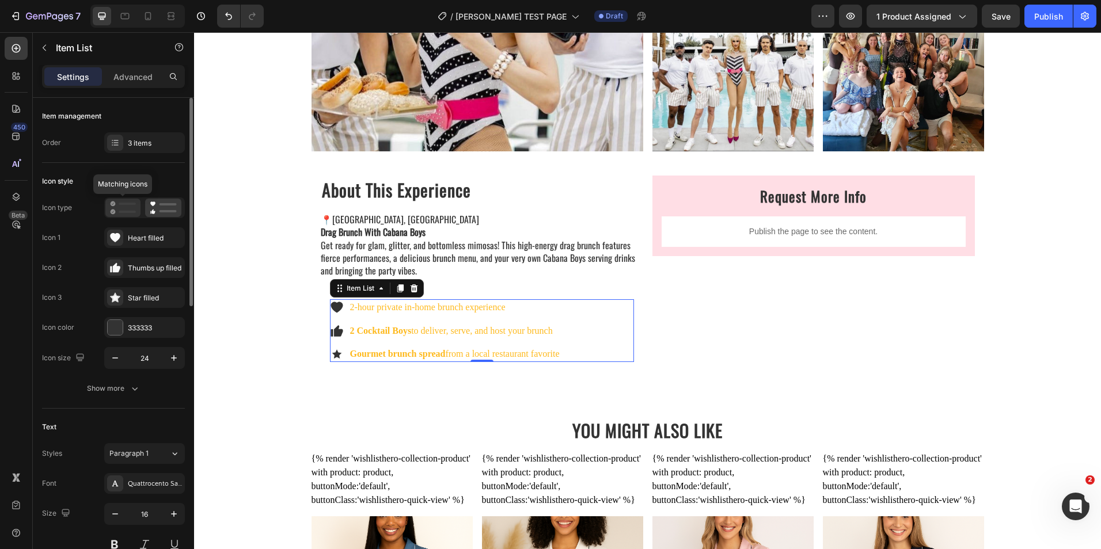
click at [123, 215] on div at bounding box center [122, 208] width 35 height 18
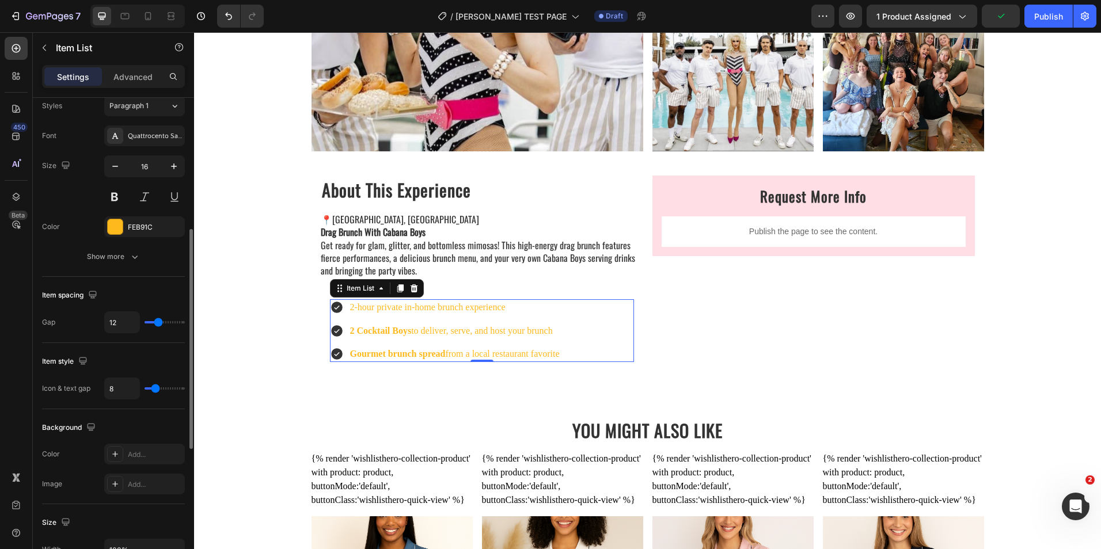
scroll to position [230, 0]
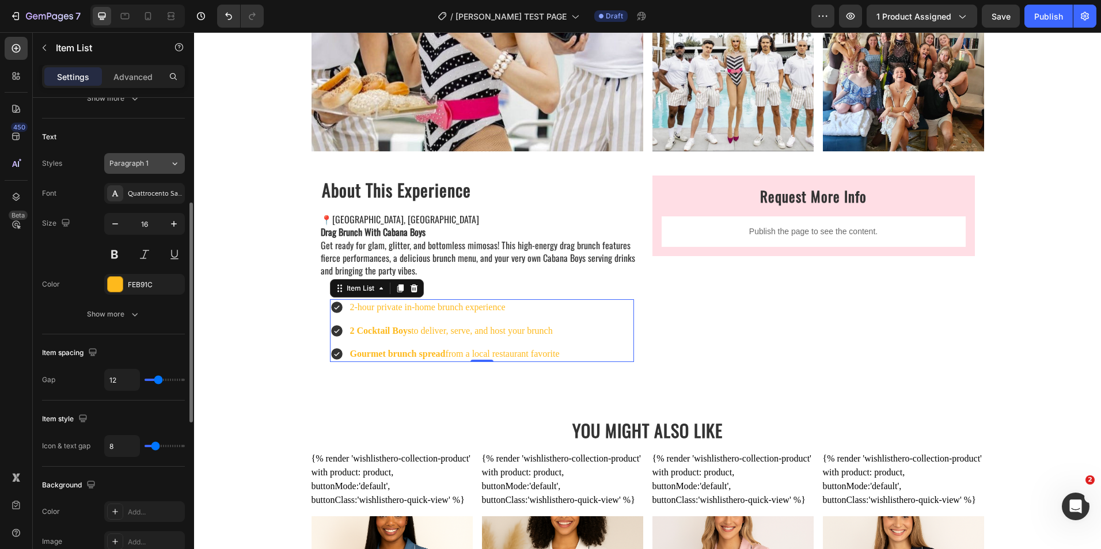
click at [138, 155] on button "Paragraph 1" at bounding box center [144, 163] width 81 height 21
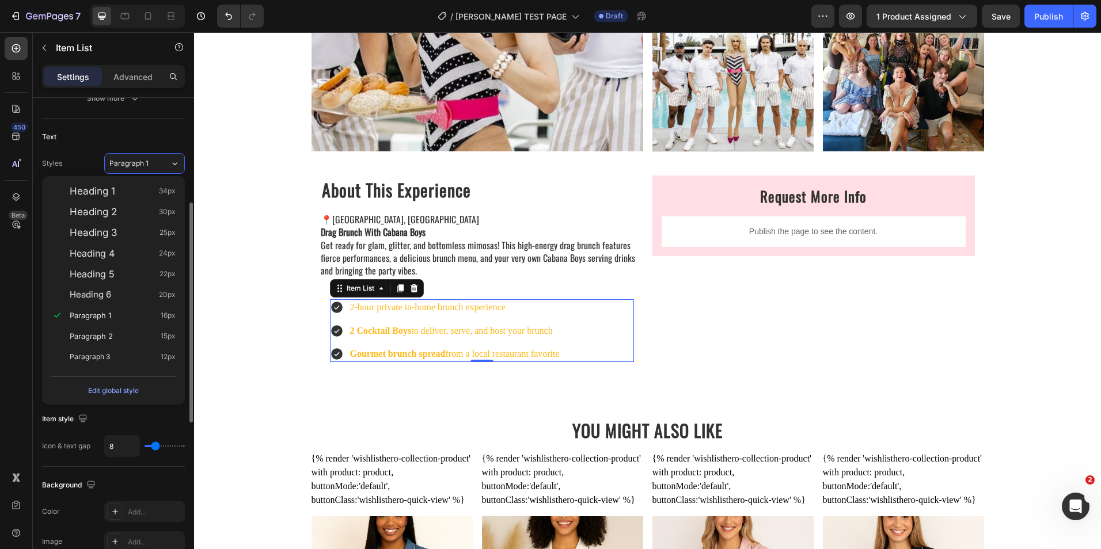
click at [131, 130] on div "Text" at bounding box center [113, 137] width 143 height 18
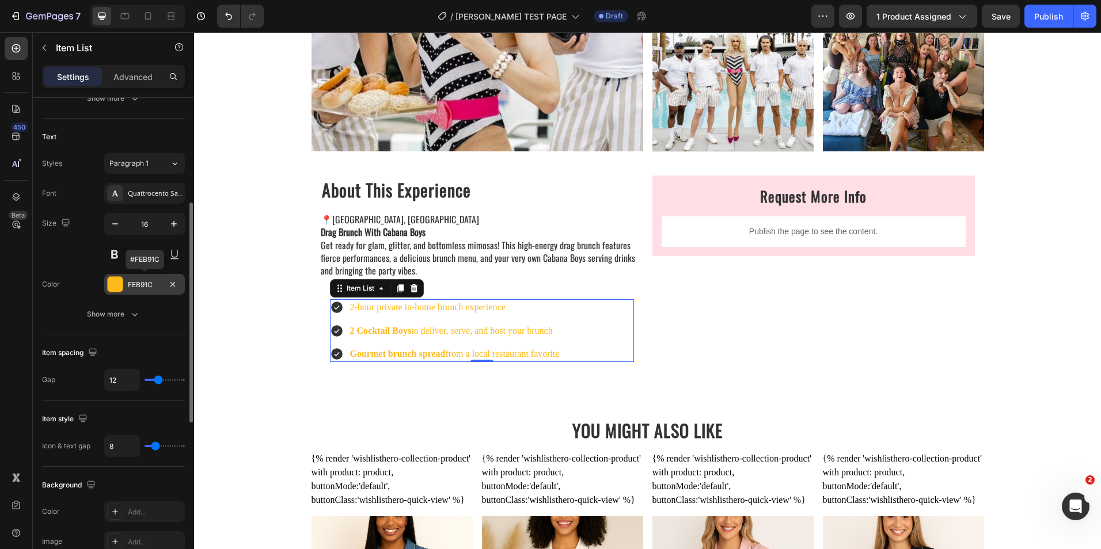
click at [112, 279] on div at bounding box center [115, 284] width 15 height 15
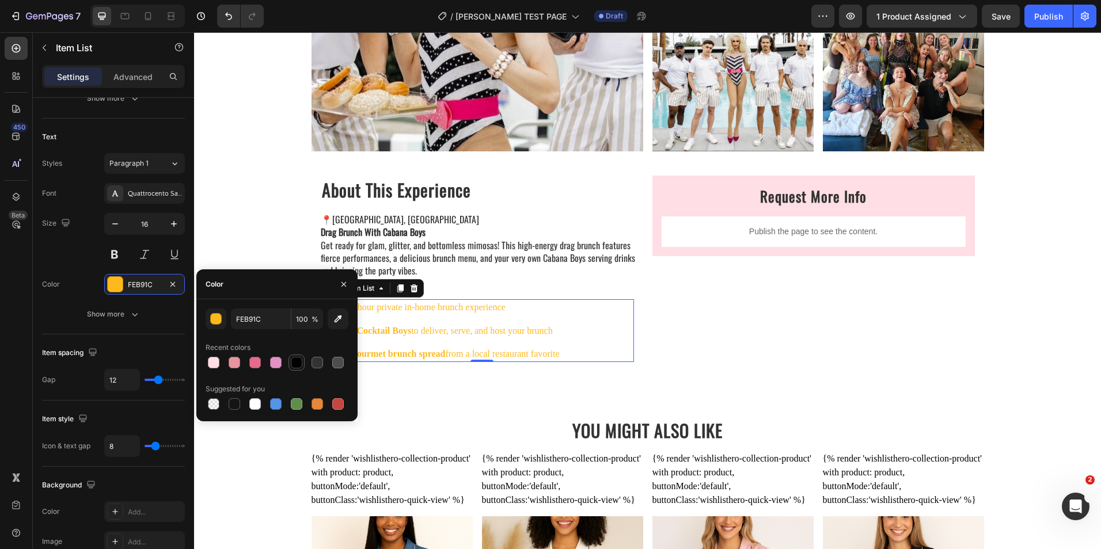
click at [300, 358] on div at bounding box center [297, 363] width 12 height 12
type input "000000"
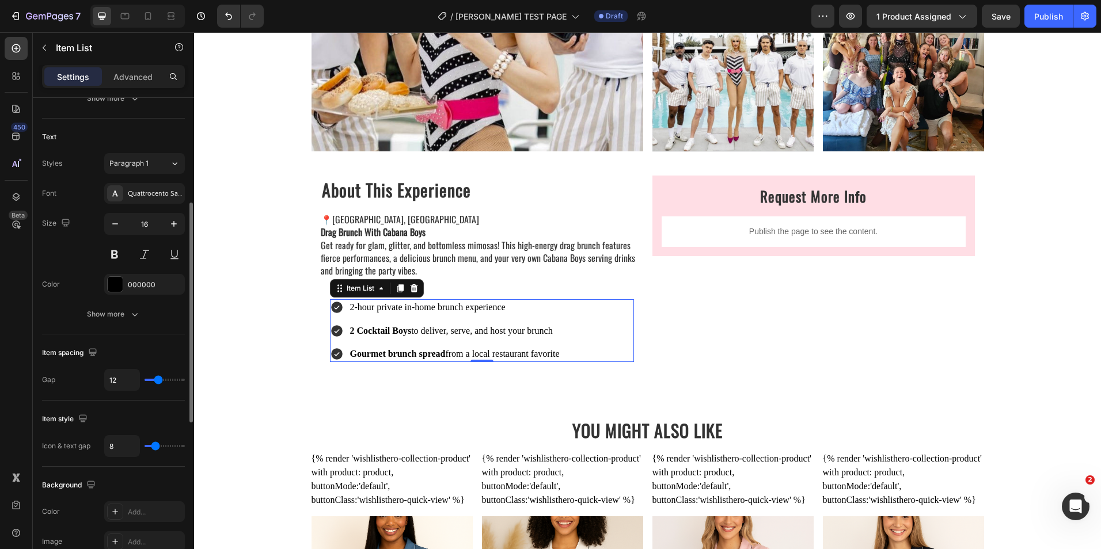
click at [76, 256] on div "Size 16" at bounding box center [113, 239] width 143 height 52
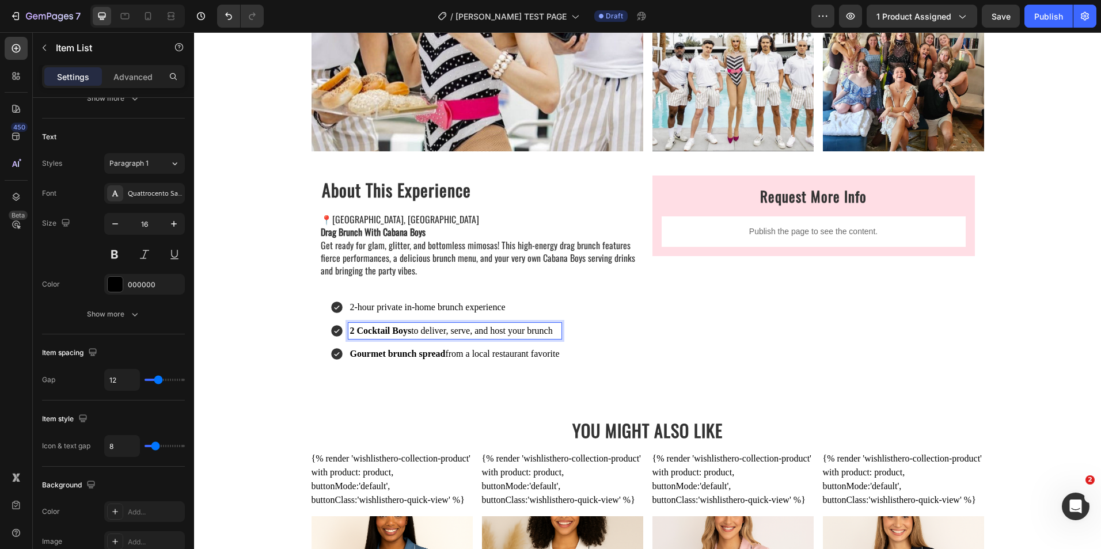
click at [400, 329] on strong "2 Cocktail Boys" at bounding box center [381, 331] width 62 height 10
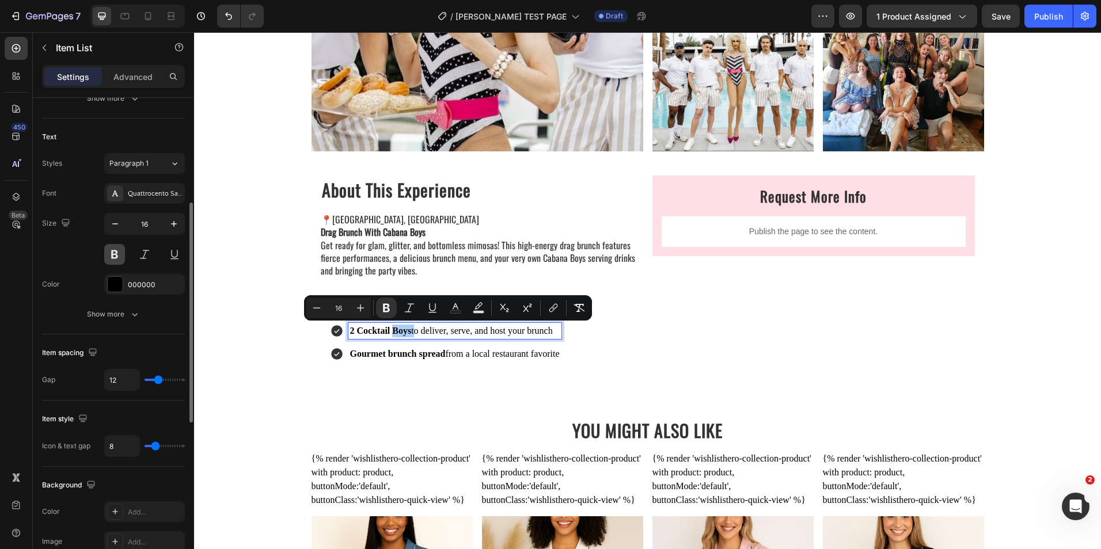
click at [110, 256] on button at bounding box center [114, 254] width 21 height 21
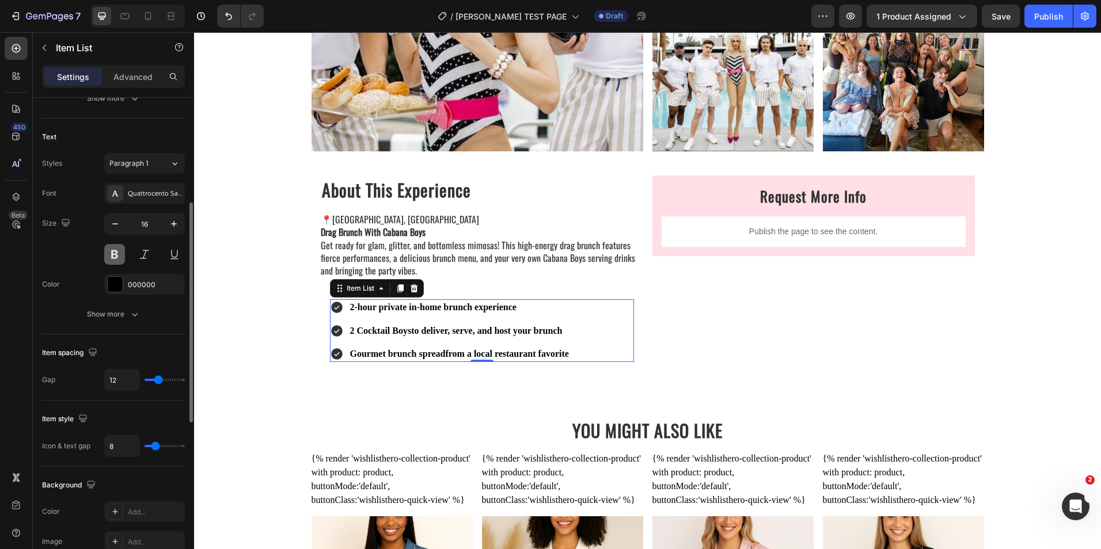
click at [110, 256] on button at bounding box center [114, 254] width 21 height 21
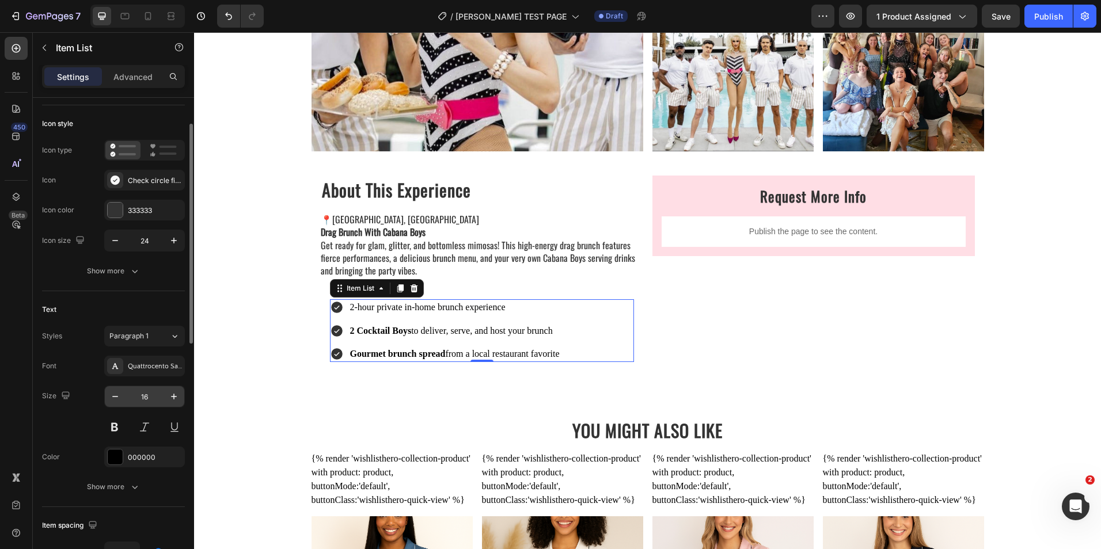
scroll to position [0, 0]
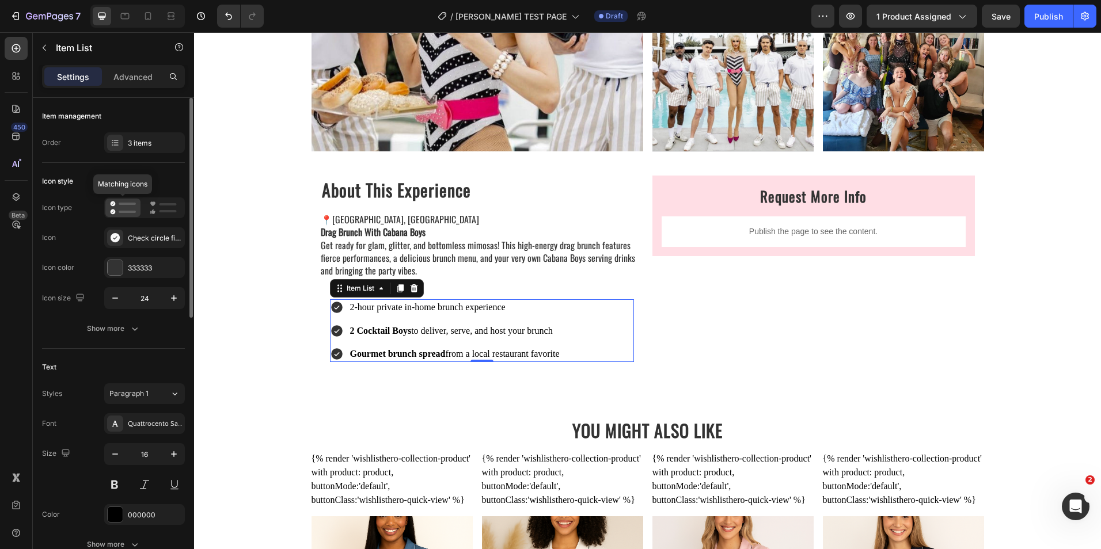
click at [117, 204] on icon at bounding box center [123, 208] width 26 height 14
click at [115, 140] on icon at bounding box center [115, 140] width 5 height 1
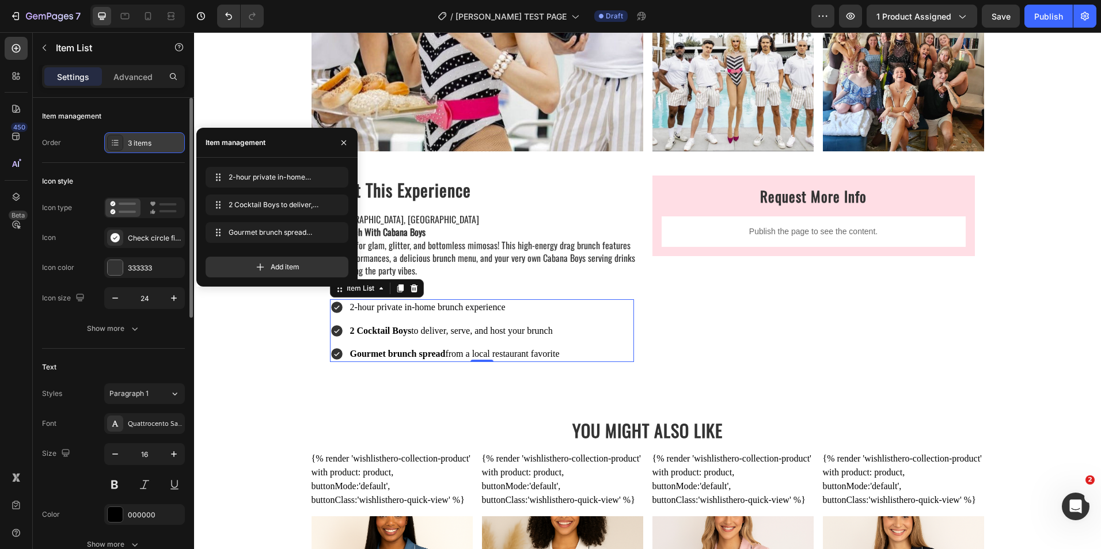
click at [117, 143] on icon at bounding box center [115, 142] width 5 height 1
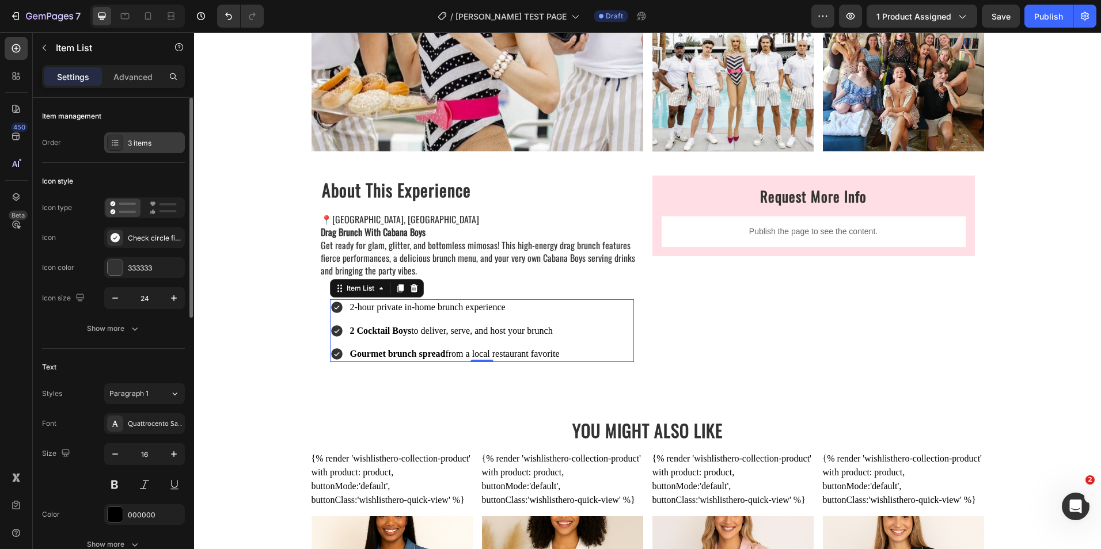
click at [134, 136] on div "3 items" at bounding box center [144, 142] width 81 height 21
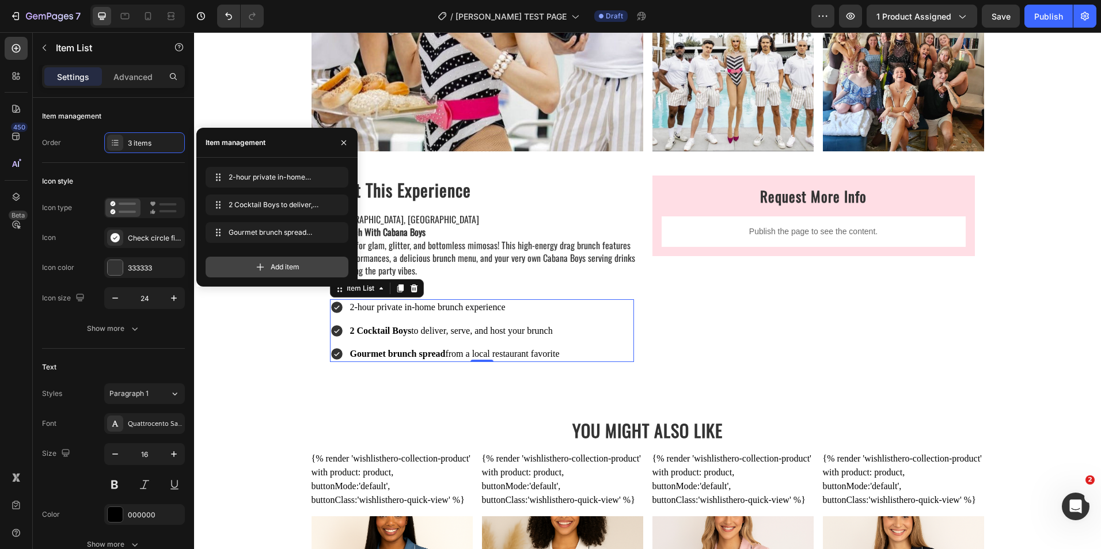
click at [259, 260] on div "Add item" at bounding box center [277, 267] width 143 height 21
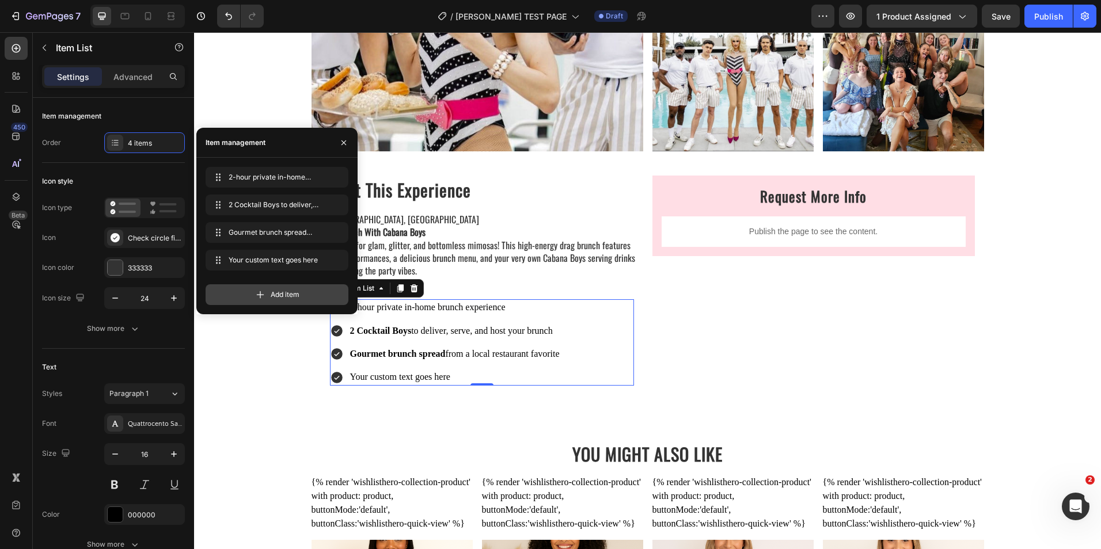
click at [277, 295] on span "Add item" at bounding box center [285, 295] width 29 height 10
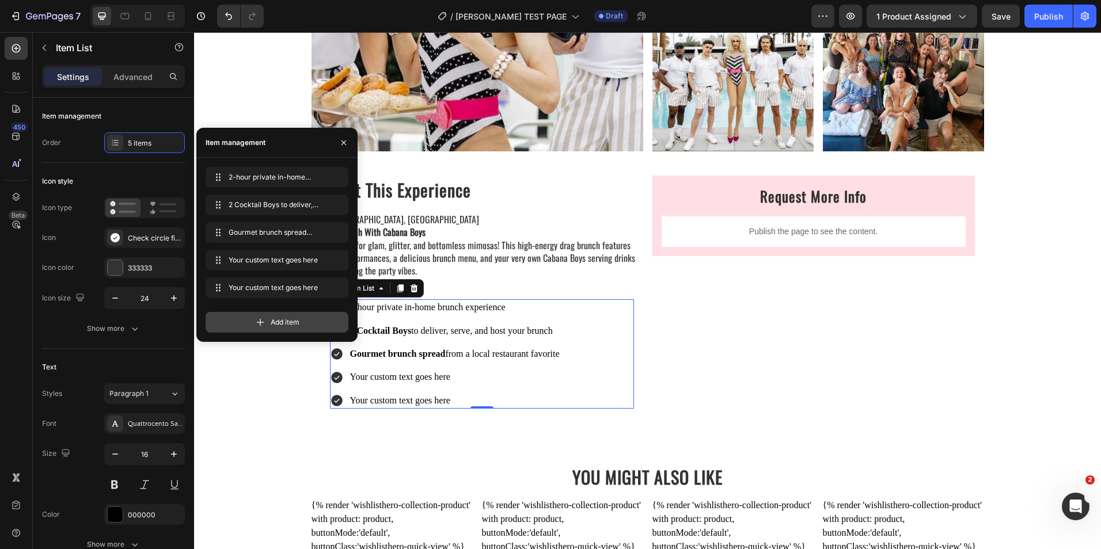
click at [286, 318] on span "Add item" at bounding box center [285, 322] width 29 height 10
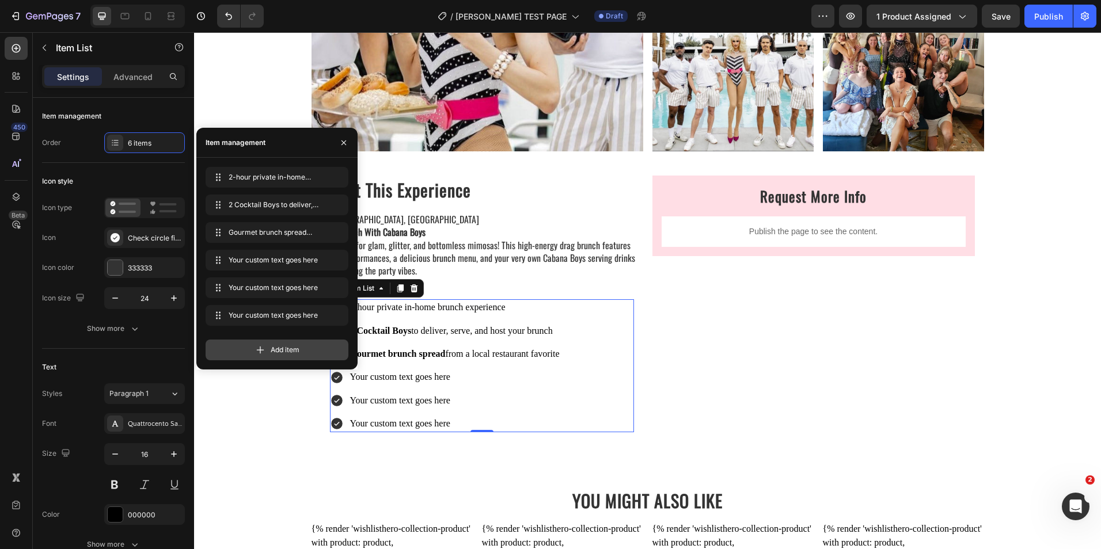
click at [292, 354] on span "Add item" at bounding box center [285, 350] width 29 height 10
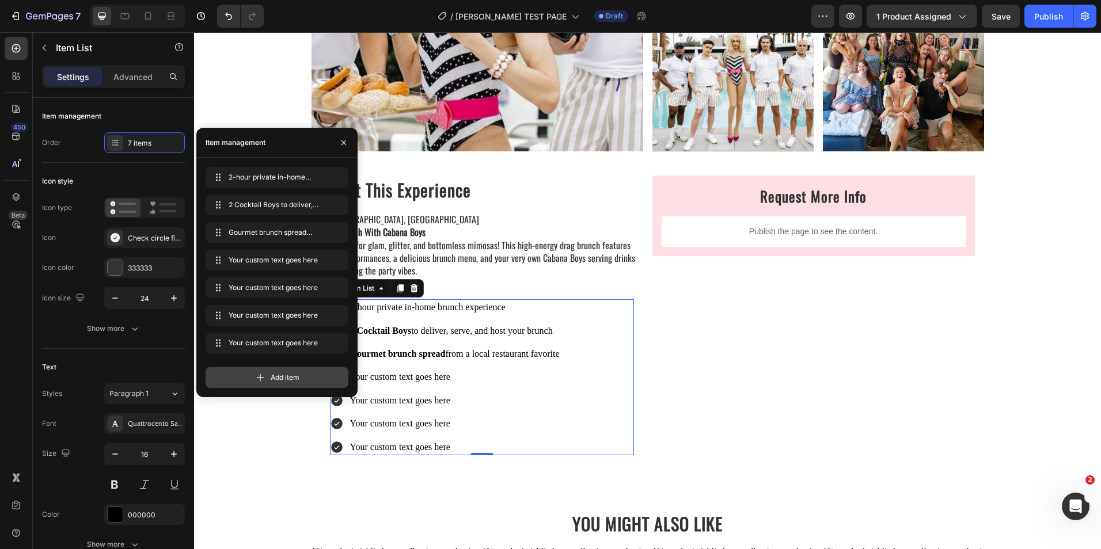
click at [292, 375] on span "Add item" at bounding box center [285, 377] width 29 height 10
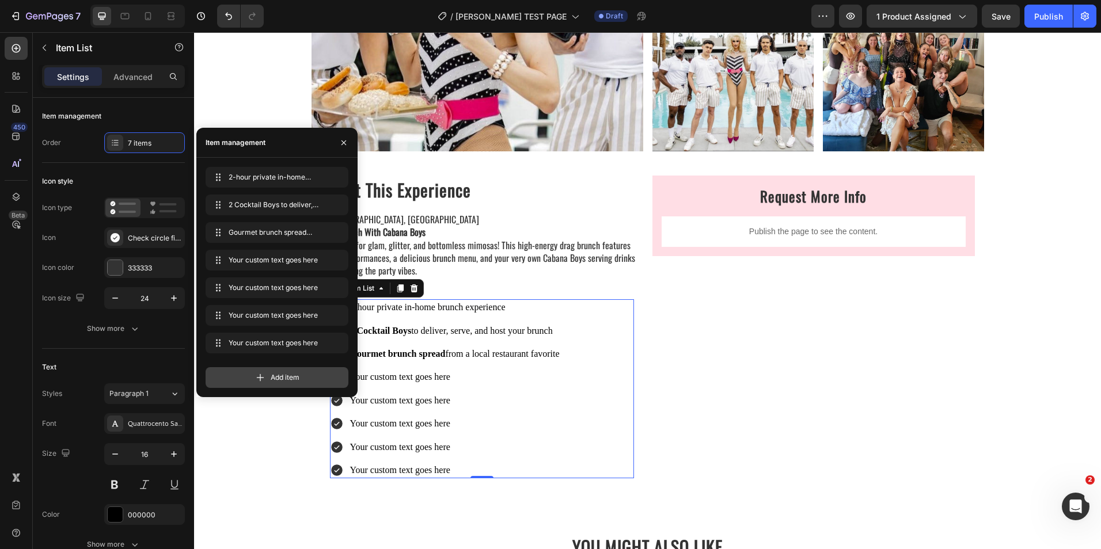
scroll to position [16, 0]
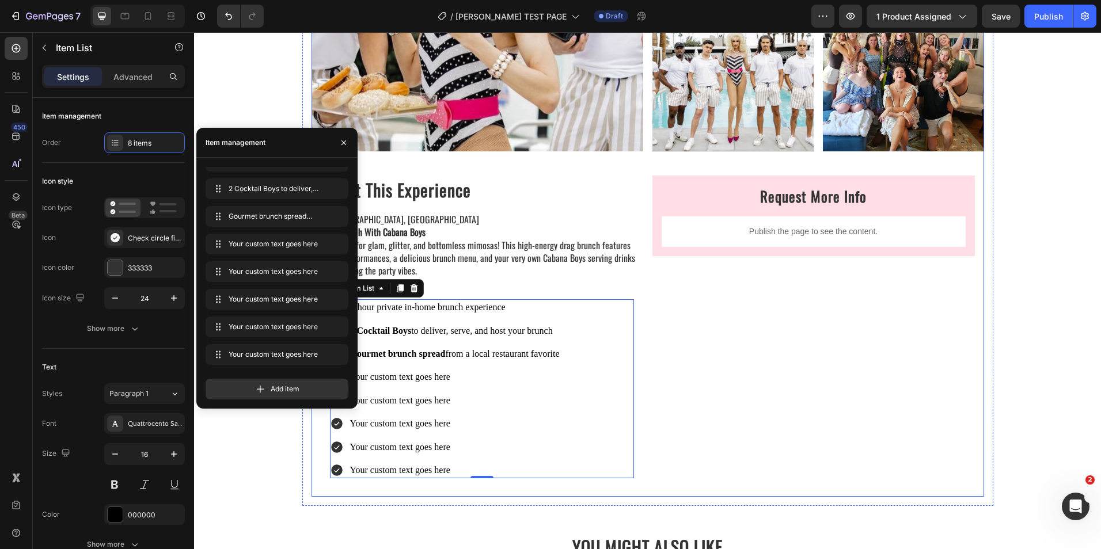
click at [590, 164] on div "Inquire Now Button Visit Website Button {% render 'wishlisthero-collection-prod…" at bounding box center [647, 133] width 672 height 728
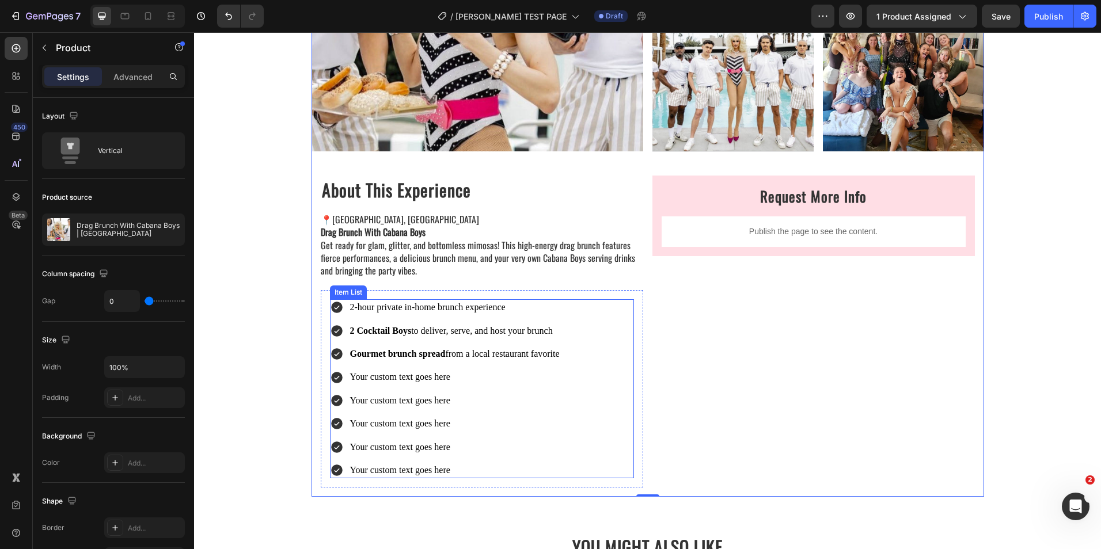
click at [404, 337] on p "2 Cocktail Boys to deliver, serve, and host your brunch" at bounding box center [455, 331] width 210 height 13
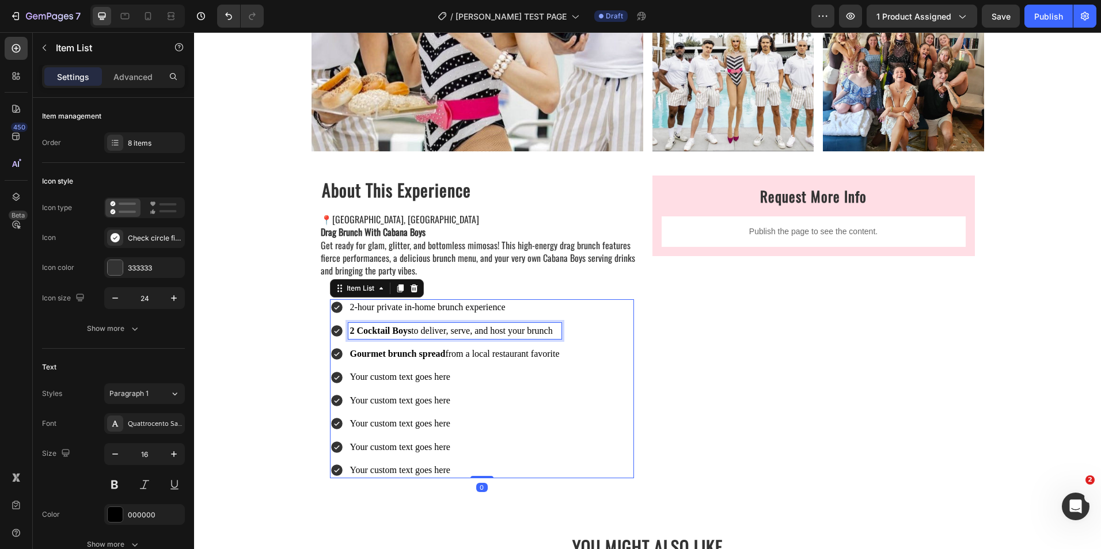
click at [404, 334] on strong "2 Cocktail Boys" at bounding box center [381, 331] width 62 height 10
click at [459, 334] on strong "2 Cocktail Boys to deliver, serve, and host your brunch" at bounding box center [457, 331] width 215 height 10
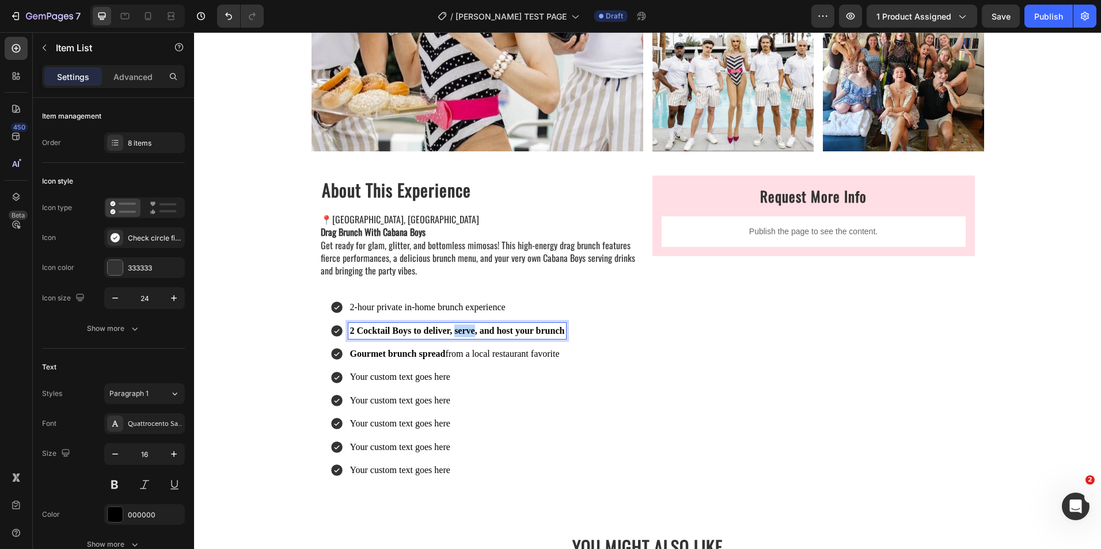
click at [459, 334] on strong "2 Cocktail Boys to deliver, serve, and host your brunch" at bounding box center [457, 331] width 215 height 10
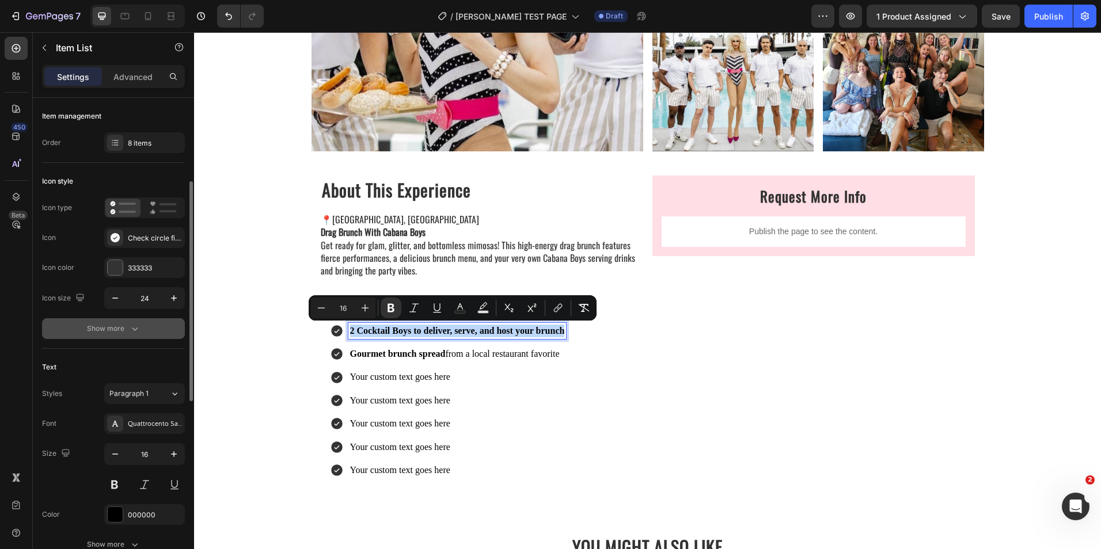
scroll to position [58, 0]
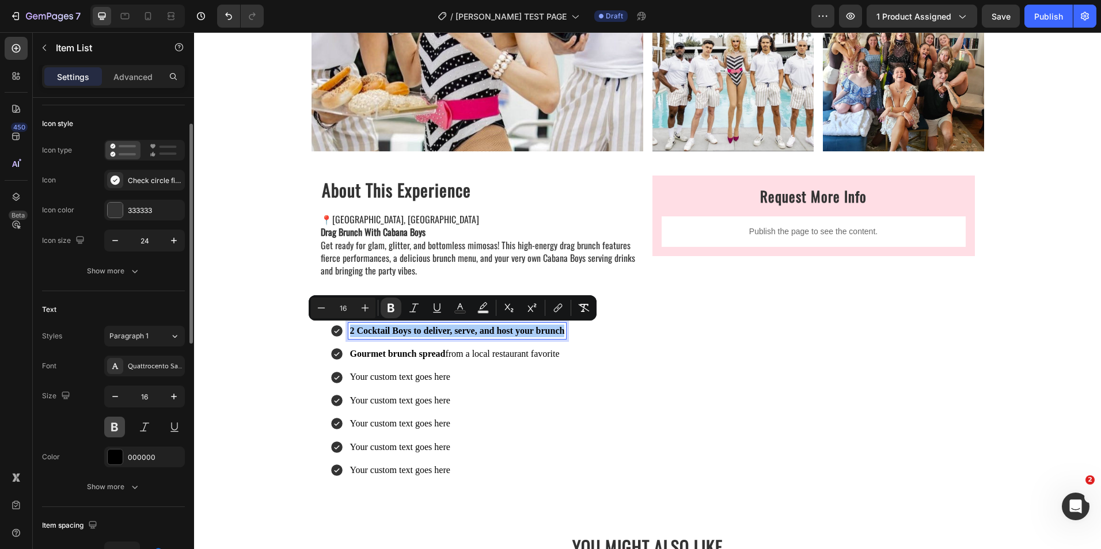
click at [120, 425] on button at bounding box center [114, 427] width 21 height 21
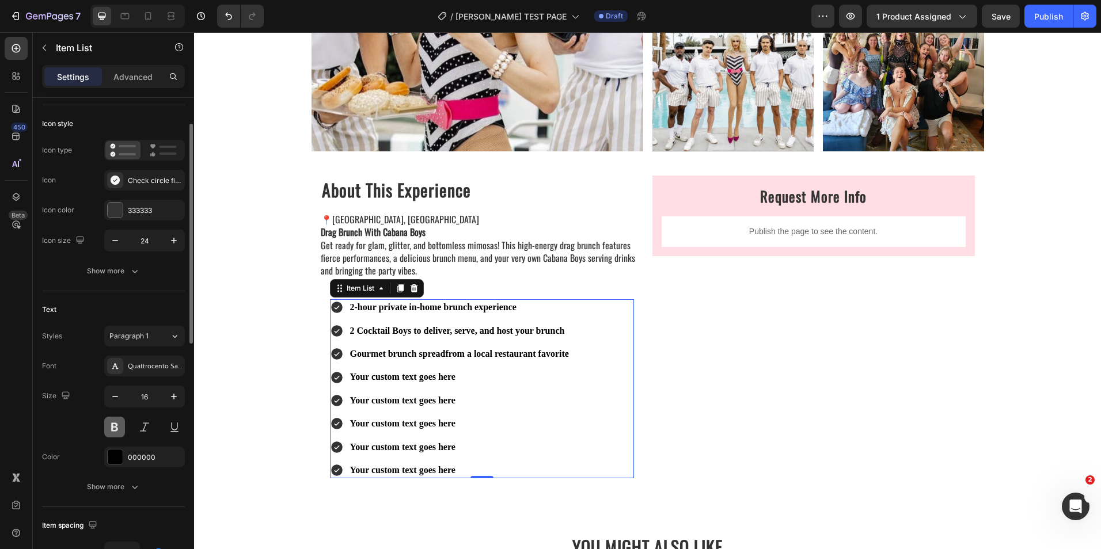
click at [120, 425] on button at bounding box center [114, 427] width 21 height 21
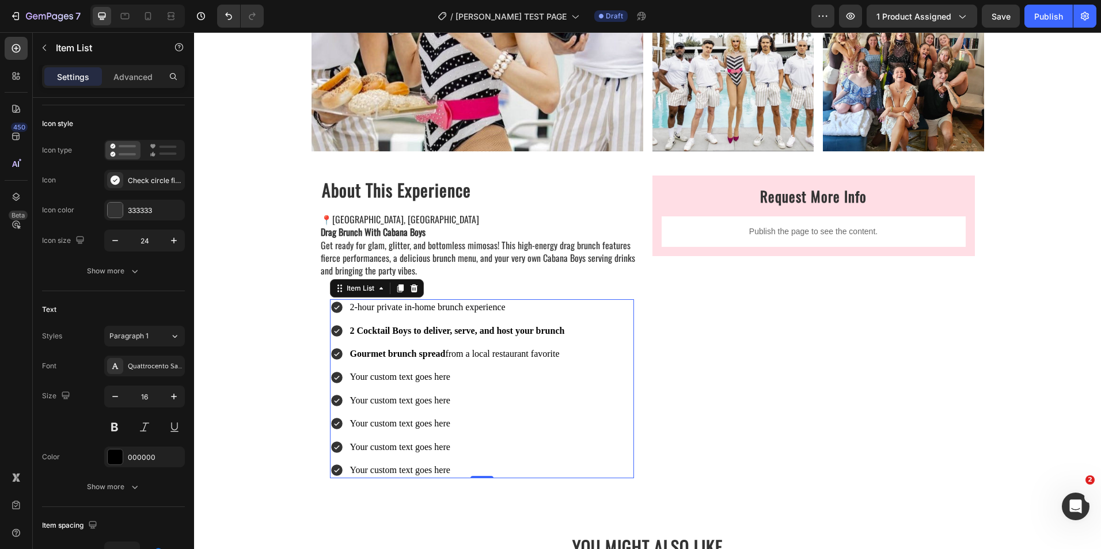
click at [381, 333] on strong "2 Cocktail Boys to deliver, serve, and host your brunch" at bounding box center [457, 331] width 215 height 10
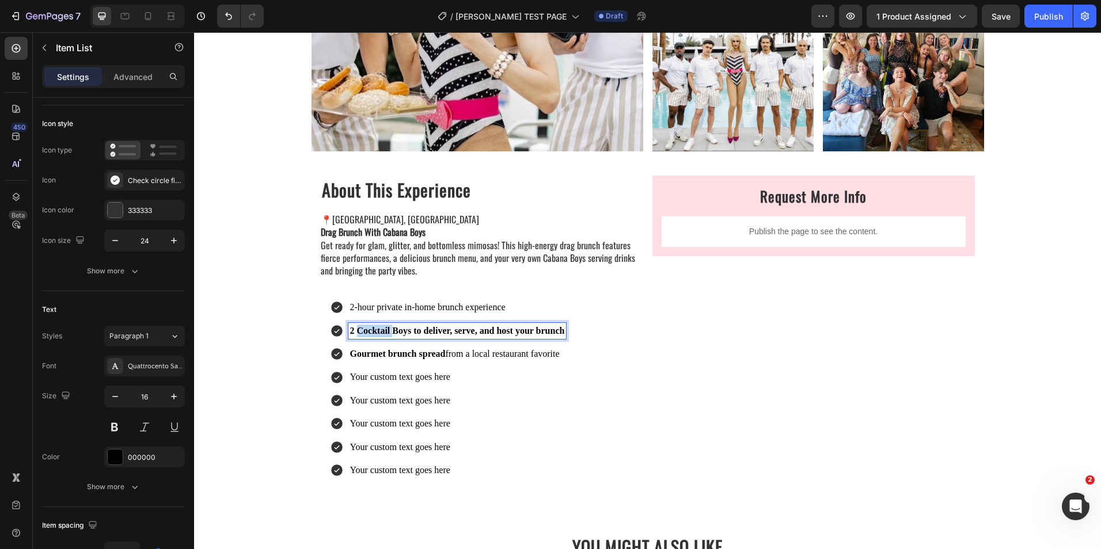
click at [381, 333] on strong "2 Cocktail Boys to deliver, serve, and host your brunch" at bounding box center [457, 331] width 215 height 10
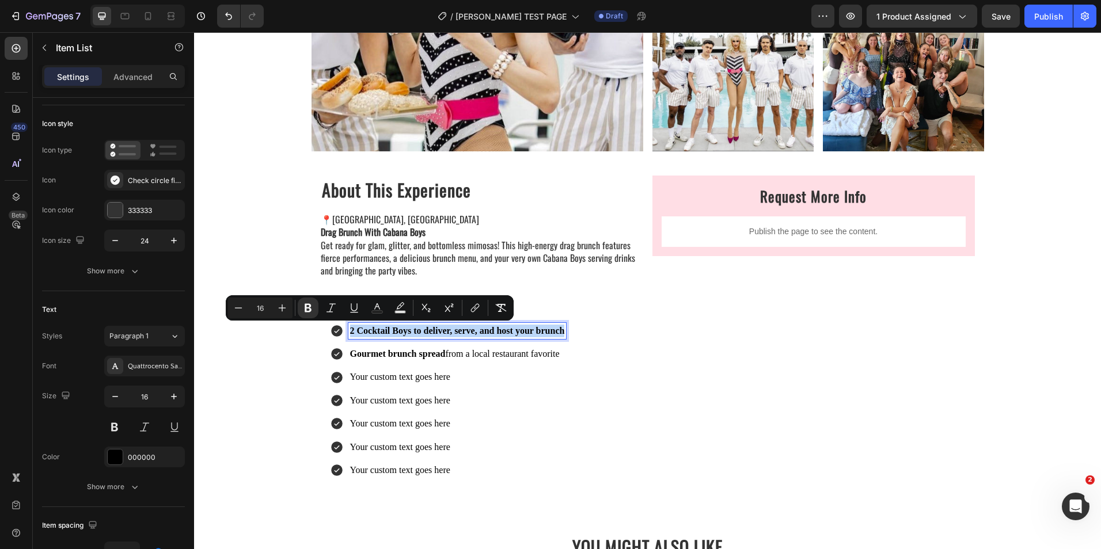
click at [381, 333] on strong "2 Cocktail Boys to deliver, serve, and host your brunch" at bounding box center [457, 331] width 215 height 10
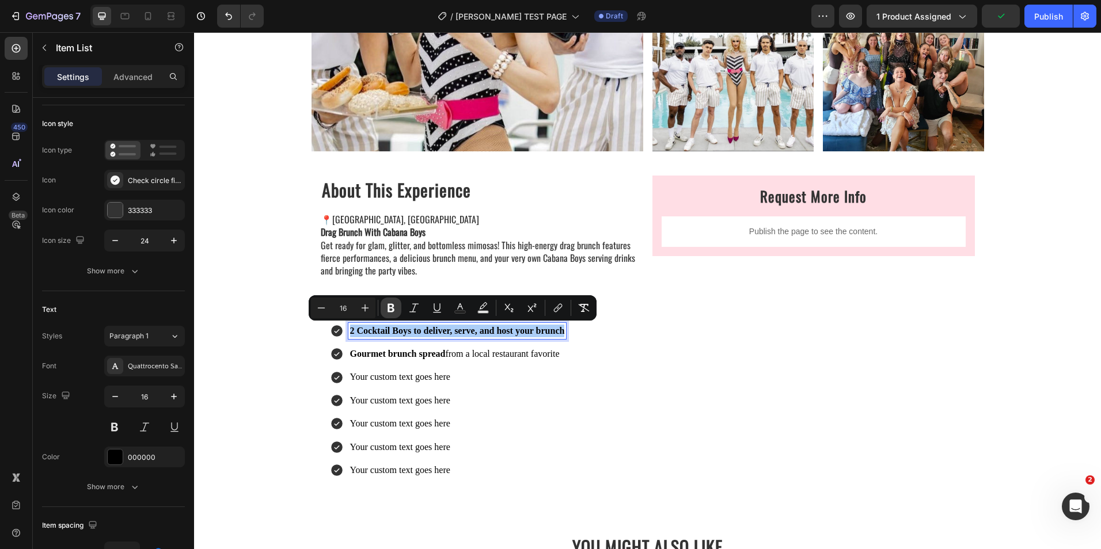
click at [386, 306] on icon "Editor contextual toolbar" at bounding box center [391, 308] width 12 height 12
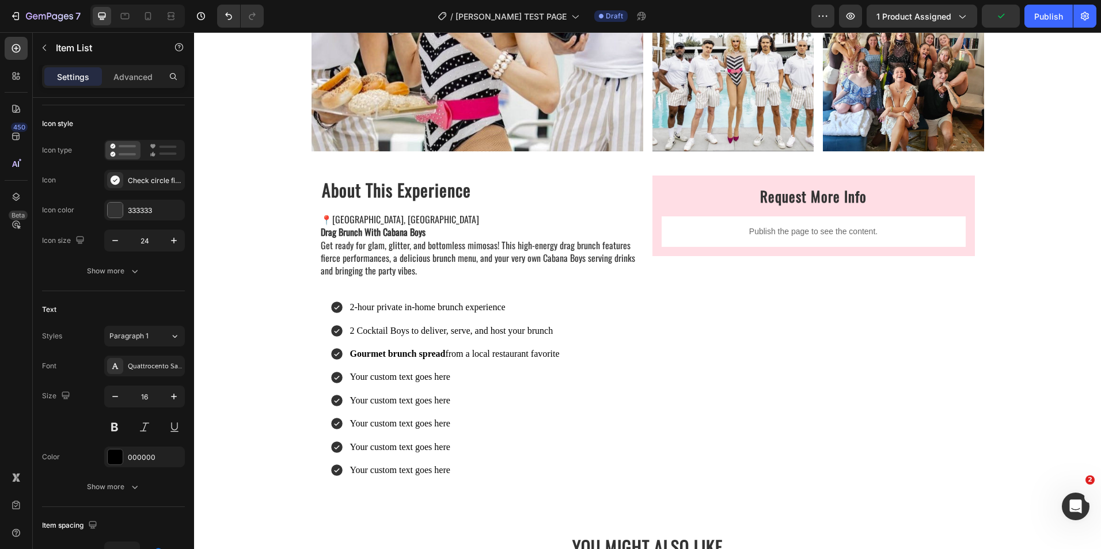
click at [388, 356] on strong "Gourmet brunch spread" at bounding box center [398, 354] width 96 height 10
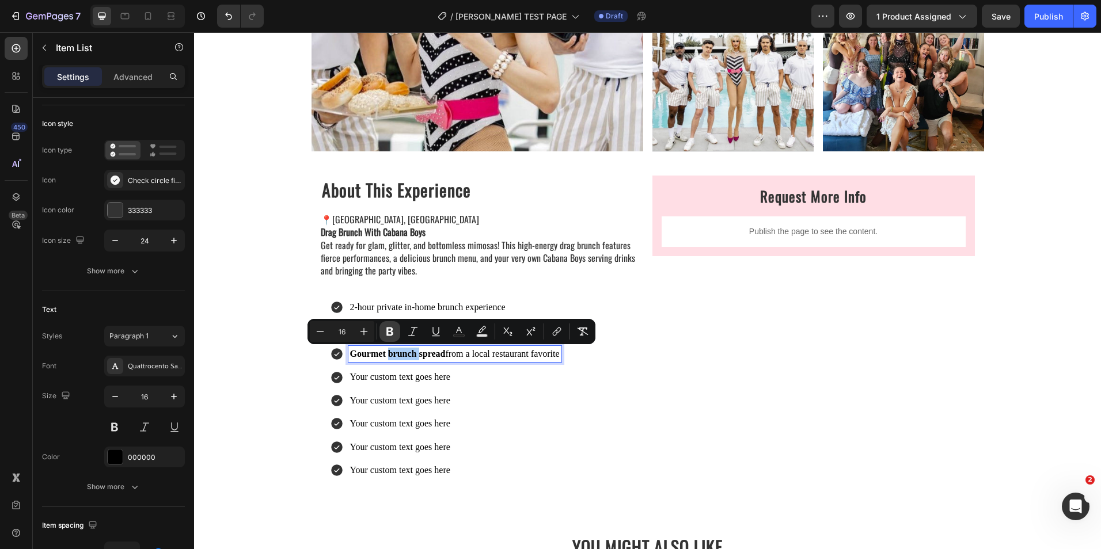
click at [385, 327] on icon "Editor contextual toolbar" at bounding box center [390, 332] width 12 height 12
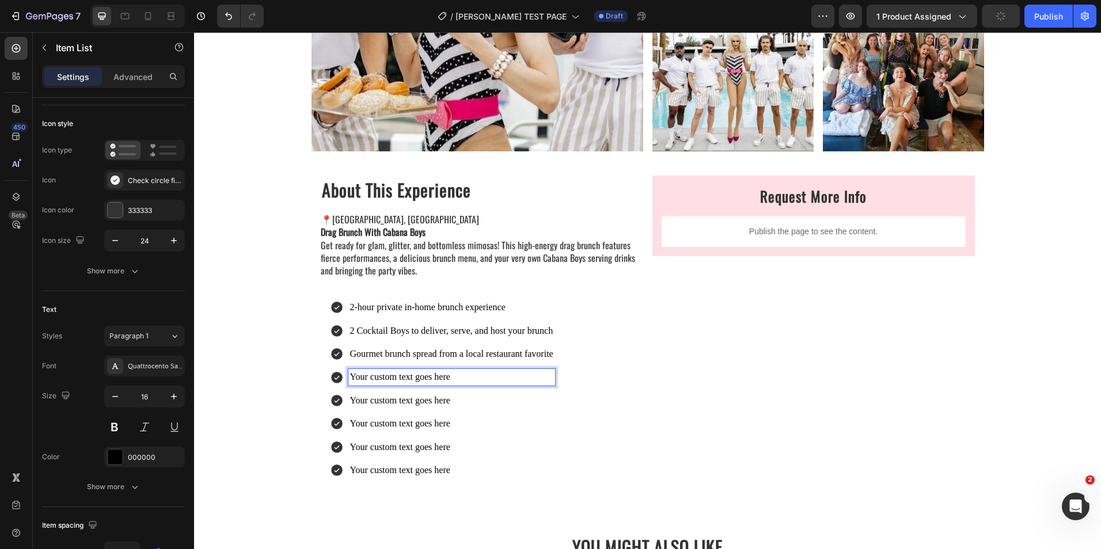
click at [387, 372] on p "Your custom text goes here" at bounding box center [451, 377] width 203 height 13
click at [388, 378] on p "Your custom text goes here" at bounding box center [451, 377] width 203 height 13
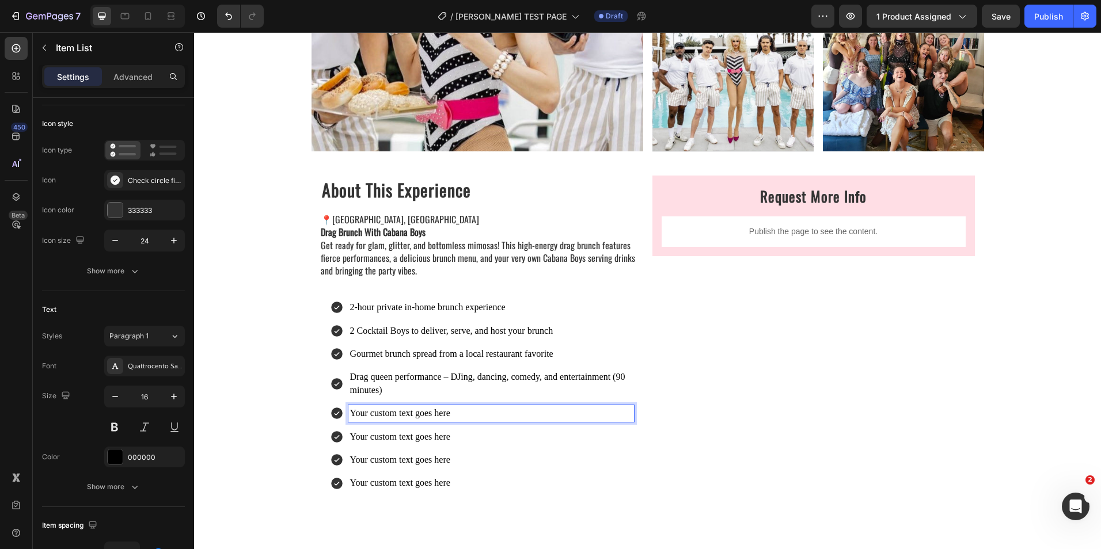
click at [385, 413] on p "Your custom text goes here" at bounding box center [491, 413] width 282 height 13
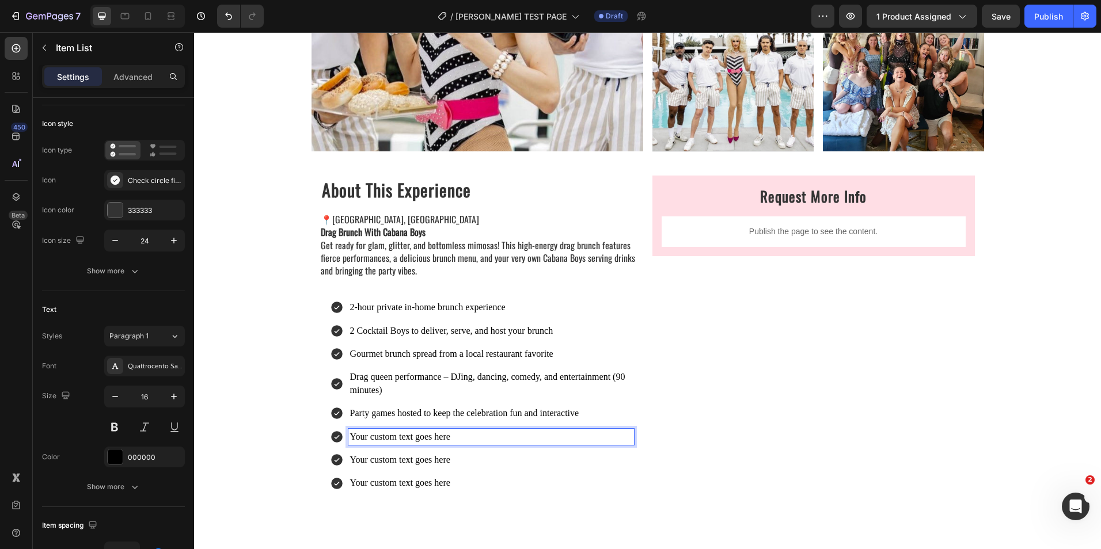
click at [364, 439] on p "Your custom text goes here" at bounding box center [491, 437] width 282 height 13
click at [360, 459] on p "Your custom text goes here" at bounding box center [491, 460] width 282 height 13
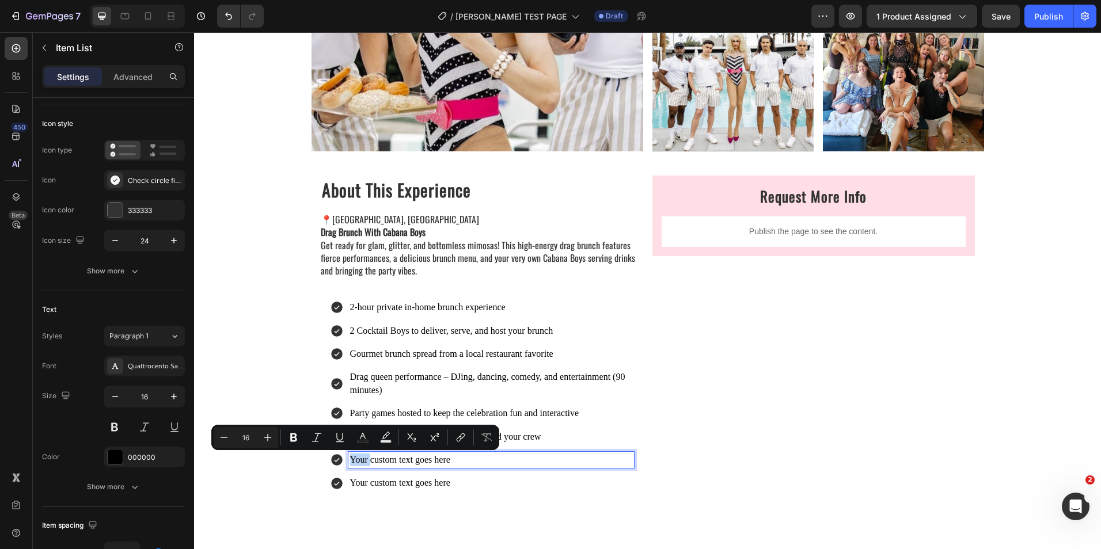
click at [360, 459] on p "Your custom text goes here" at bounding box center [491, 460] width 282 height 13
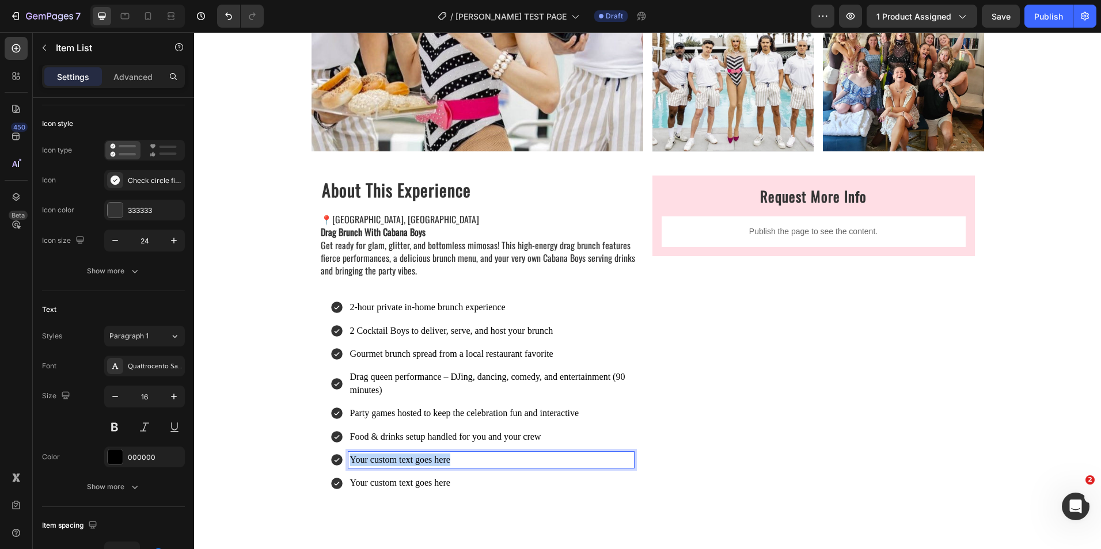
click at [360, 459] on p "Your custom text goes here" at bounding box center [491, 460] width 282 height 13
click at [367, 482] on p "Your custom text goes here" at bounding box center [491, 483] width 282 height 13
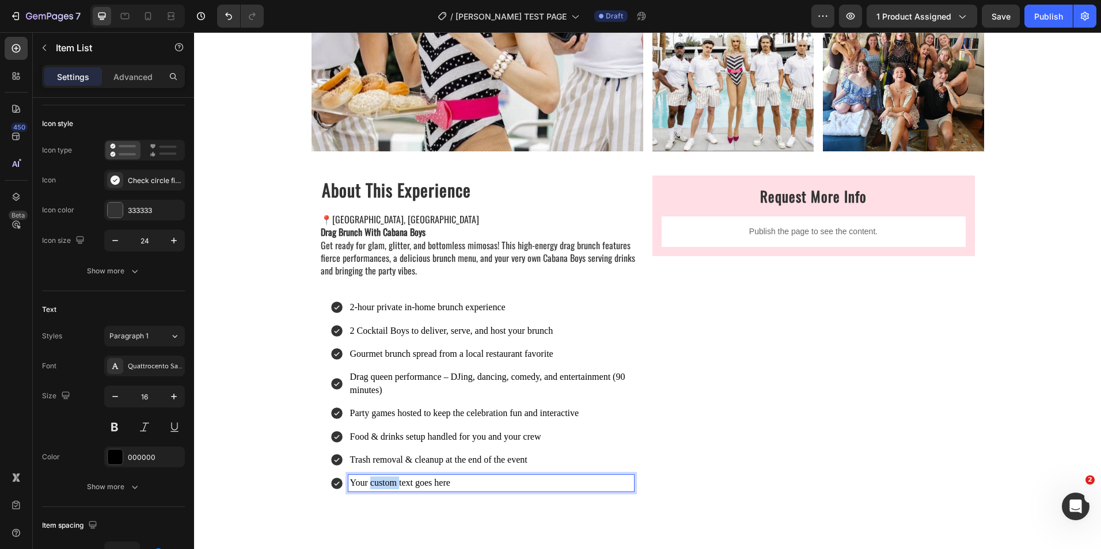
click at [367, 482] on p "Your custom text goes here" at bounding box center [491, 483] width 282 height 13
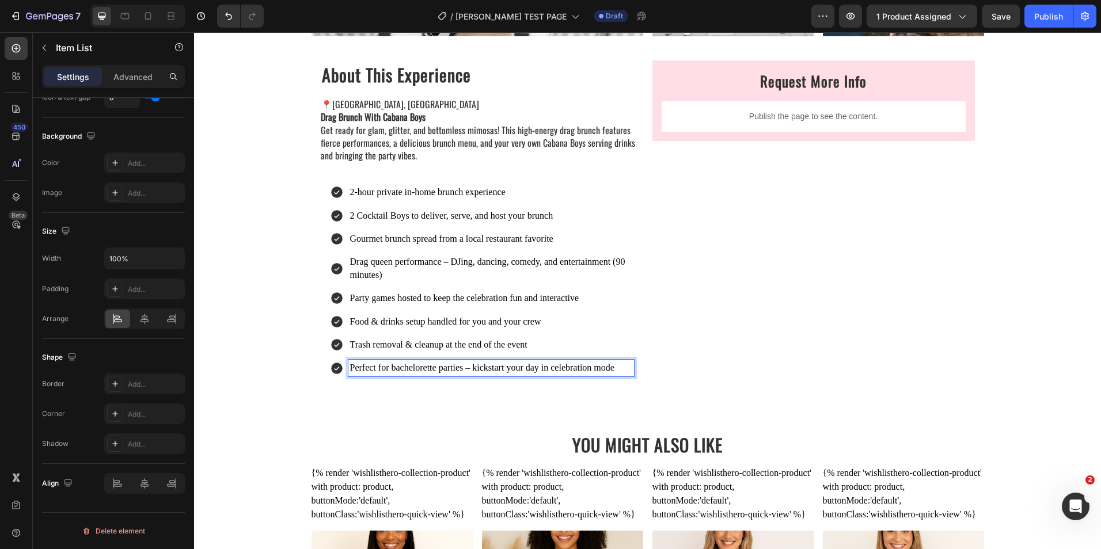
scroll to position [173, 0]
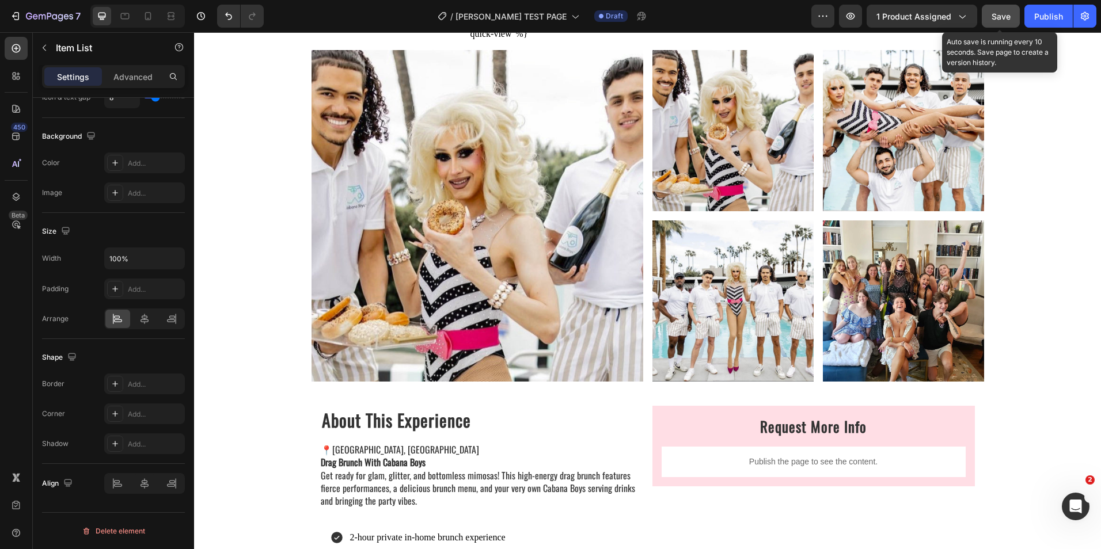
click at [1007, 12] on span "Save" at bounding box center [1000, 17] width 19 height 10
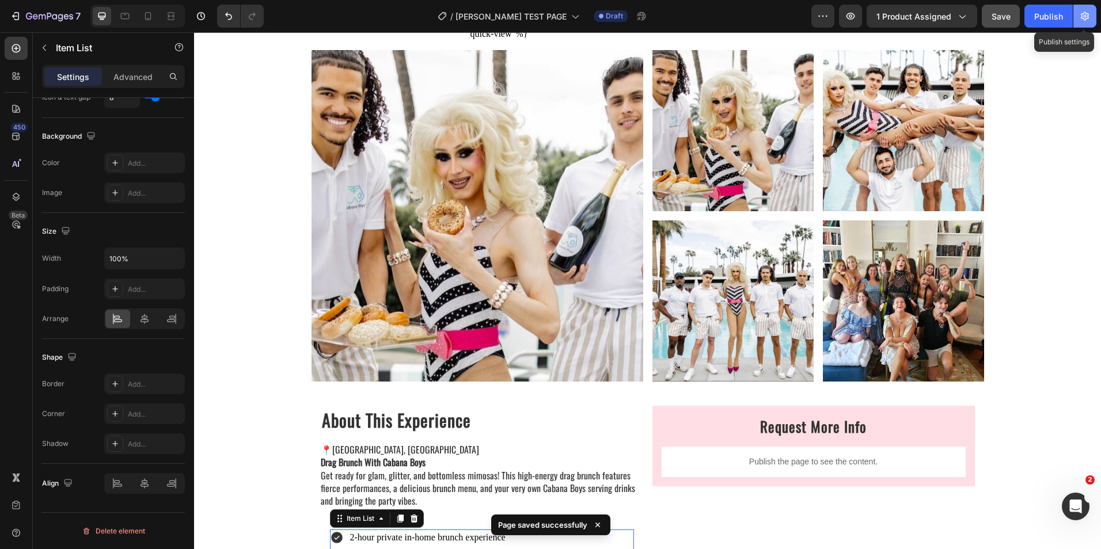
click at [1082, 19] on icon "button" at bounding box center [1085, 16] width 12 height 12
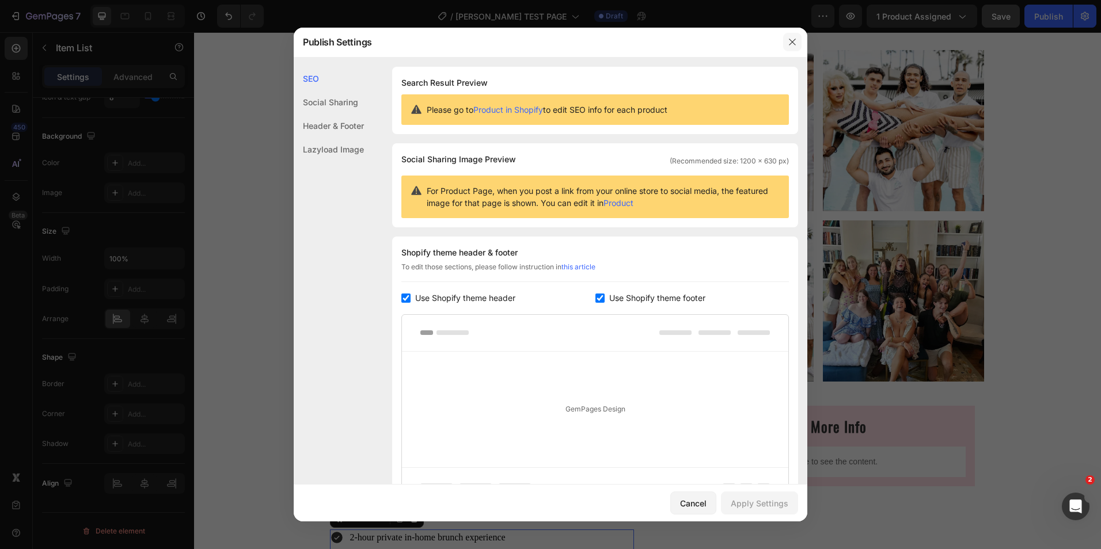
click at [790, 43] on icon "button" at bounding box center [792, 41] width 9 height 9
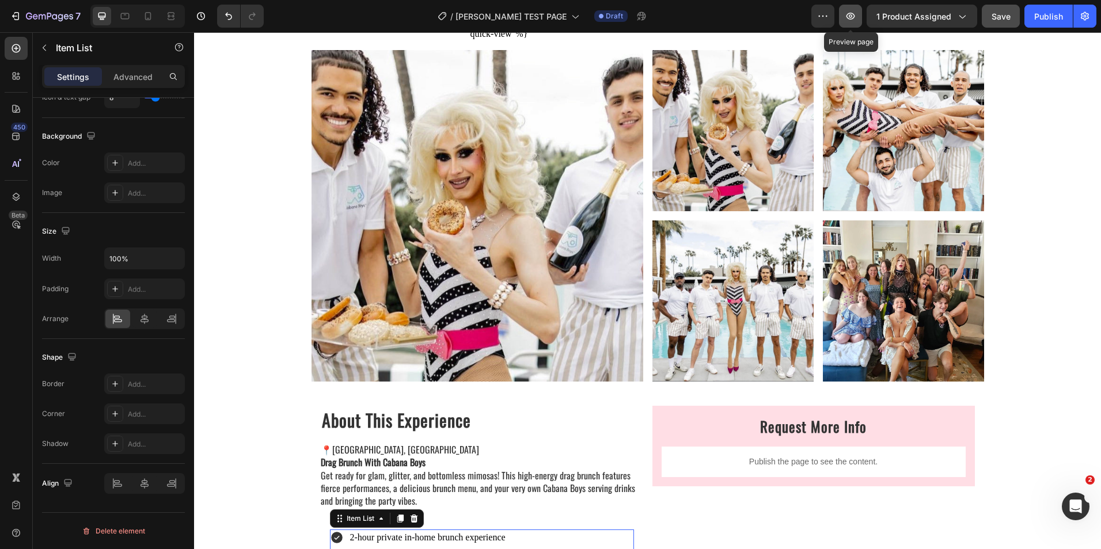
click at [852, 22] on button "button" at bounding box center [850, 16] width 23 height 23
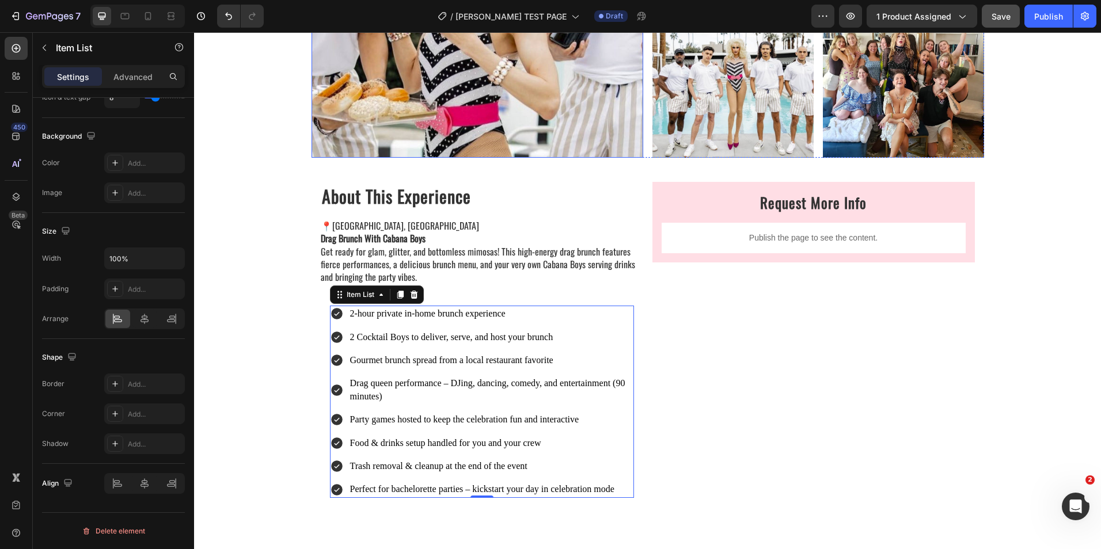
scroll to position [718, 0]
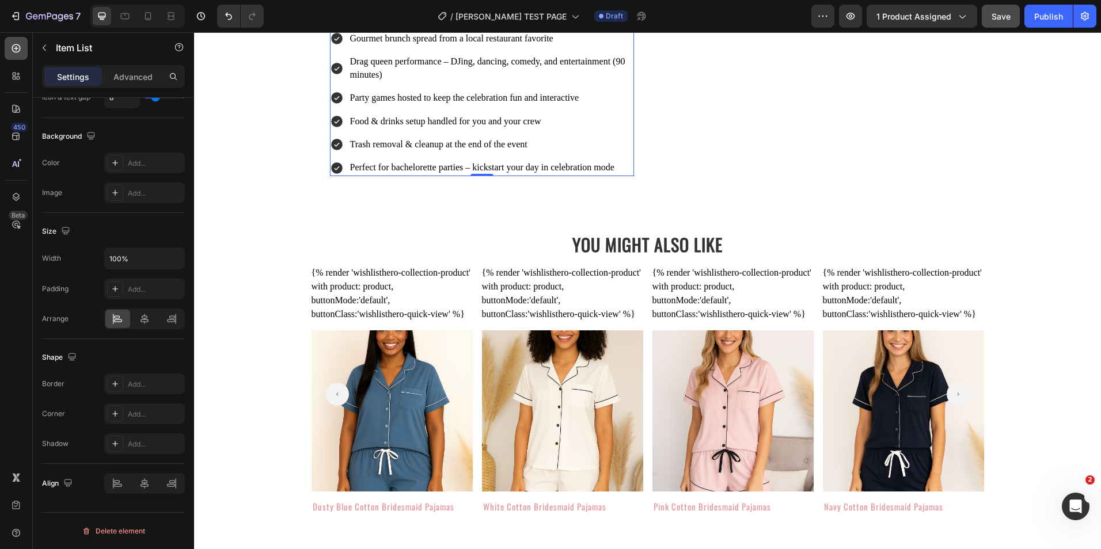
click at [18, 50] on icon at bounding box center [16, 49] width 12 height 12
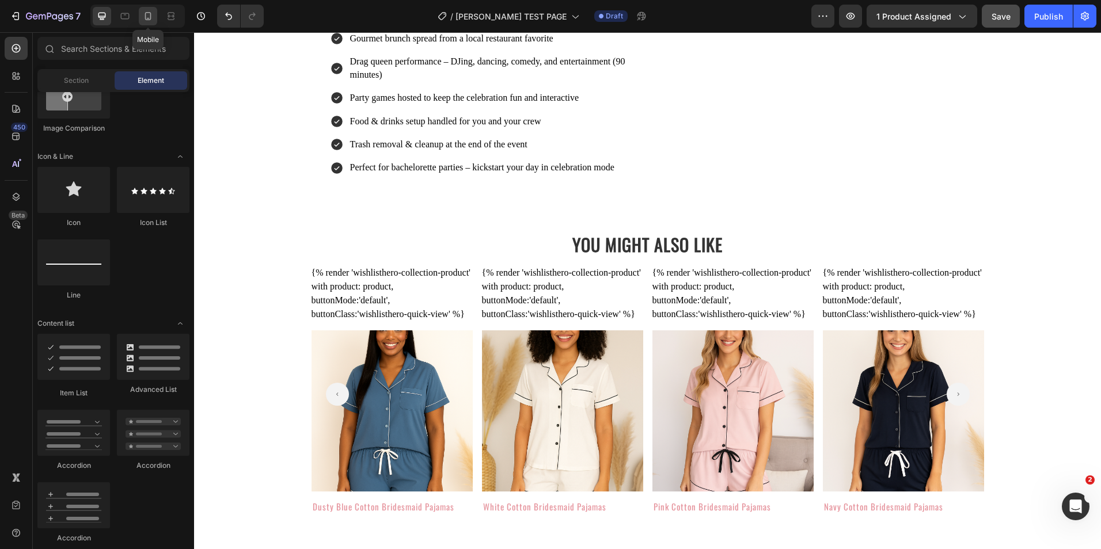
click at [145, 9] on div at bounding box center [148, 16] width 18 height 18
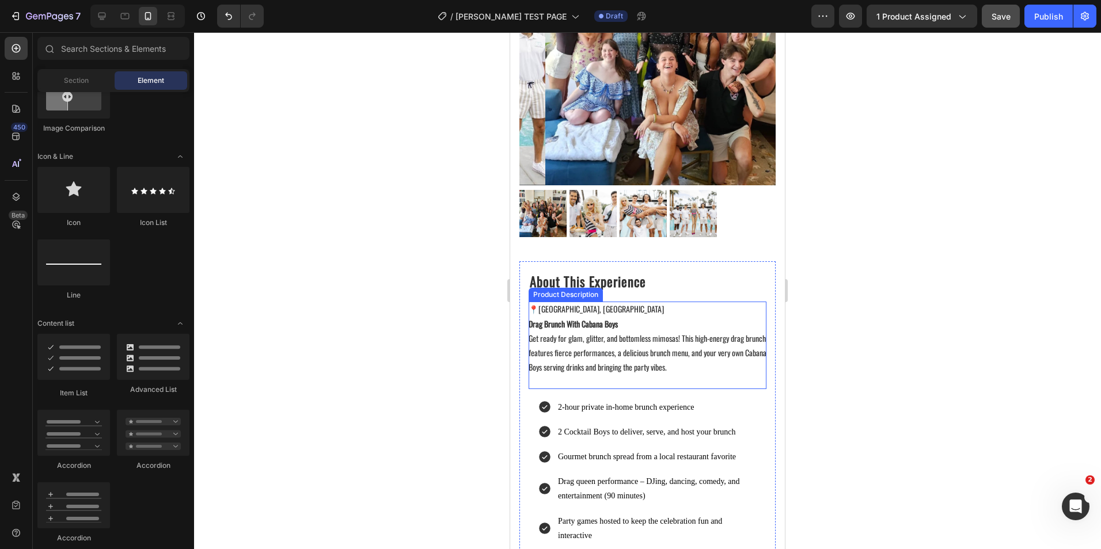
scroll to position [403, 0]
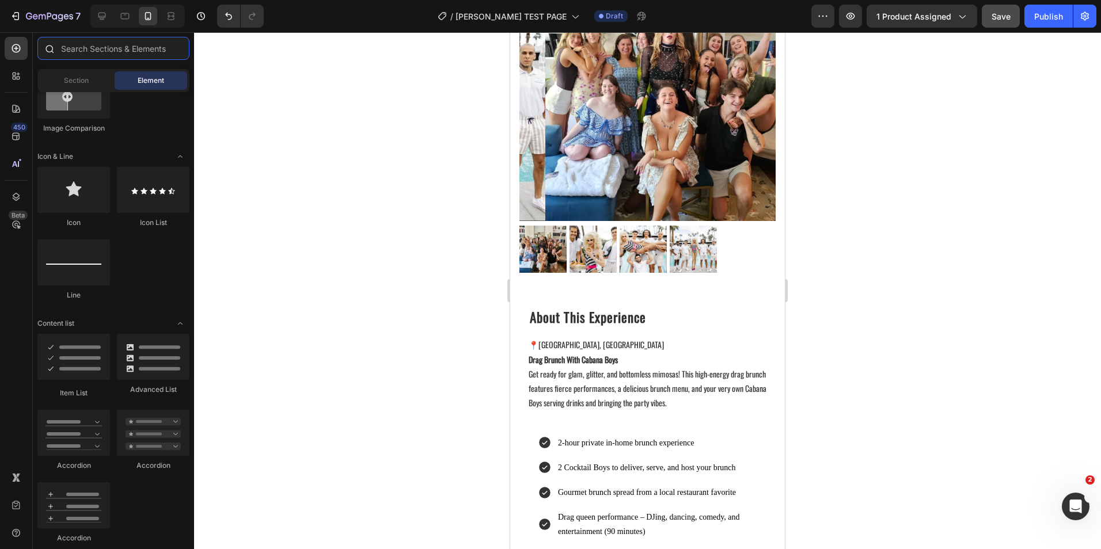
click at [98, 48] on input "text" at bounding box center [113, 48] width 152 height 23
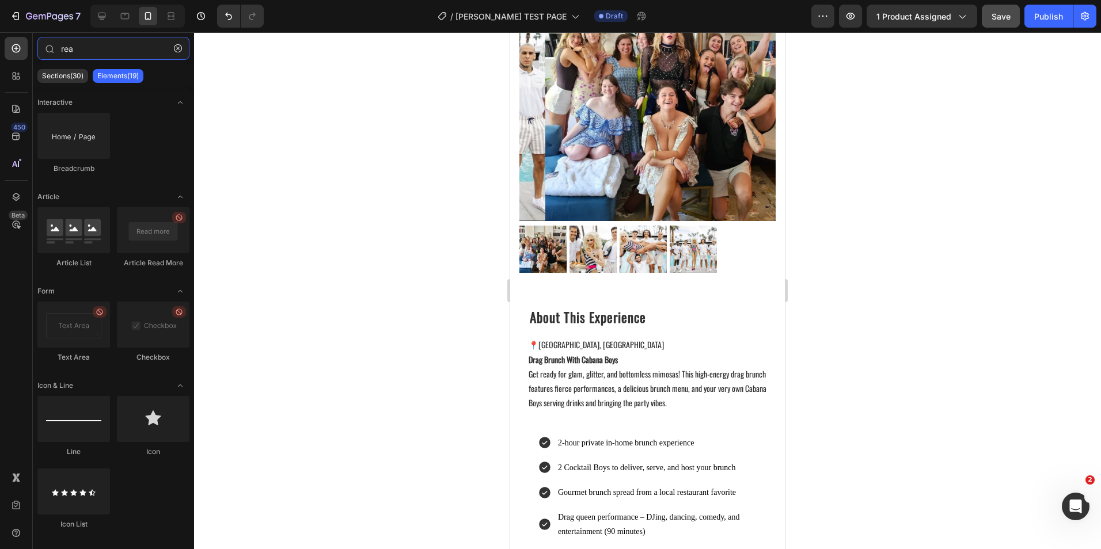
type input "read"
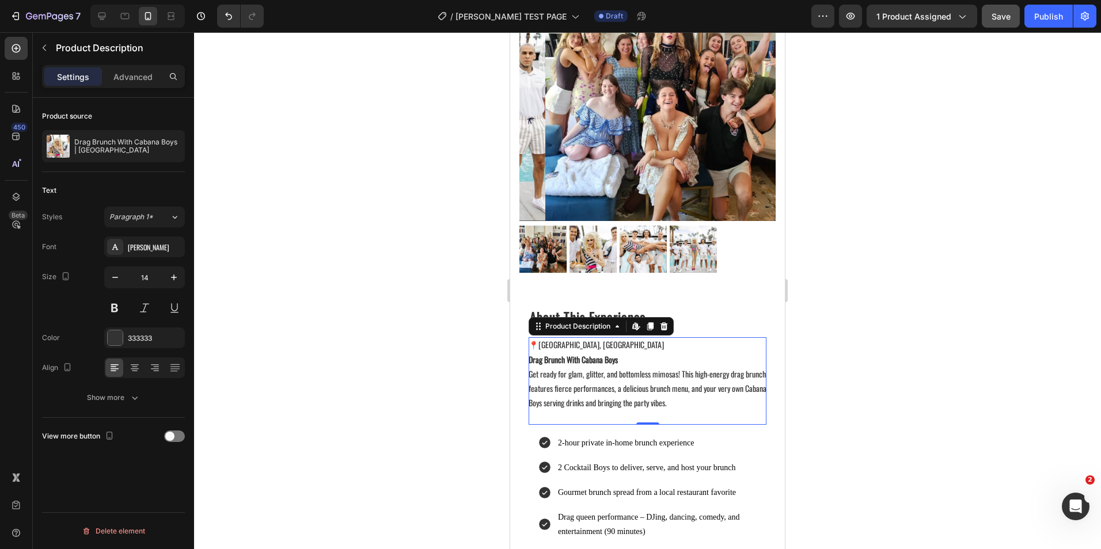
click at [595, 348] on div "📍[GEOGRAPHIC_DATA], [GEOGRAPHIC_DATA] Drag Brunch With Cabana Boys Get ready fo…" at bounding box center [648, 380] width 238 height 87
click at [14, 58] on div at bounding box center [16, 48] width 23 height 23
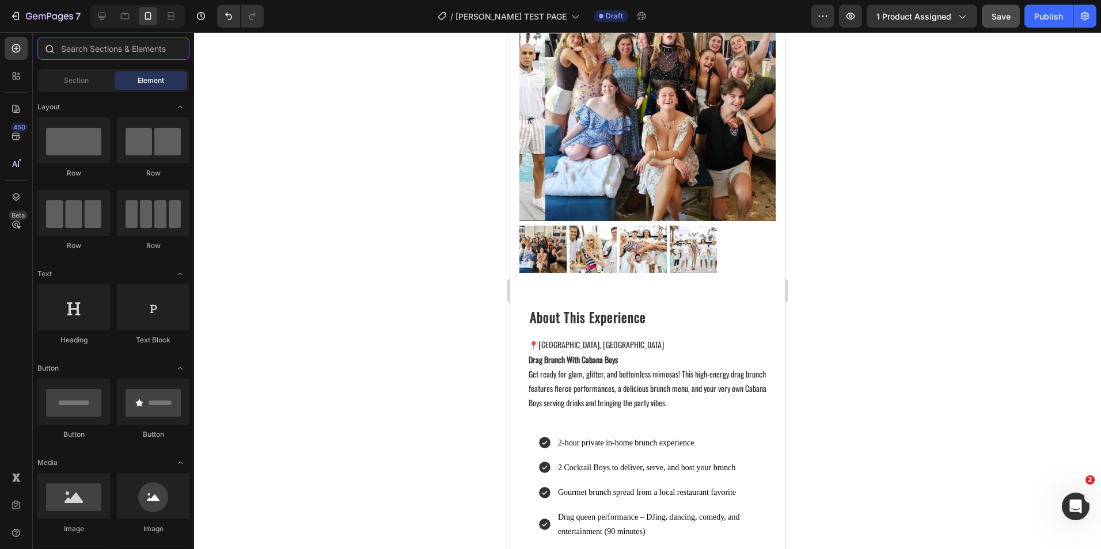
click at [89, 45] on input "text" at bounding box center [113, 48] width 152 height 23
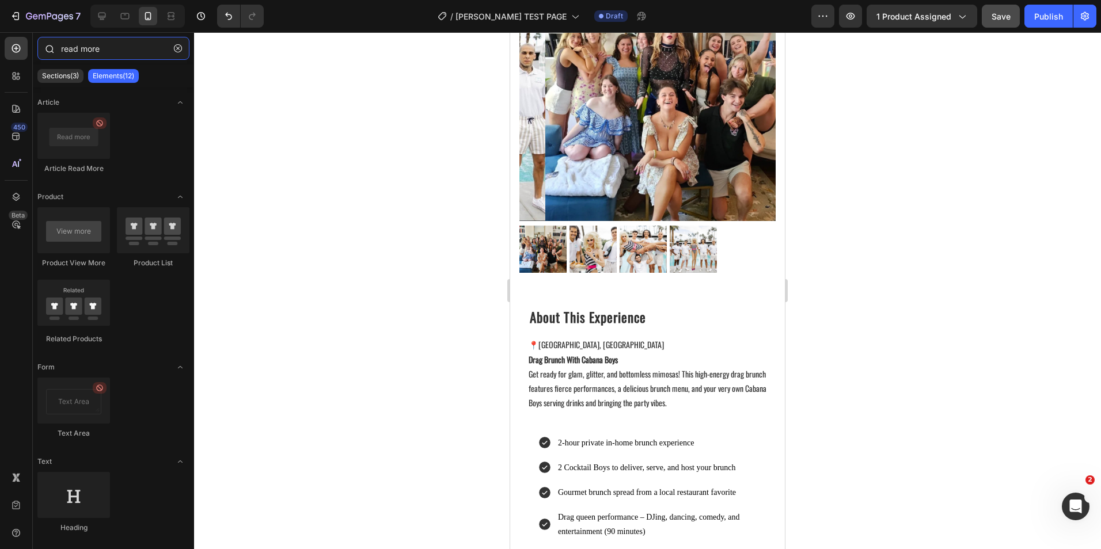
type input "read more"
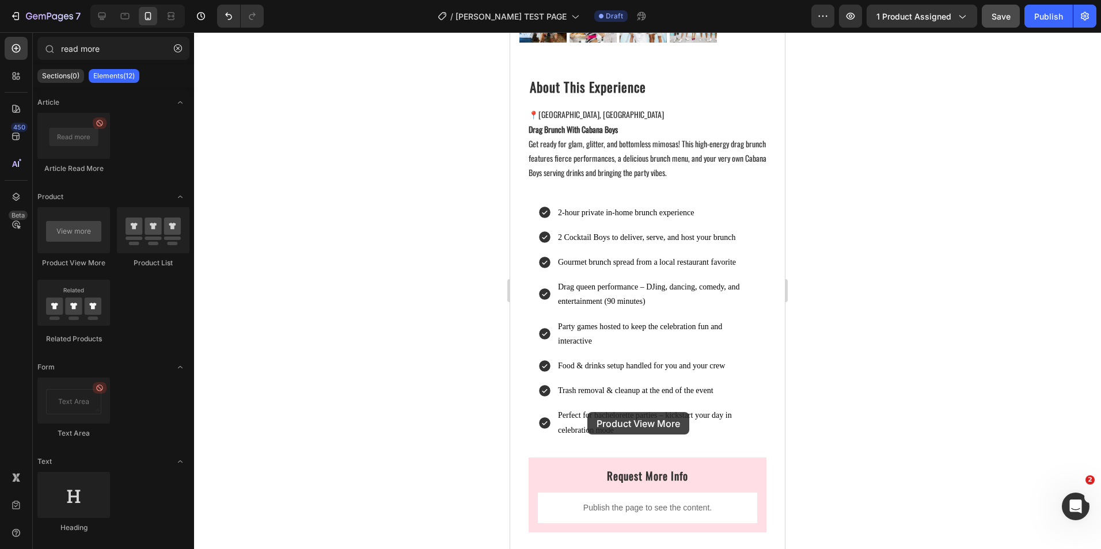
scroll to position [714, 0]
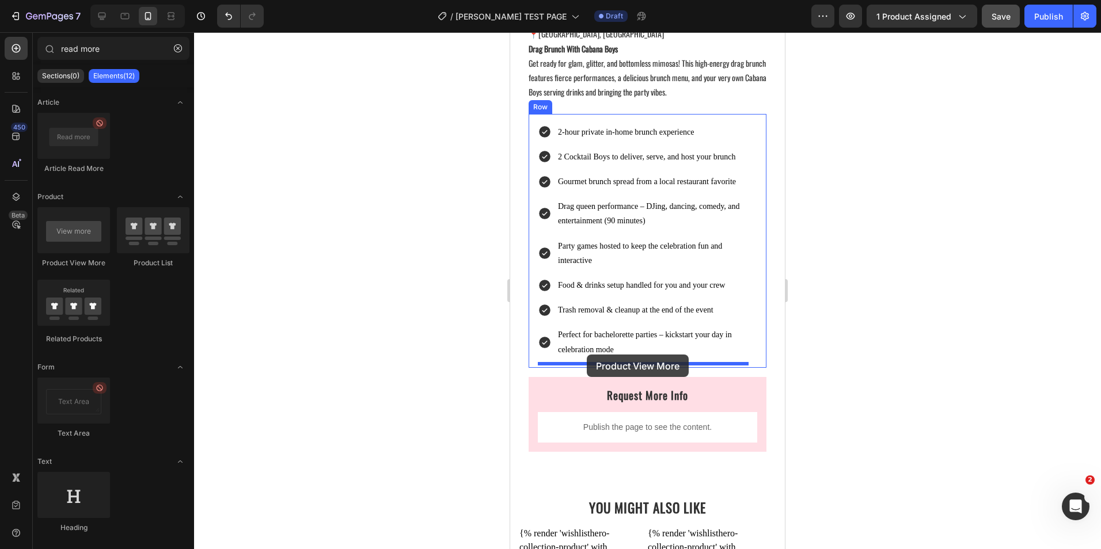
drag, startPoint x: 598, startPoint y: 265, endPoint x: 587, endPoint y: 355, distance: 90.5
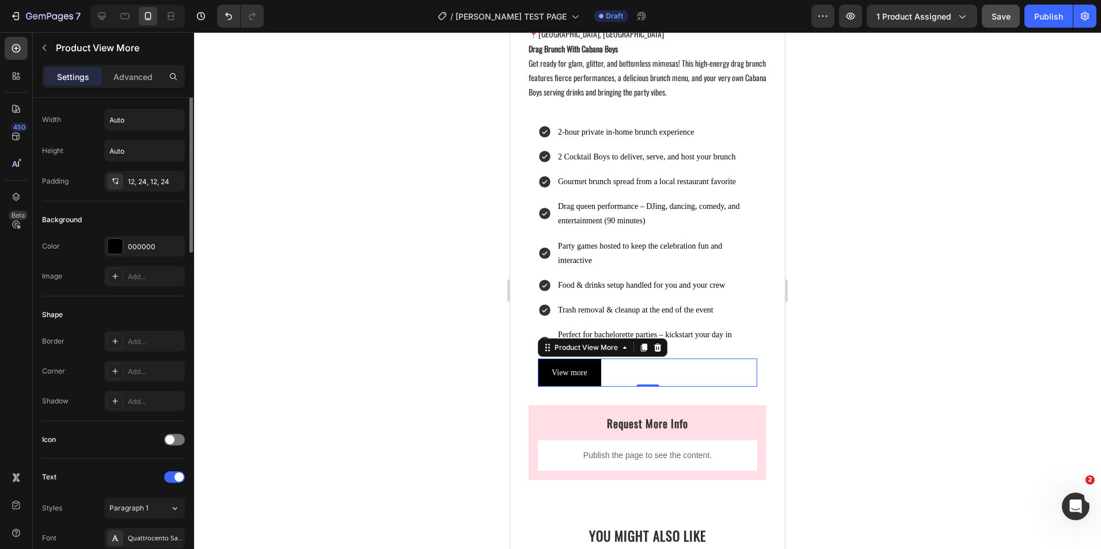
scroll to position [0, 0]
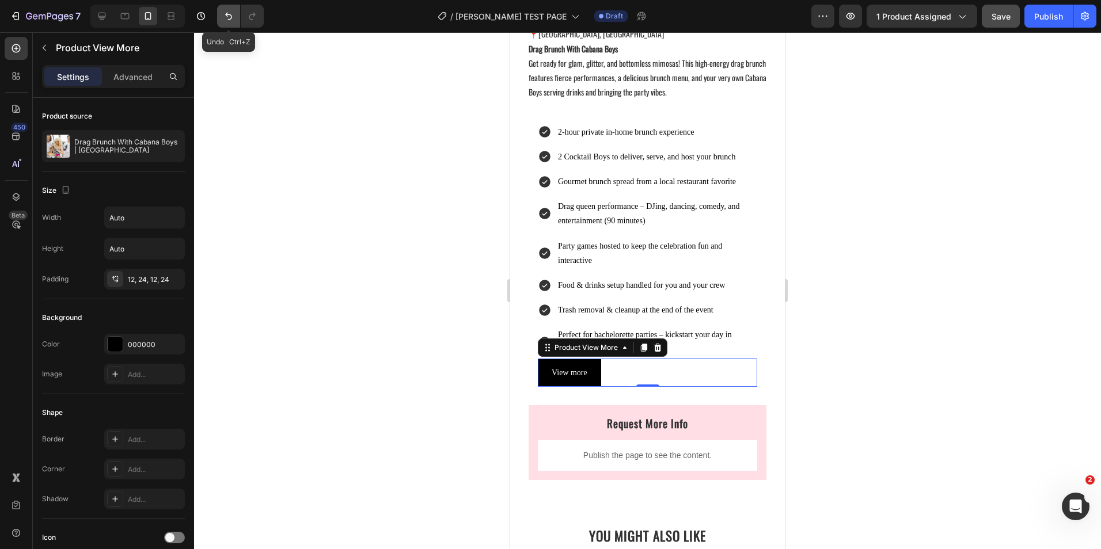
click at [226, 22] on button "Undo/Redo" at bounding box center [228, 16] width 23 height 23
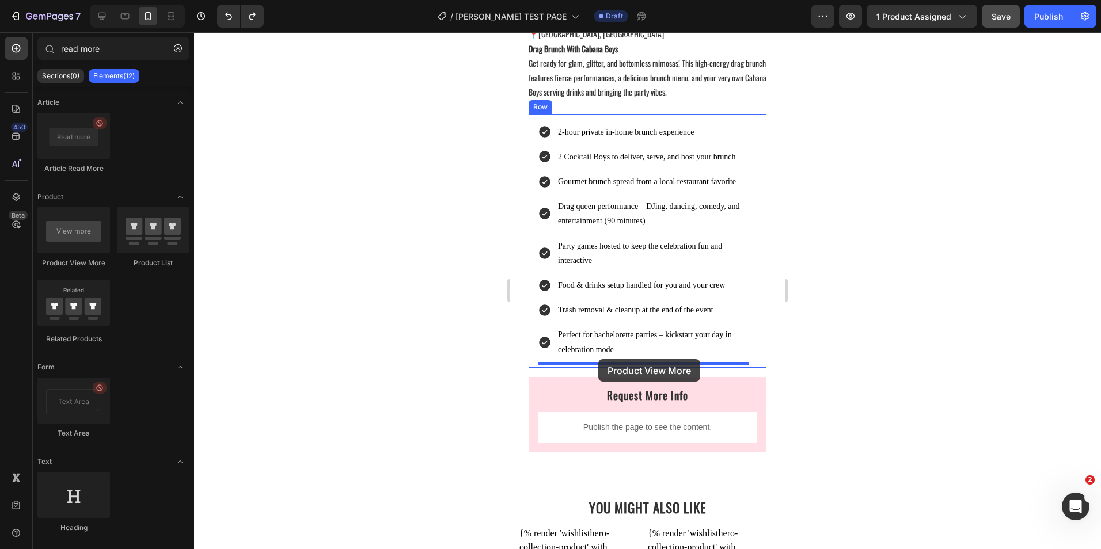
drag, startPoint x: 578, startPoint y: 280, endPoint x: 598, endPoint y: 359, distance: 81.4
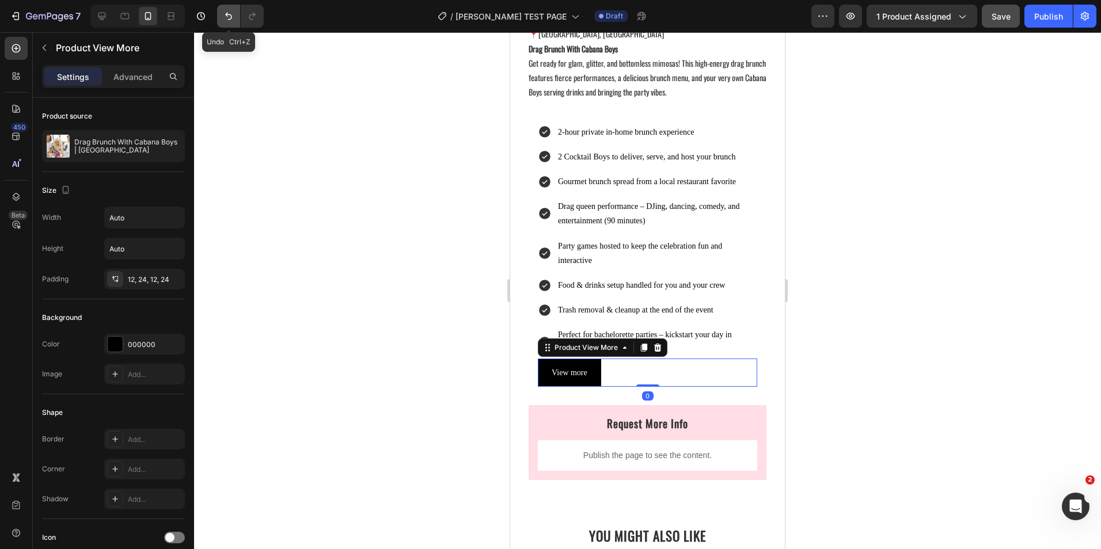
click at [228, 15] on icon "Undo/Redo" at bounding box center [228, 16] width 7 height 7
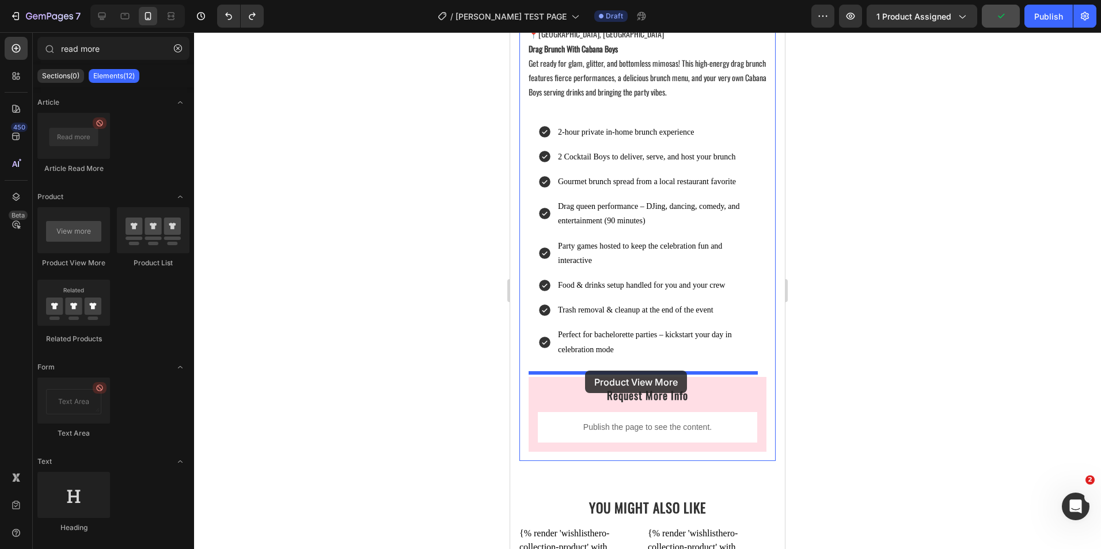
drag, startPoint x: 594, startPoint y: 268, endPoint x: 964, endPoint y: 438, distance: 406.8
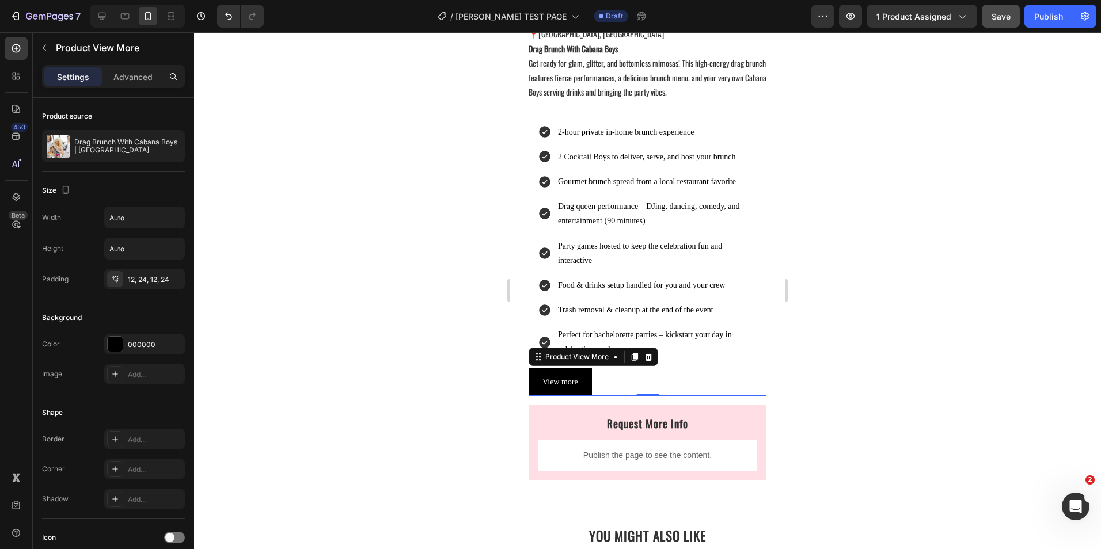
click at [463, 362] on div at bounding box center [647, 290] width 907 height 517
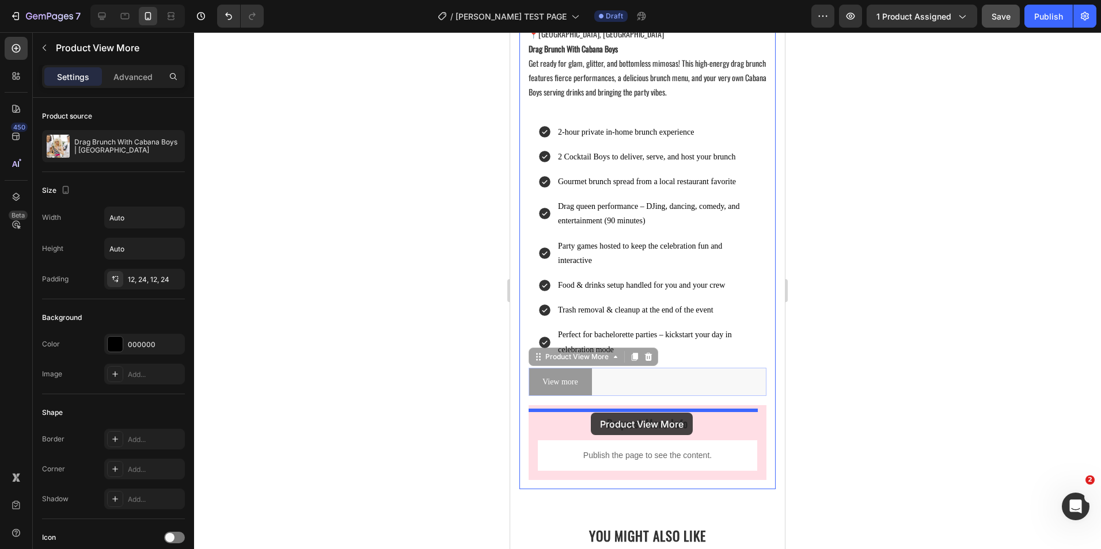
drag, startPoint x: 559, startPoint y: 375, endPoint x: 591, endPoint y: 413, distance: 49.5
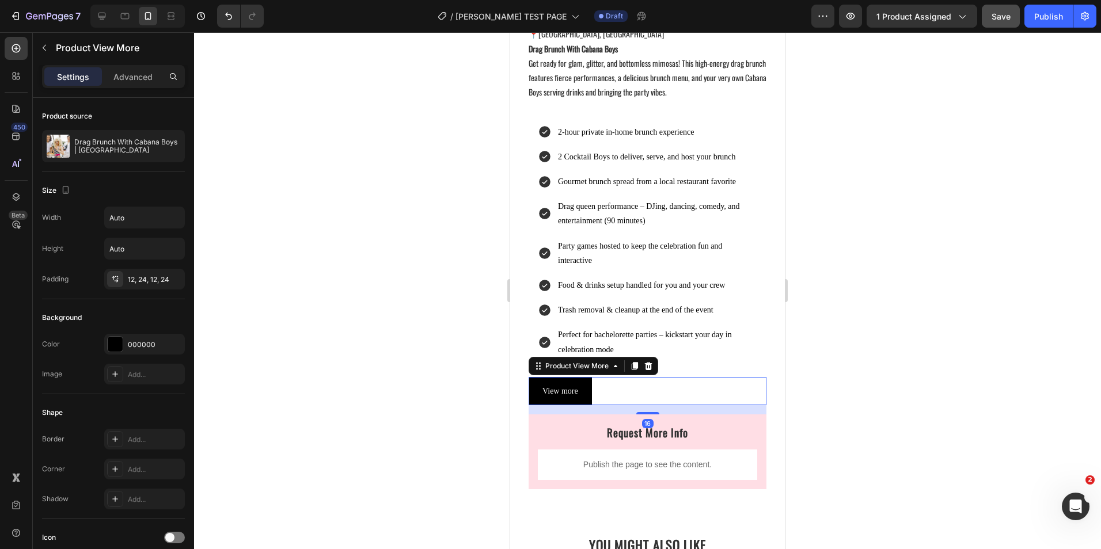
click at [390, 390] on div at bounding box center [647, 290] width 907 height 517
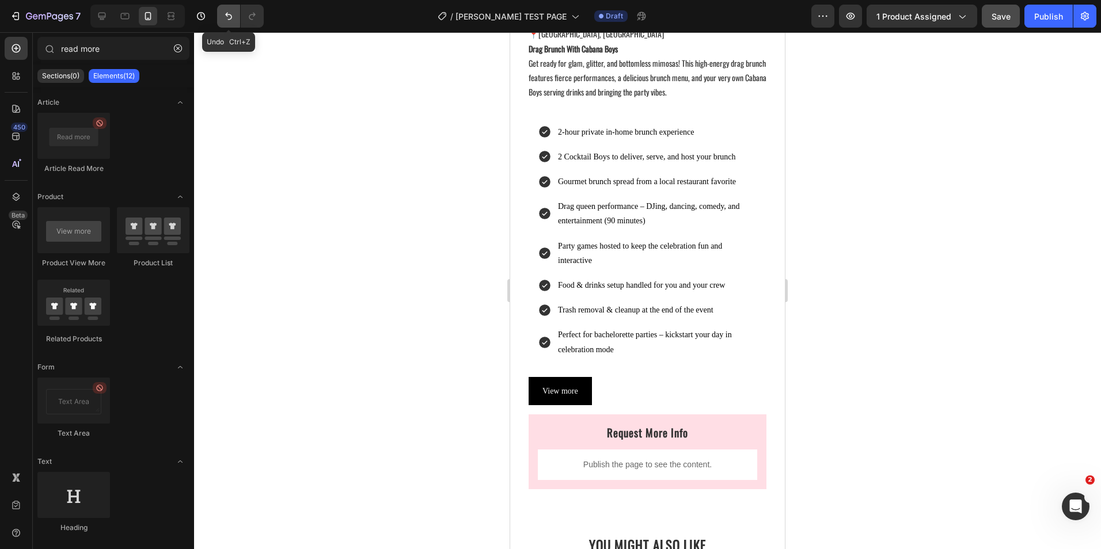
click at [229, 11] on icon "Undo/Redo" at bounding box center [229, 16] width 12 height 12
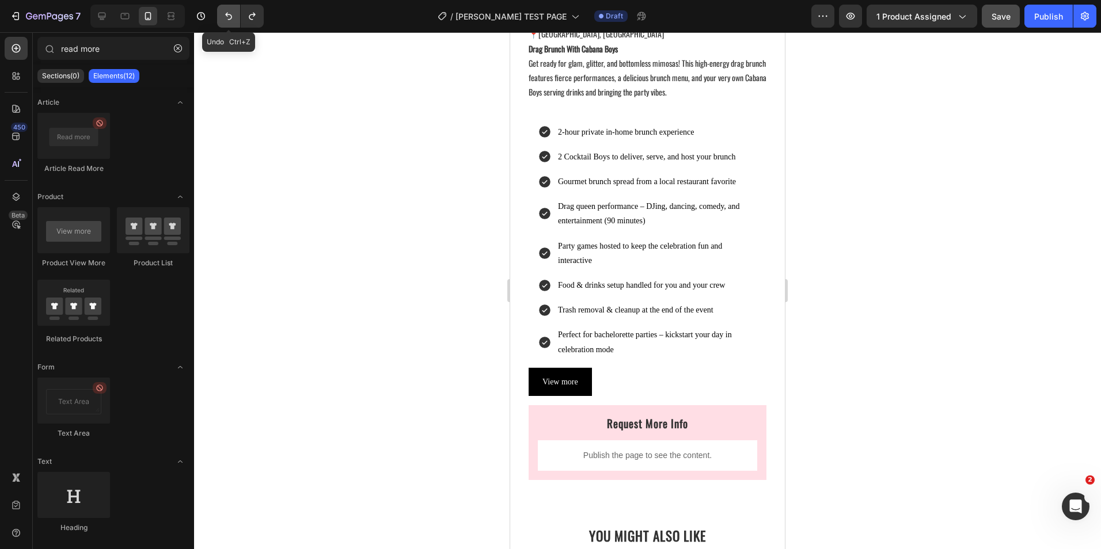
click at [229, 11] on icon "Undo/Redo" at bounding box center [229, 16] width 12 height 12
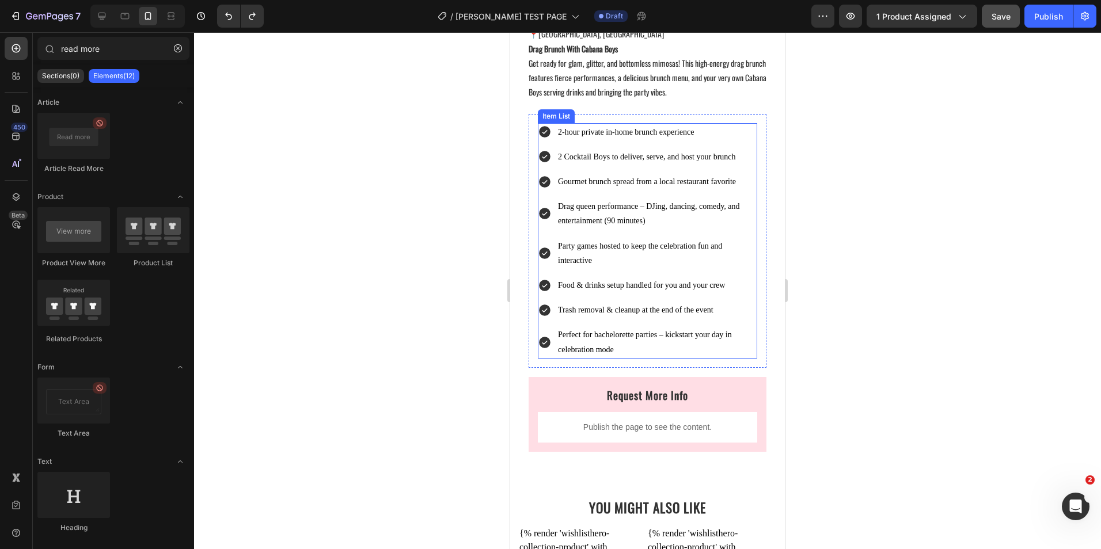
click at [546, 138] on icon at bounding box center [545, 132] width 12 height 12
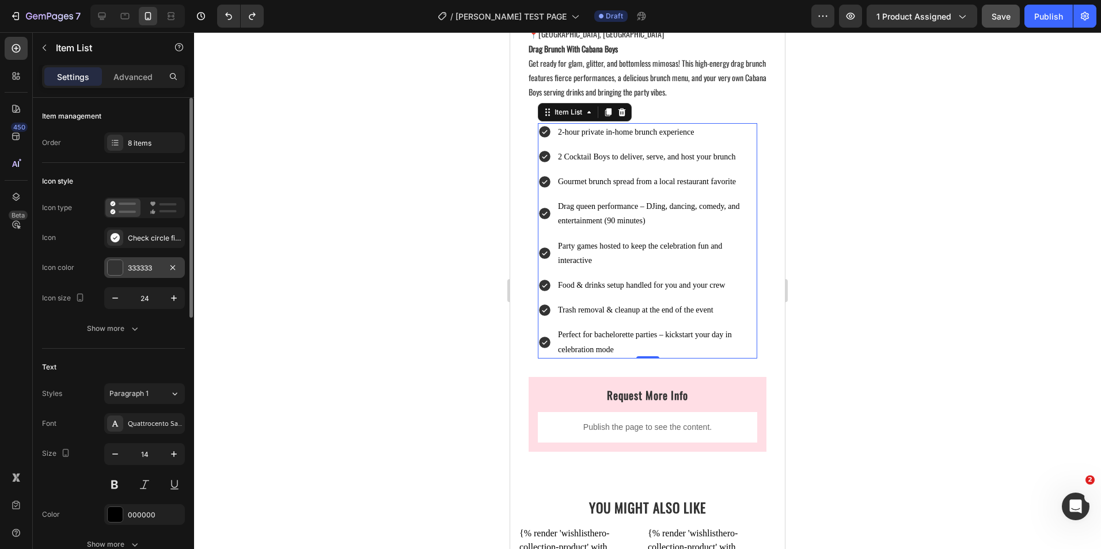
click at [116, 271] on div at bounding box center [115, 267] width 15 height 15
click at [543, 138] on icon at bounding box center [545, 132] width 14 height 14
click at [121, 265] on div at bounding box center [115, 267] width 15 height 15
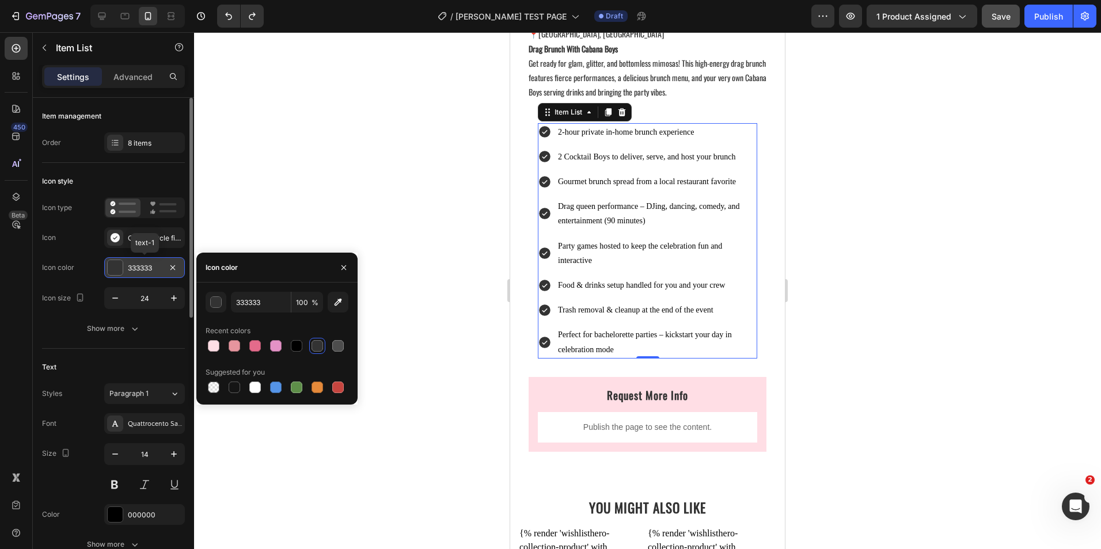
click at [151, 269] on div "333333" at bounding box center [144, 268] width 33 height 10
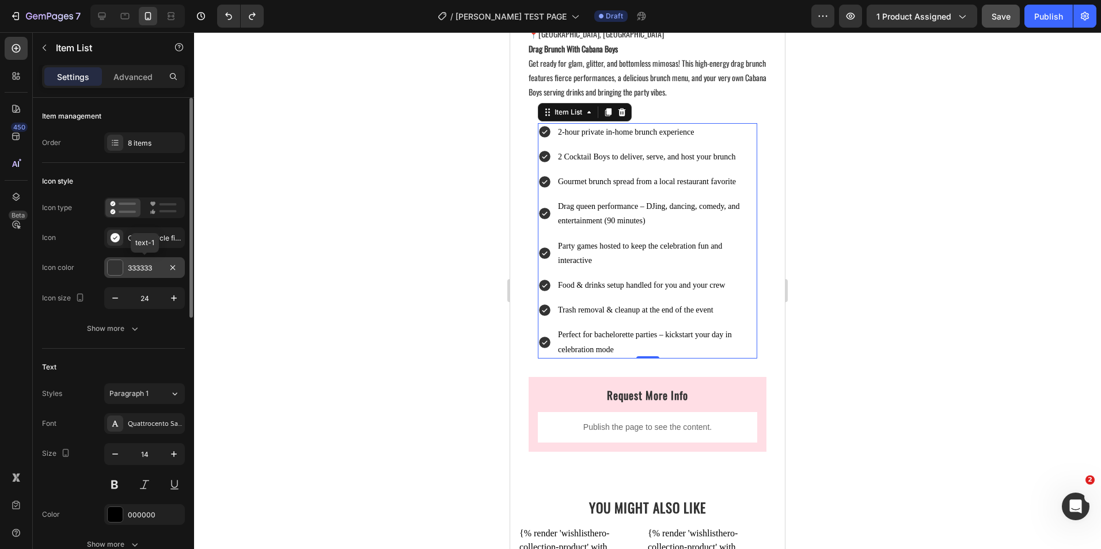
click at [151, 269] on div "333333" at bounding box center [144, 268] width 33 height 10
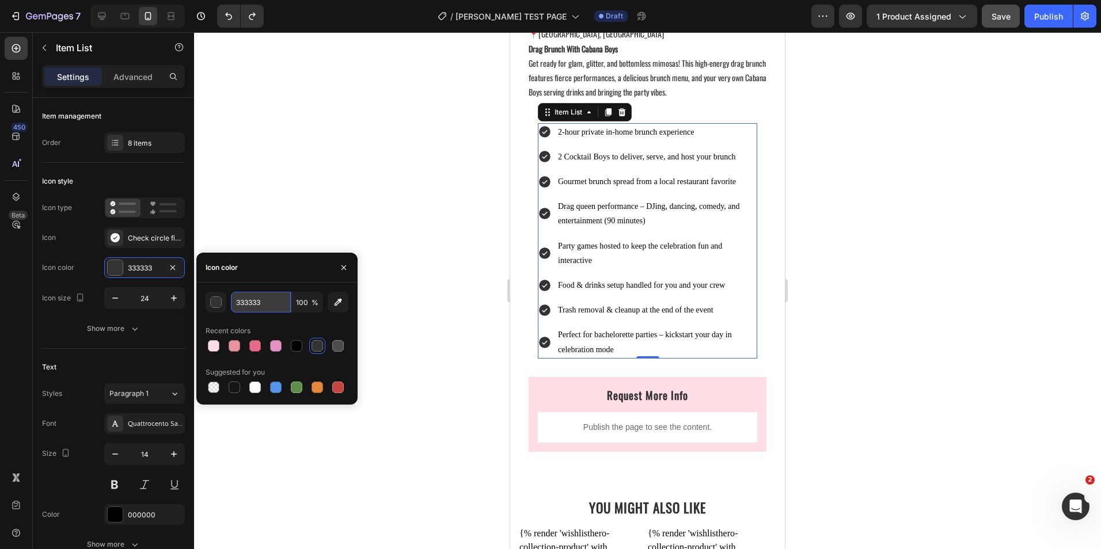
click at [242, 296] on input "333333" at bounding box center [261, 302] width 60 height 21
paste input "#bf3d95"
type input "#bf3d95"
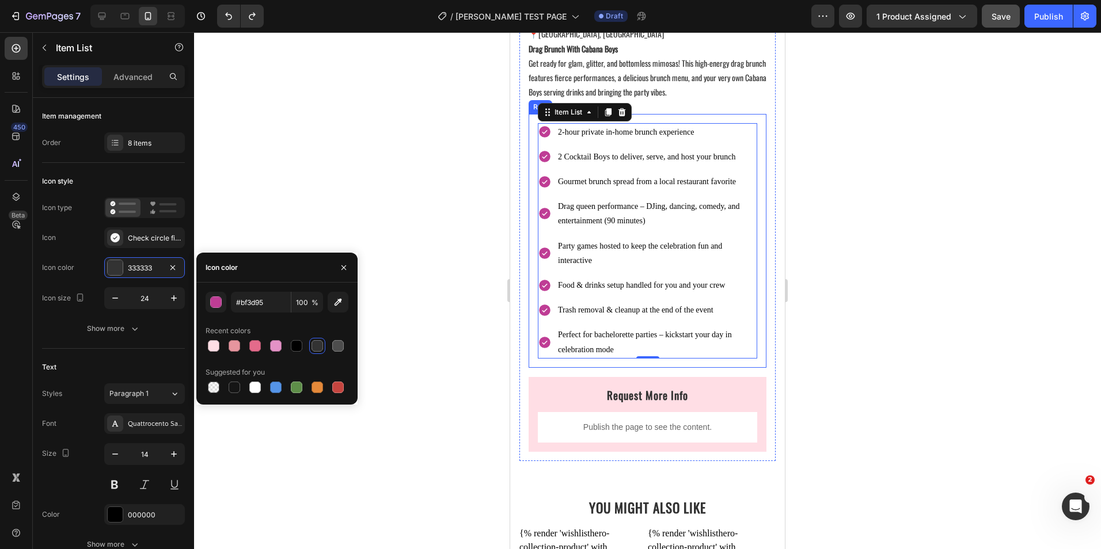
click at [415, 219] on div at bounding box center [647, 290] width 907 height 517
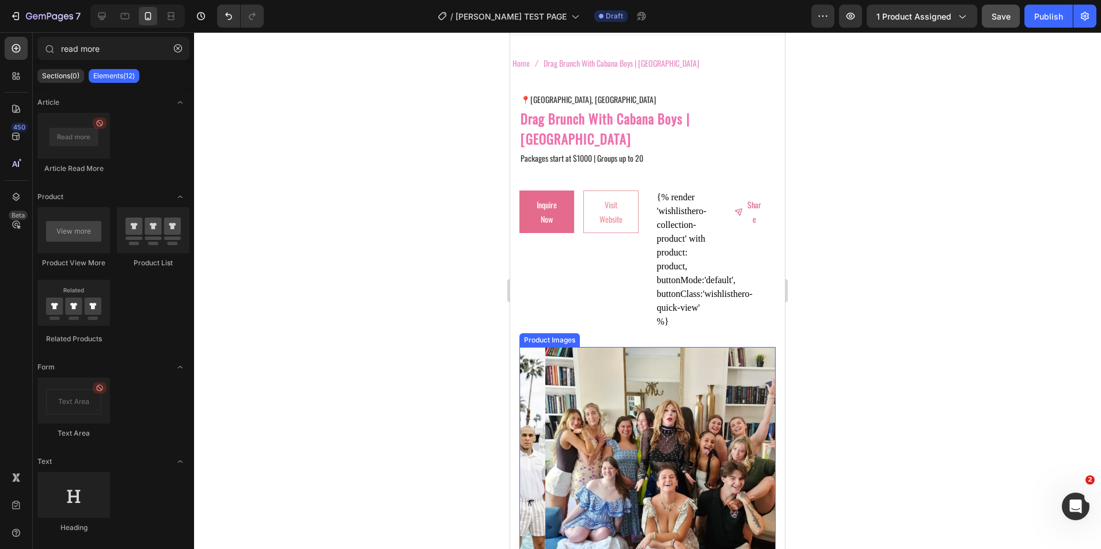
scroll to position [58, 0]
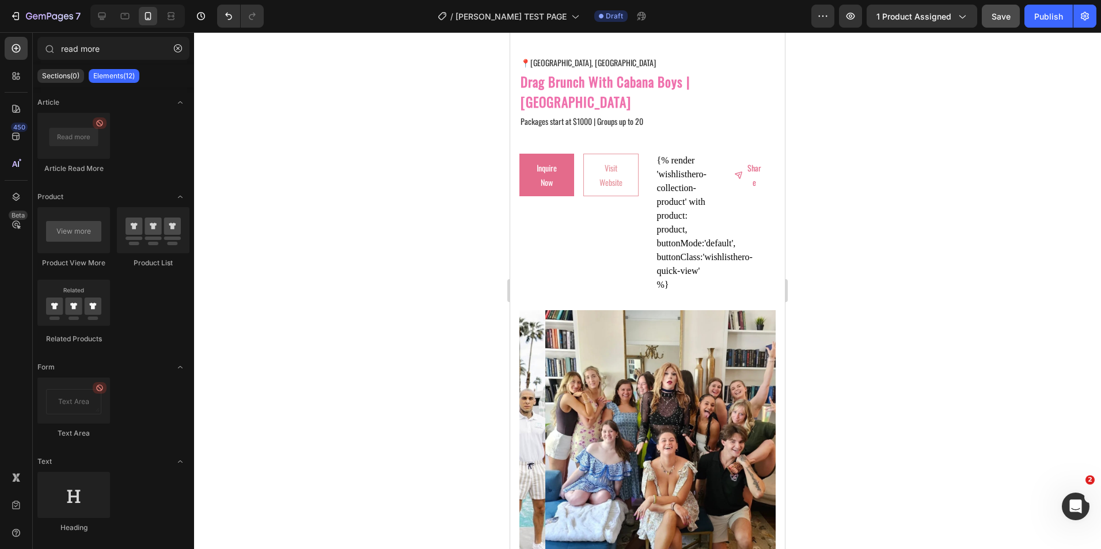
click at [911, 476] on div at bounding box center [647, 290] width 907 height 517
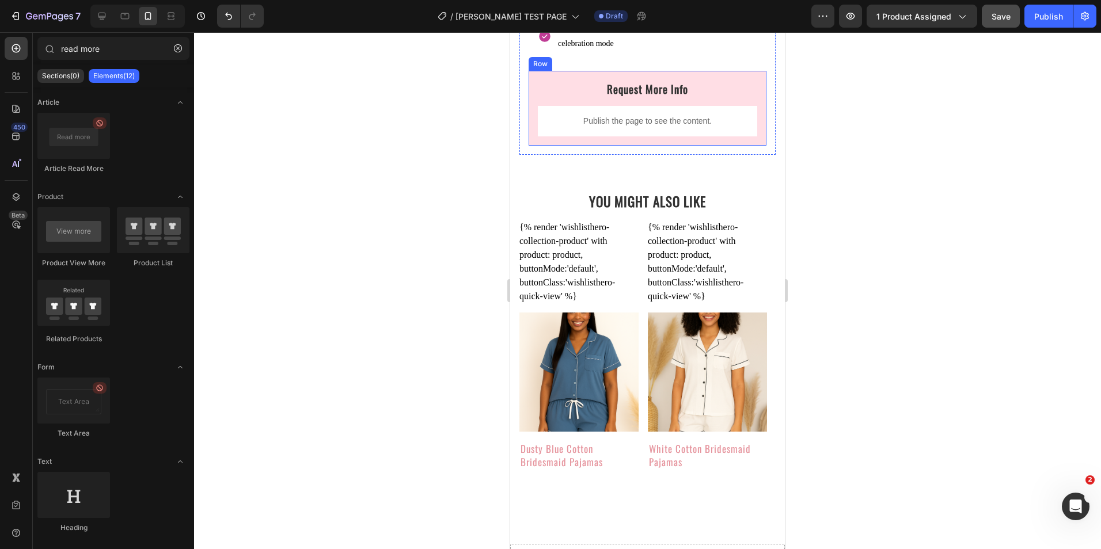
scroll to position [1299, 0]
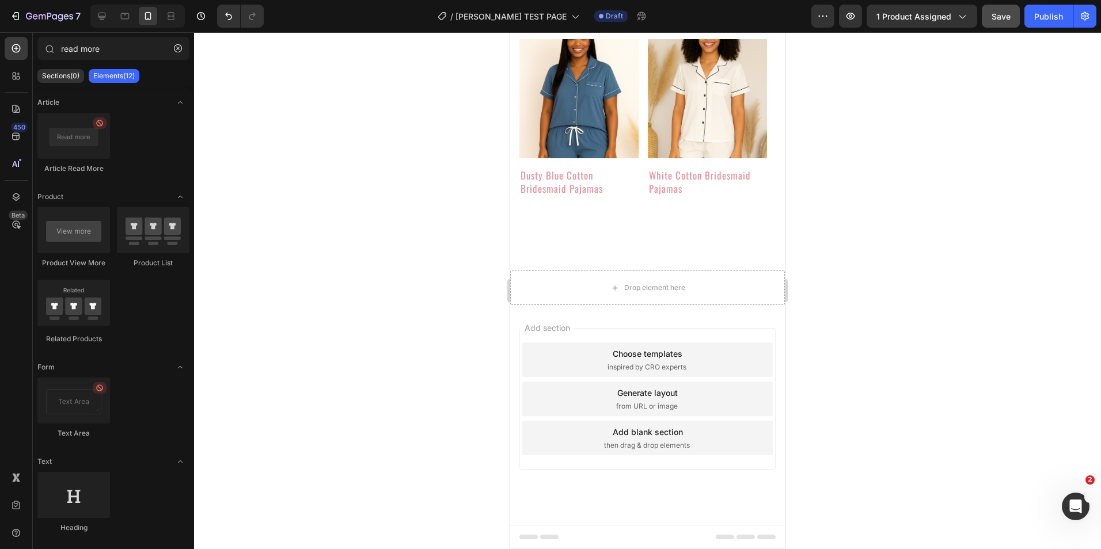
click at [695, 356] on div "Choose templates inspired by CRO experts" at bounding box center [647, 360] width 250 height 35
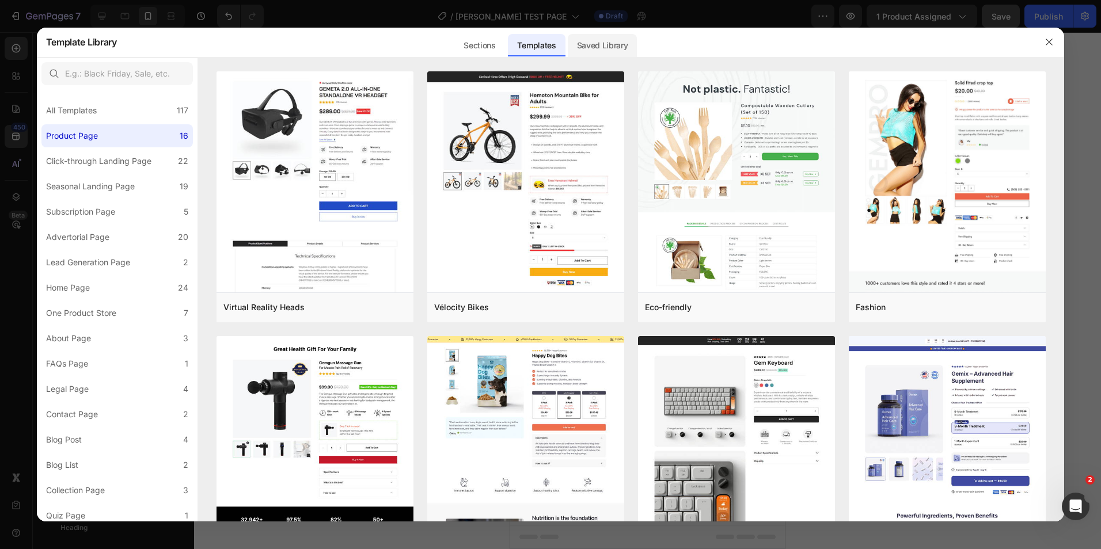
click at [584, 38] on div "Saved Library" at bounding box center [603, 45] width 70 height 23
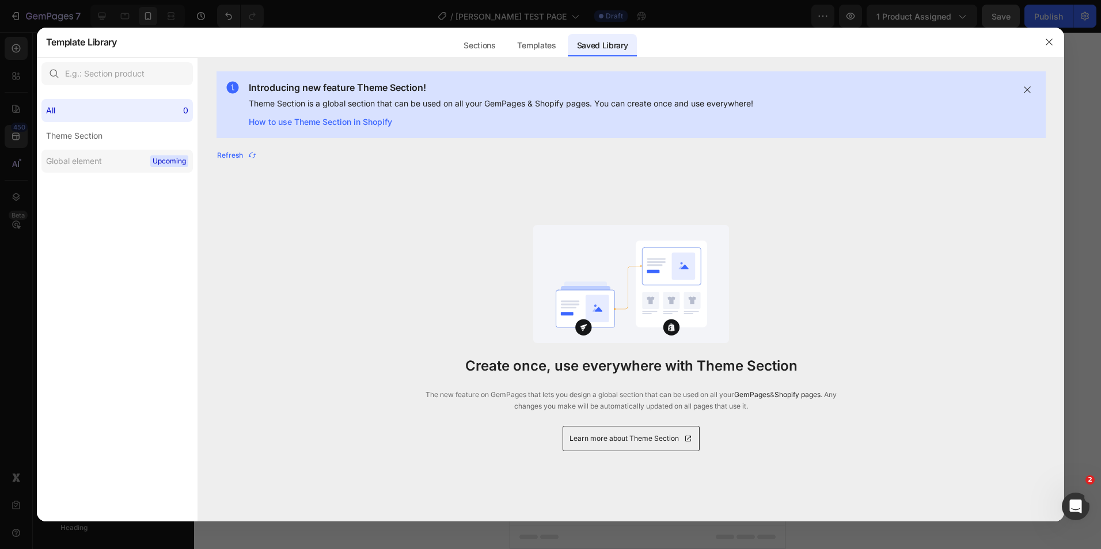
click at [88, 162] on div "Global element" at bounding box center [74, 161] width 56 height 14
click at [1050, 43] on icon "button" at bounding box center [1048, 41] width 9 height 9
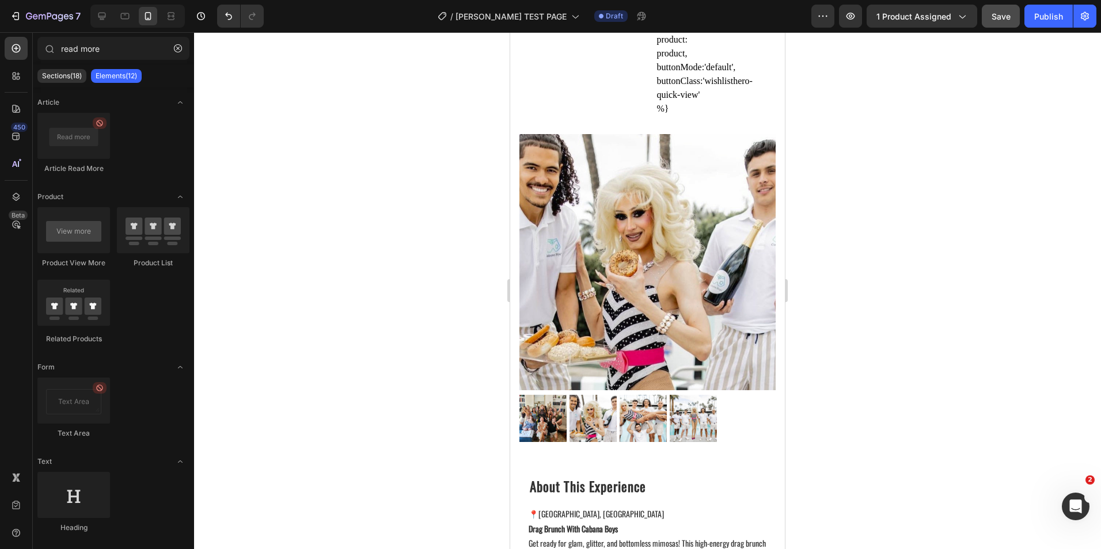
scroll to position [206, 0]
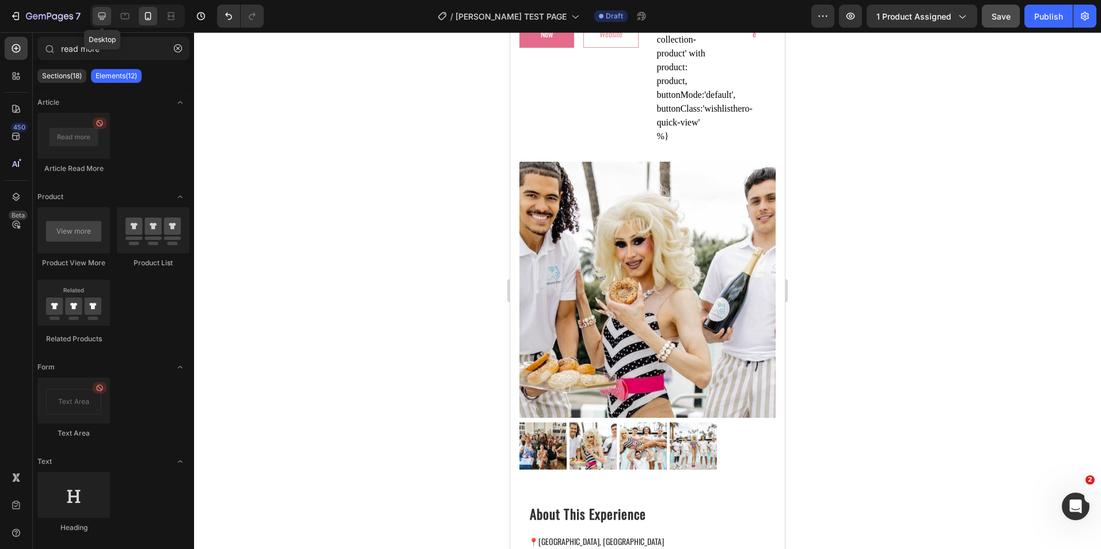
click at [104, 14] on icon at bounding box center [102, 16] width 12 height 12
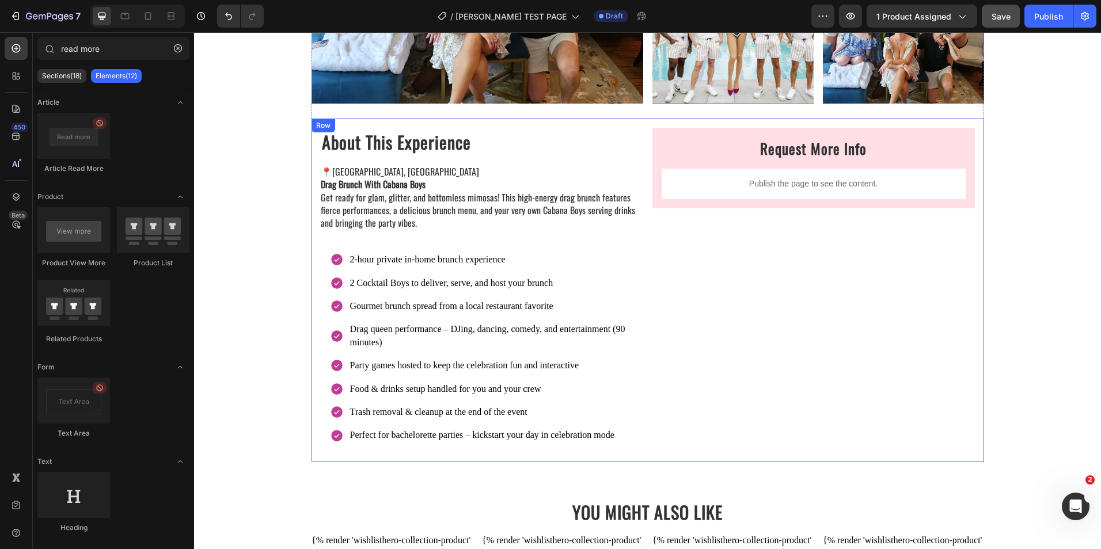
scroll to position [301, 0]
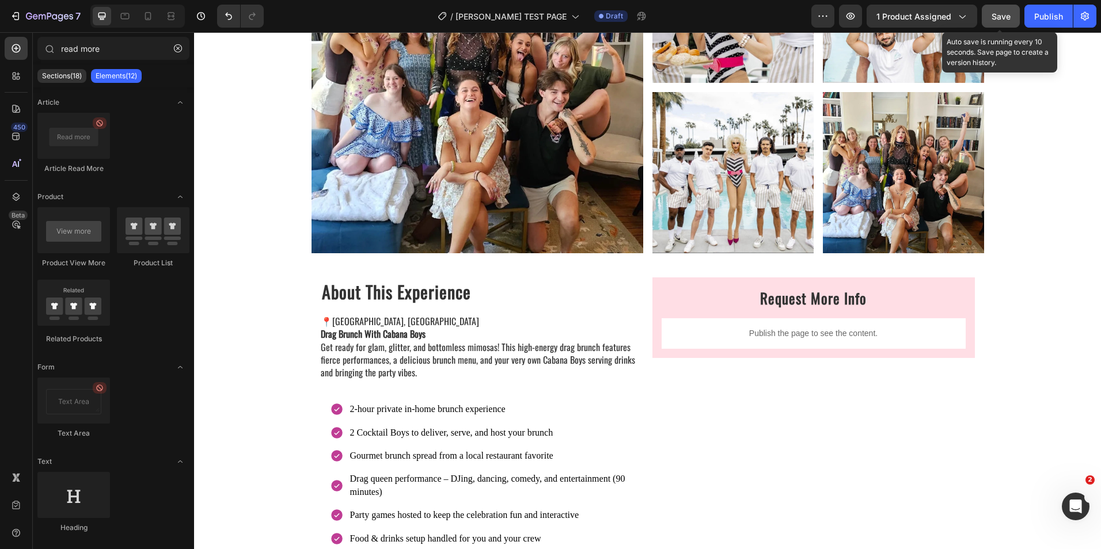
click at [1010, 13] on span "Save" at bounding box center [1000, 17] width 19 height 10
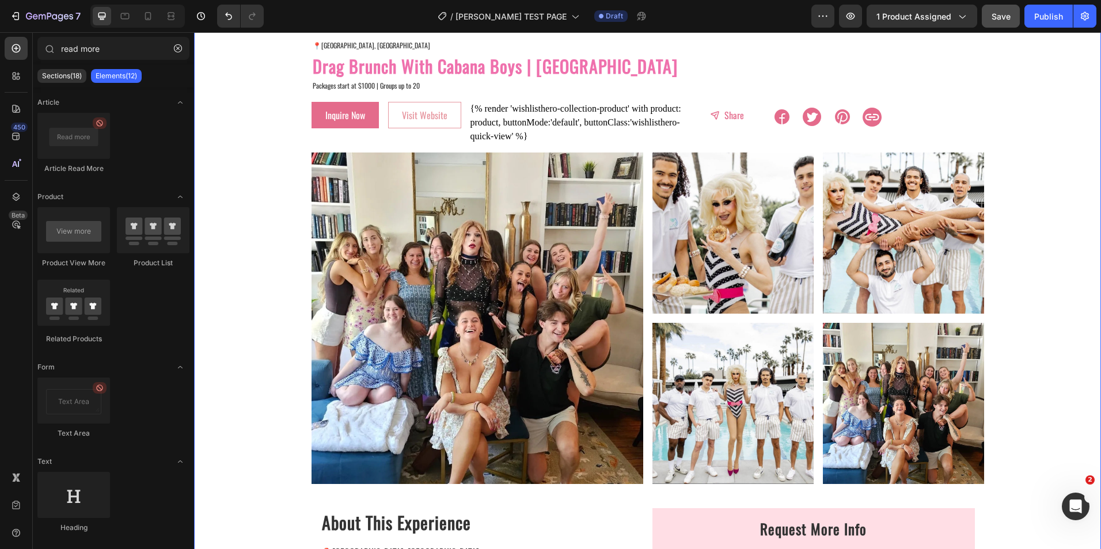
scroll to position [0, 0]
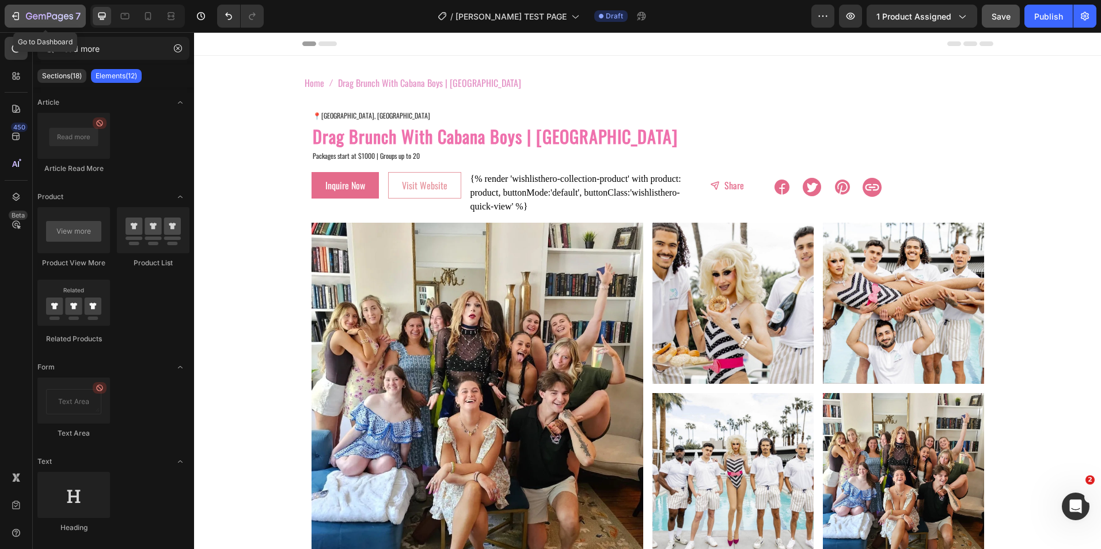
click at [41, 9] on div "7" at bounding box center [53, 16] width 55 height 14
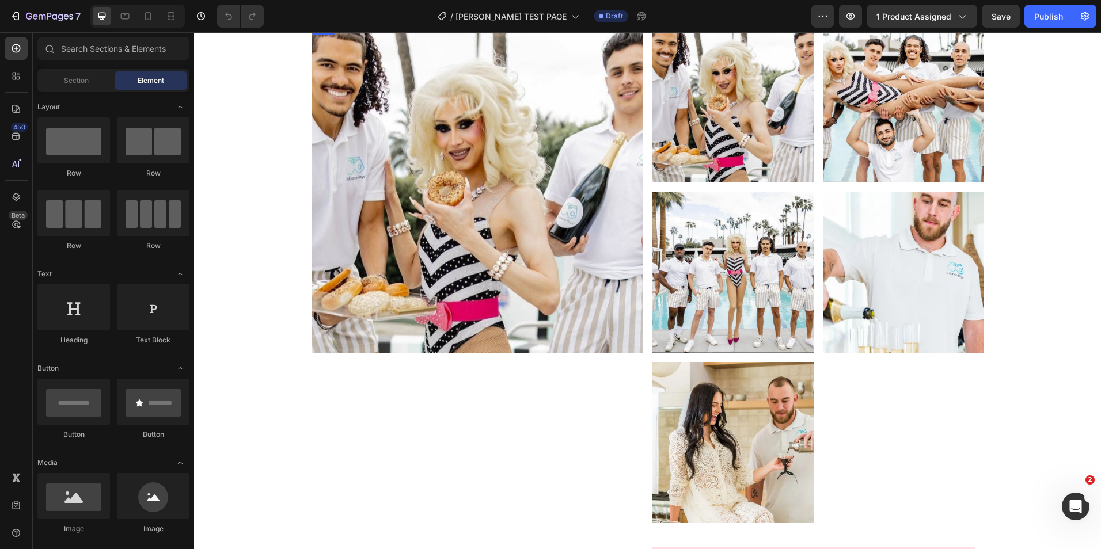
scroll to position [173, 0]
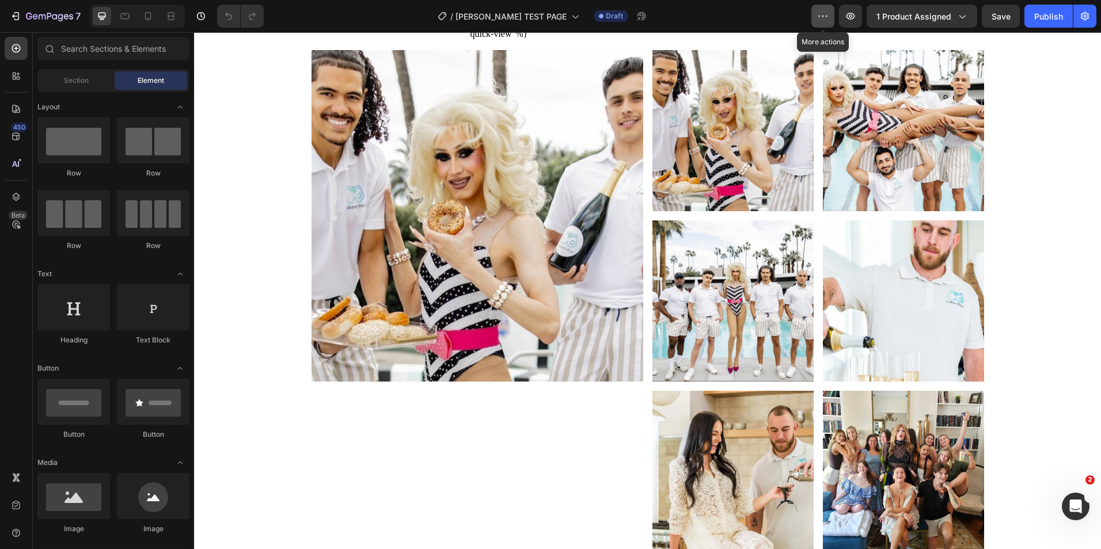
click at [816, 17] on button "button" at bounding box center [822, 16] width 23 height 23
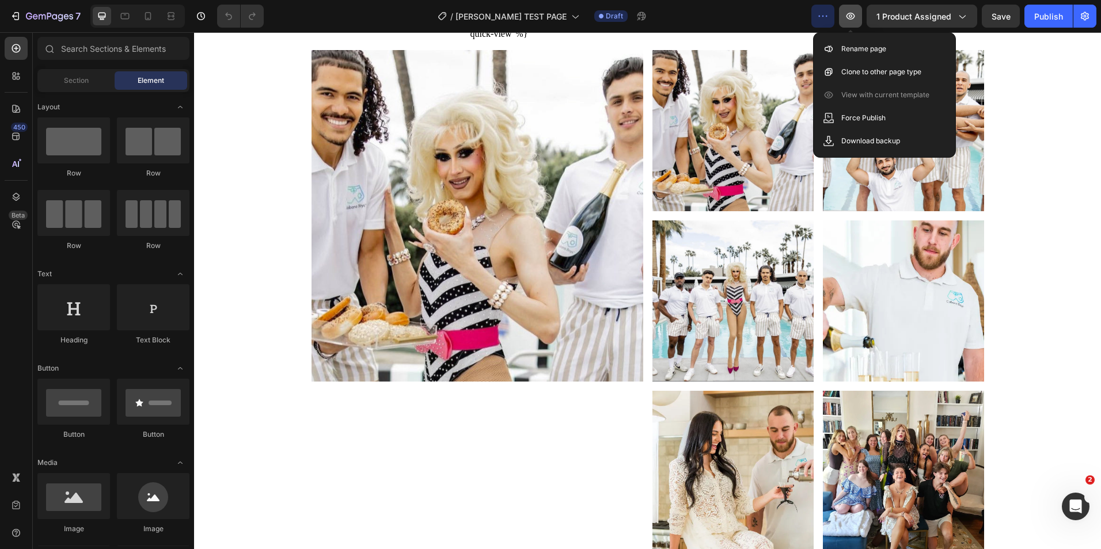
click at [855, 13] on icon "button" at bounding box center [851, 16] width 12 height 12
